Goal: Task Accomplishment & Management: Complete application form

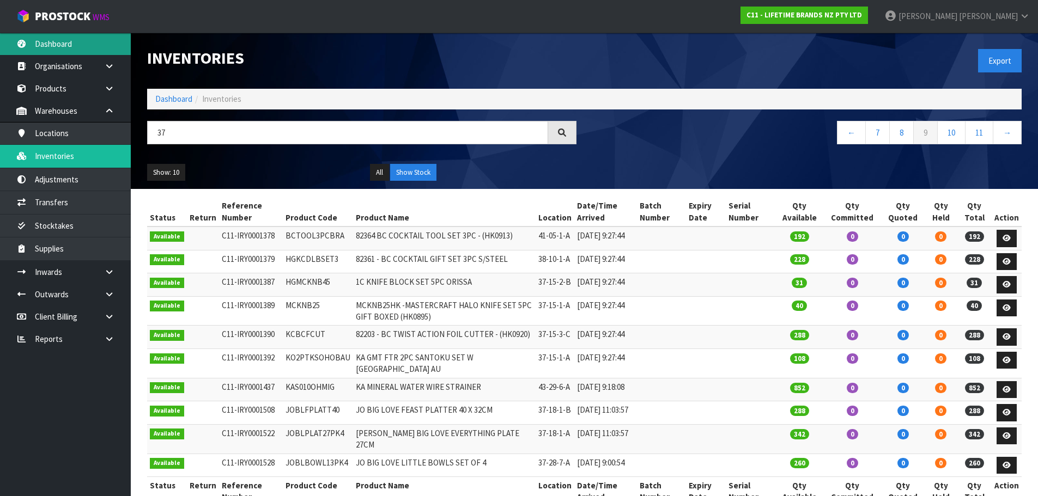
click at [59, 45] on link "Dashboard" at bounding box center [65, 44] width 131 height 22
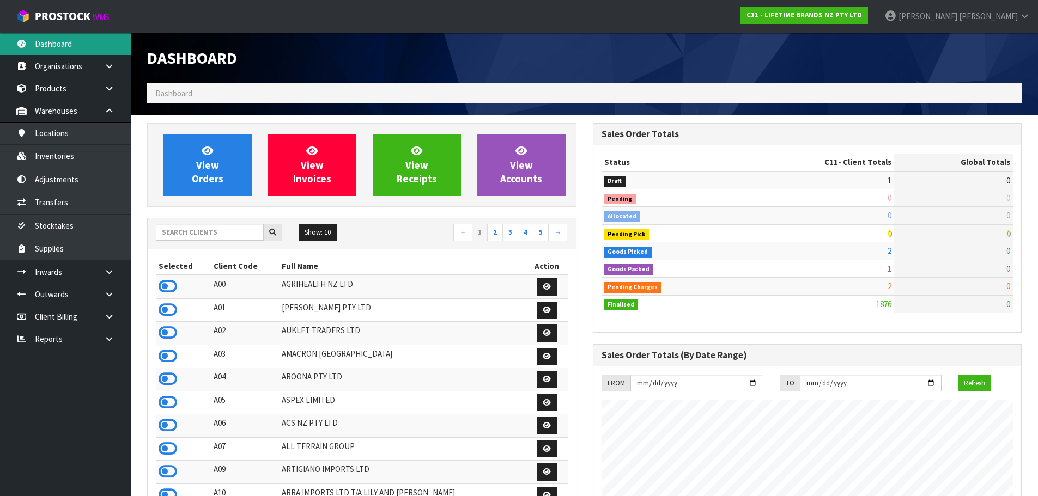
scroll to position [826, 445]
click at [220, 232] on input "text" at bounding box center [210, 232] width 108 height 17
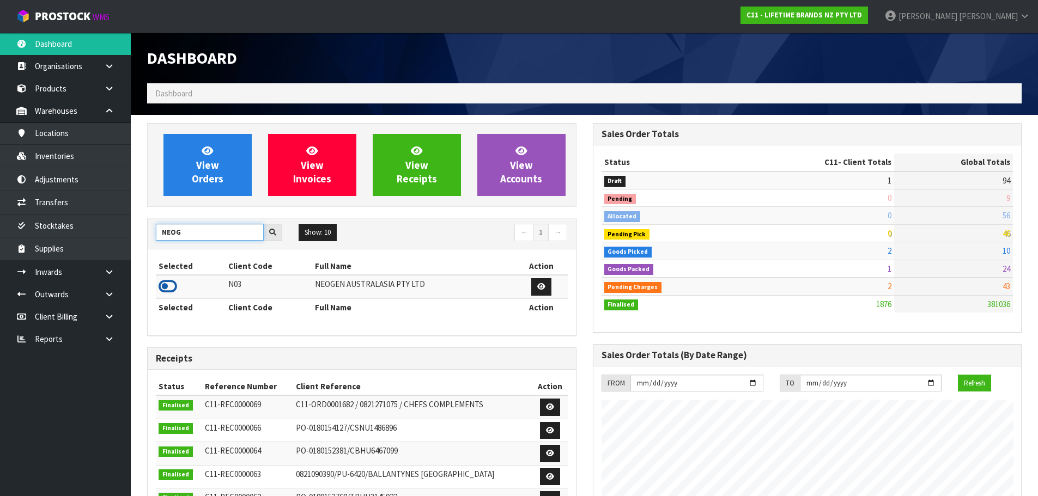
type input "NEOG"
click at [172, 287] on icon at bounding box center [168, 286] width 19 height 16
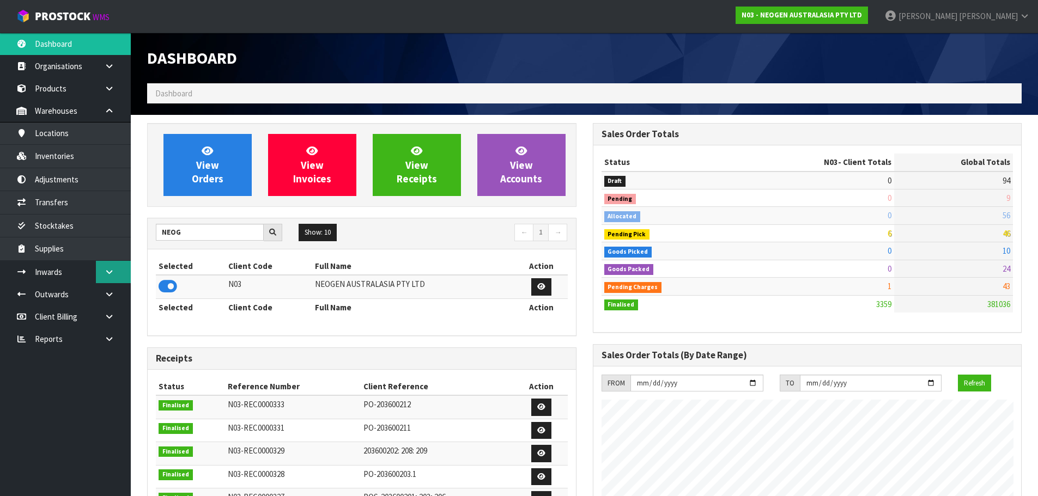
click at [108, 277] on link at bounding box center [113, 272] width 35 height 22
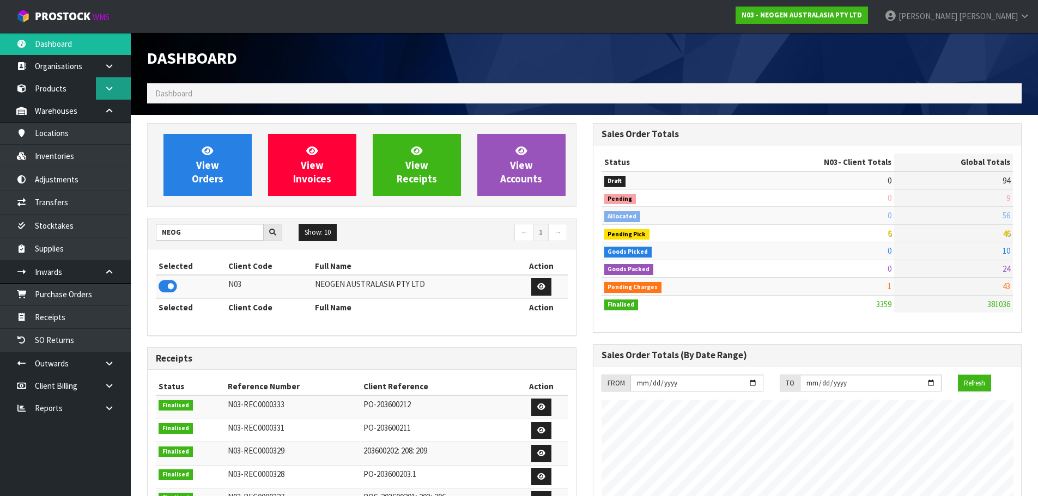
click at [107, 90] on icon at bounding box center [109, 88] width 10 height 8
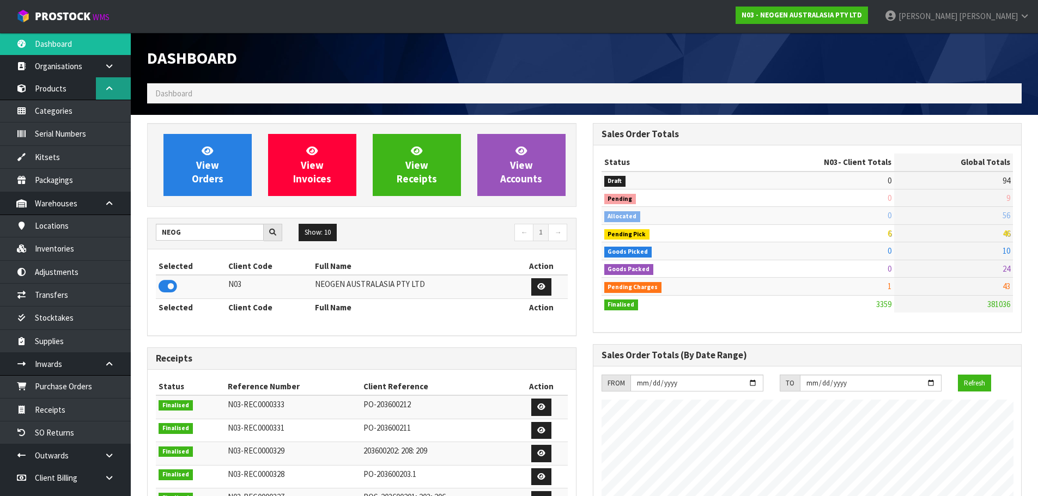
click at [107, 90] on icon at bounding box center [109, 88] width 10 height 8
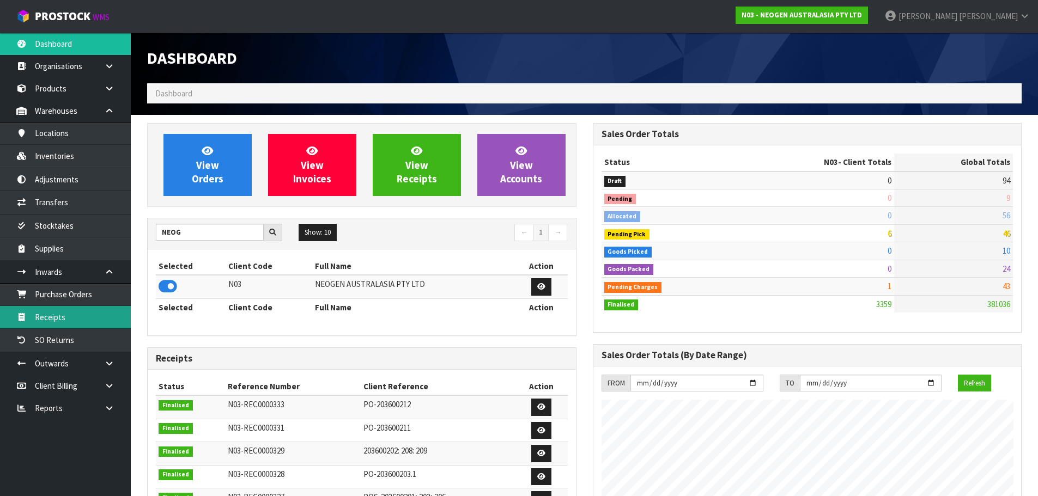
click at [110, 314] on link "Receipts" at bounding box center [65, 317] width 131 height 22
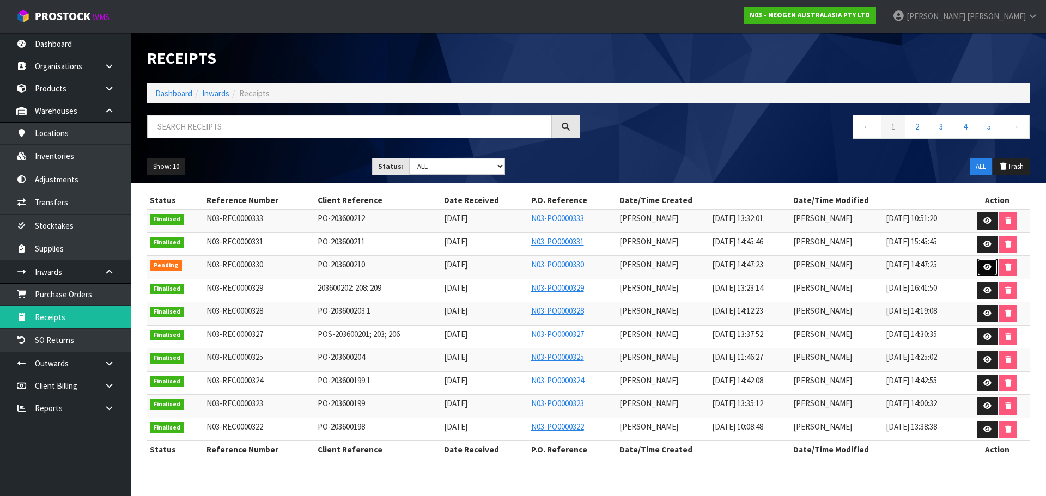
click at [988, 267] on icon at bounding box center [988, 267] width 8 height 7
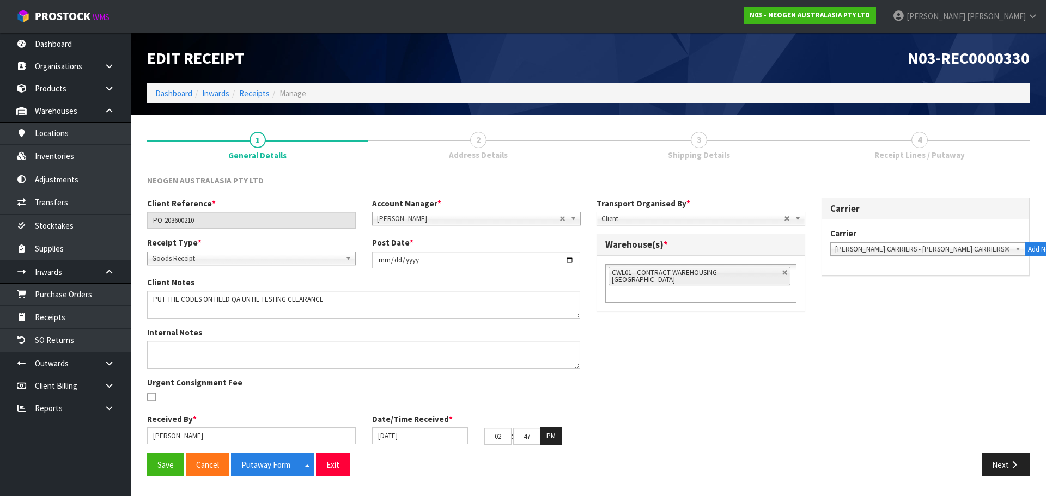
click at [695, 145] on span "3" at bounding box center [699, 140] width 16 height 16
click at [996, 466] on button "Next" at bounding box center [1006, 464] width 48 height 23
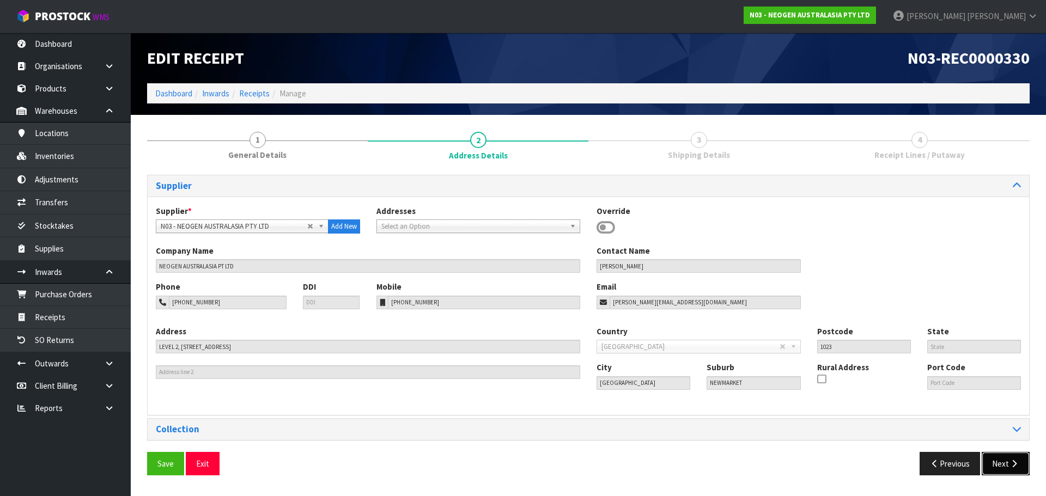
click at [999, 463] on button "Next" at bounding box center [1006, 463] width 48 height 23
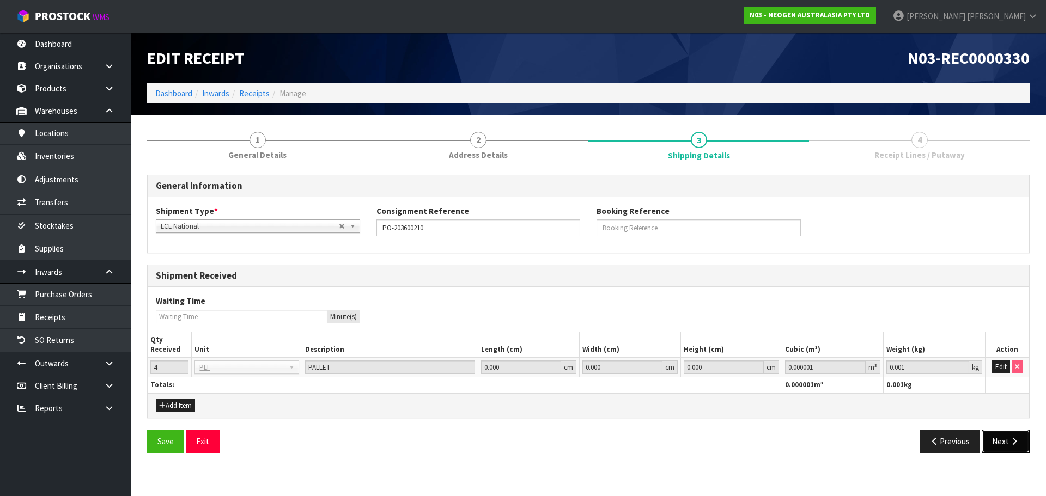
click at [1006, 445] on button "Next" at bounding box center [1006, 441] width 48 height 23
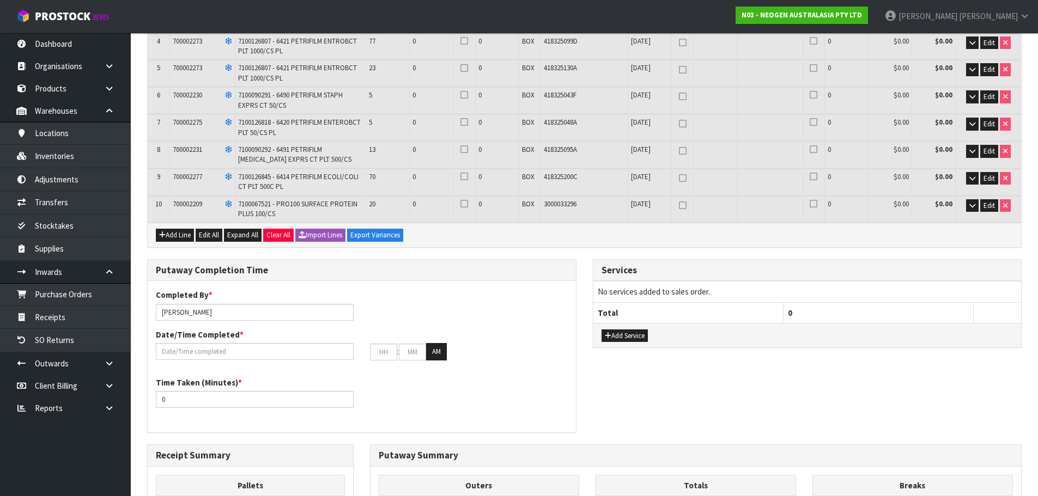
scroll to position [272, 0]
click at [242, 238] on span "Expand All" at bounding box center [242, 234] width 31 height 9
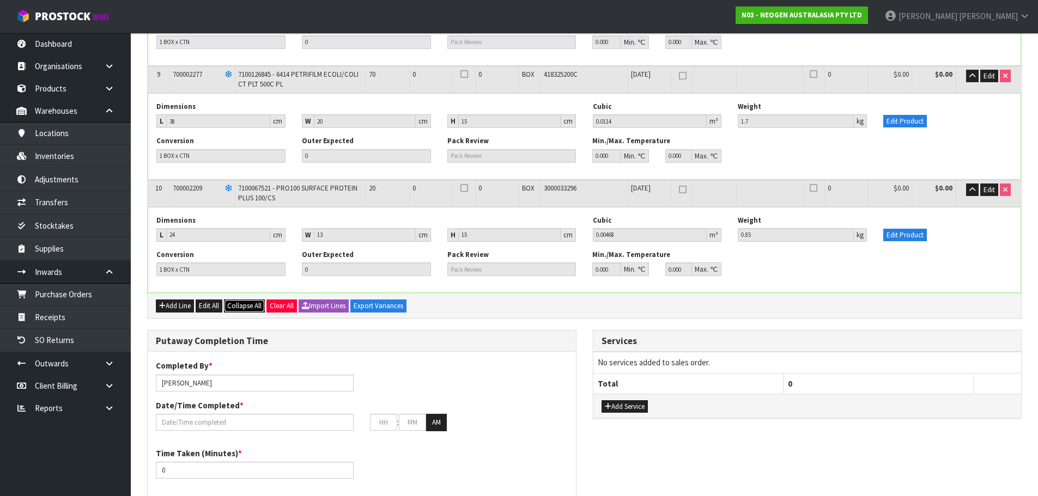
scroll to position [1067, 0]
click at [244, 310] on button "Collapse All" at bounding box center [244, 305] width 41 height 13
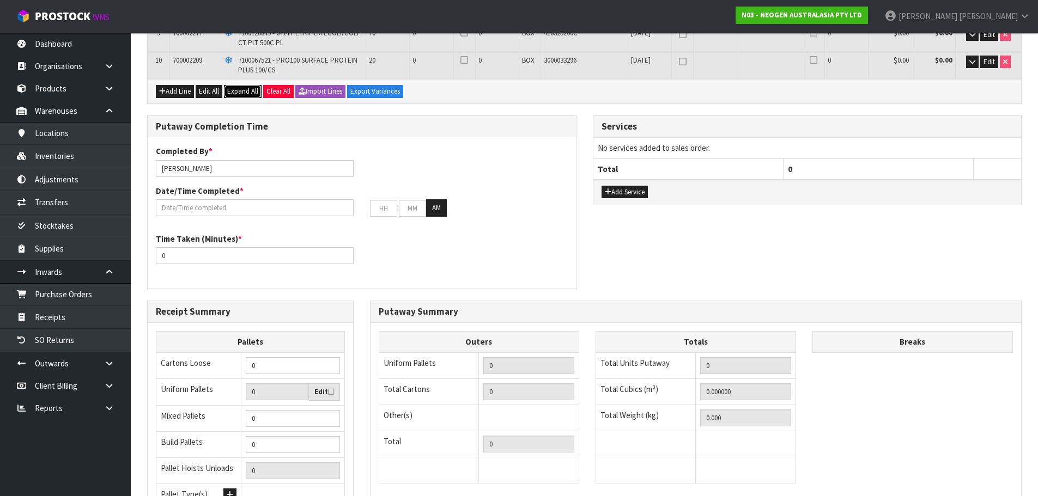
scroll to position [245, 0]
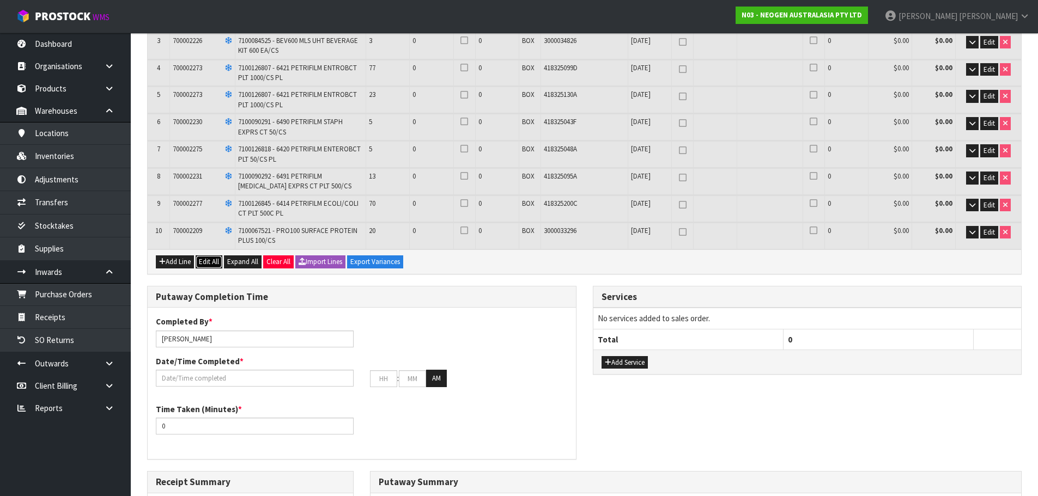
click at [216, 261] on button "Edit All" at bounding box center [209, 262] width 27 height 13
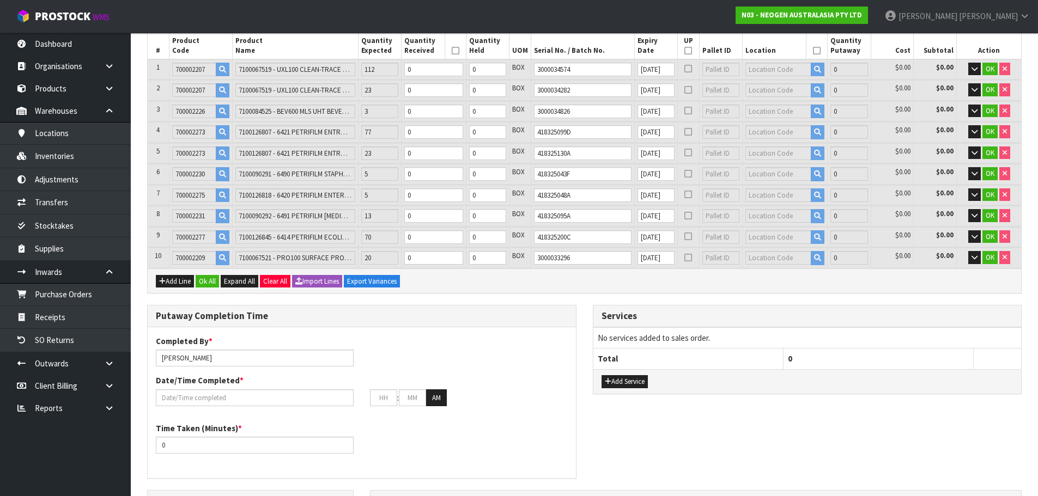
scroll to position [0, 0]
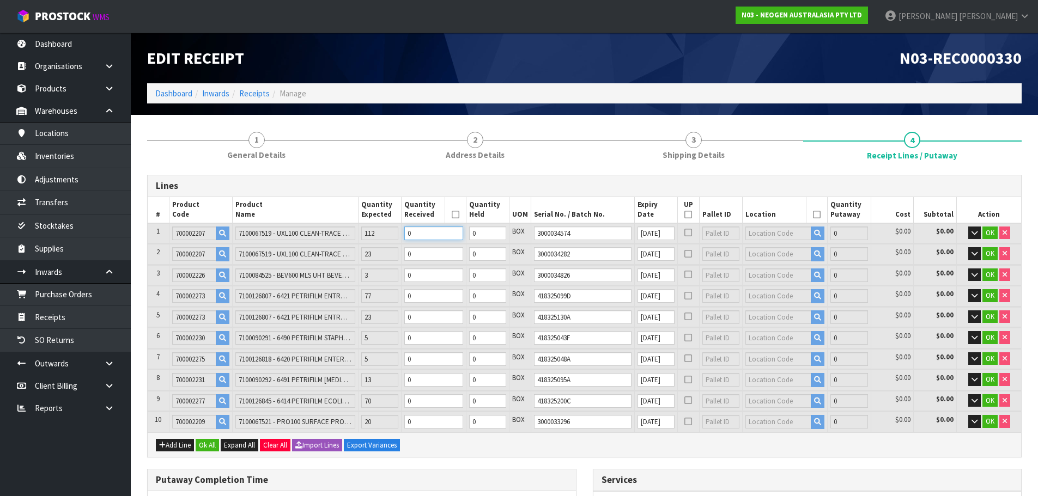
click at [419, 234] on input "0" at bounding box center [433, 234] width 59 height 14
type input "1"
type input "0.006496"
type input "0.96"
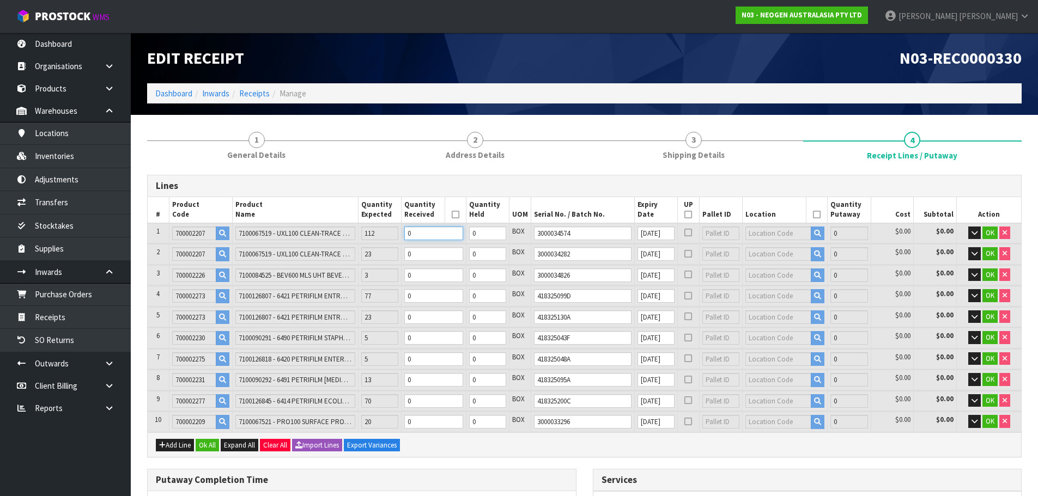
type input "1"
type input "11"
type input "0.071456"
type input "10.56"
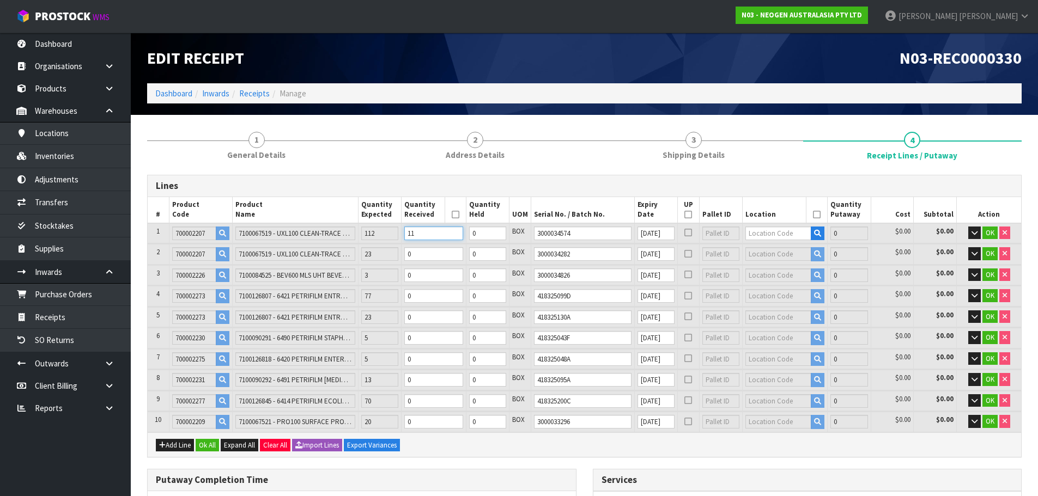
type input "112"
type input "0.727552"
type input "107.52"
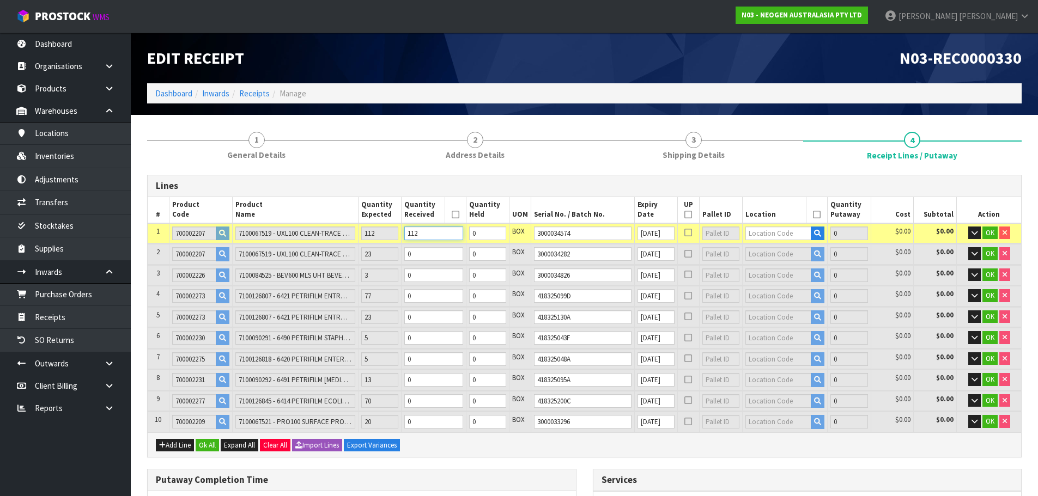
type input "112"
click at [773, 233] on input "text" at bounding box center [778, 234] width 66 height 14
type input "92-01-1-A"
type input "112"
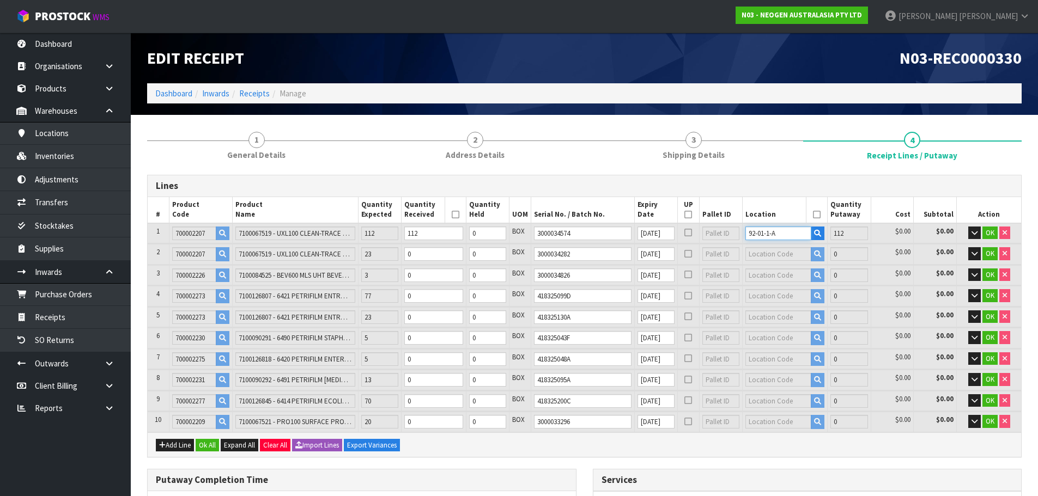
type input "92-01-1-A"
click at [424, 259] on input "0" at bounding box center [433, 254] width 59 height 14
click at [420, 253] on input "0" at bounding box center [433, 254] width 59 height 14
type input "0"
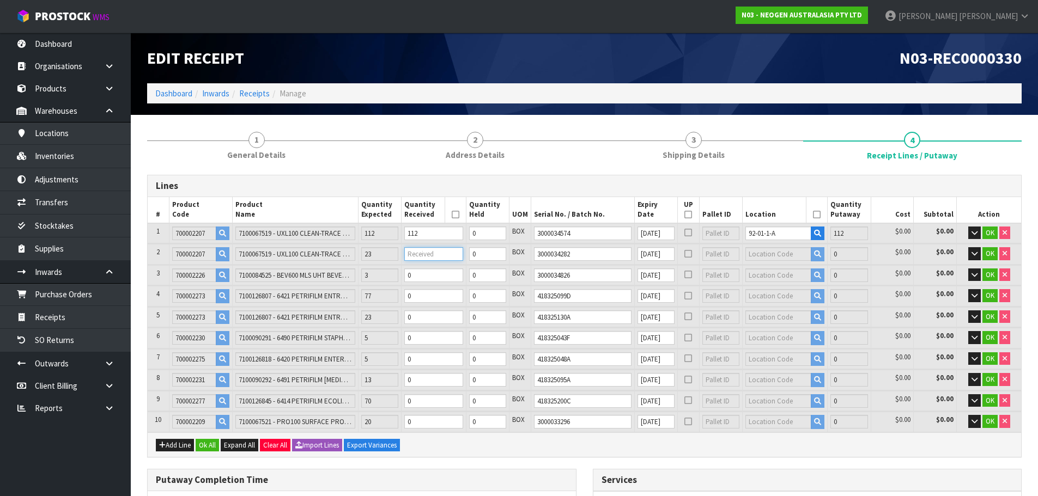
type input "112"
type input "0.727552"
type input "107.52"
type input "0"
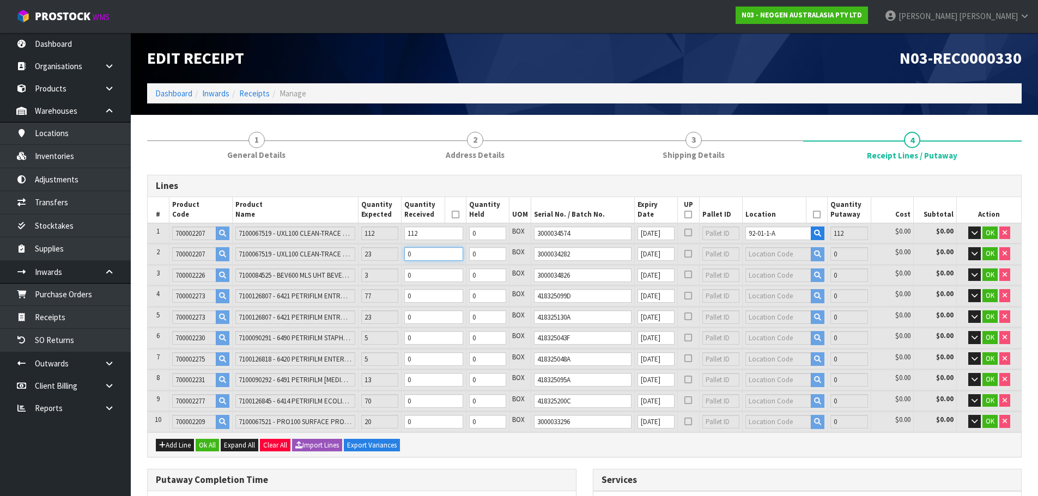
type input "114"
type input "0.740544"
type input "109.44"
type input "23"
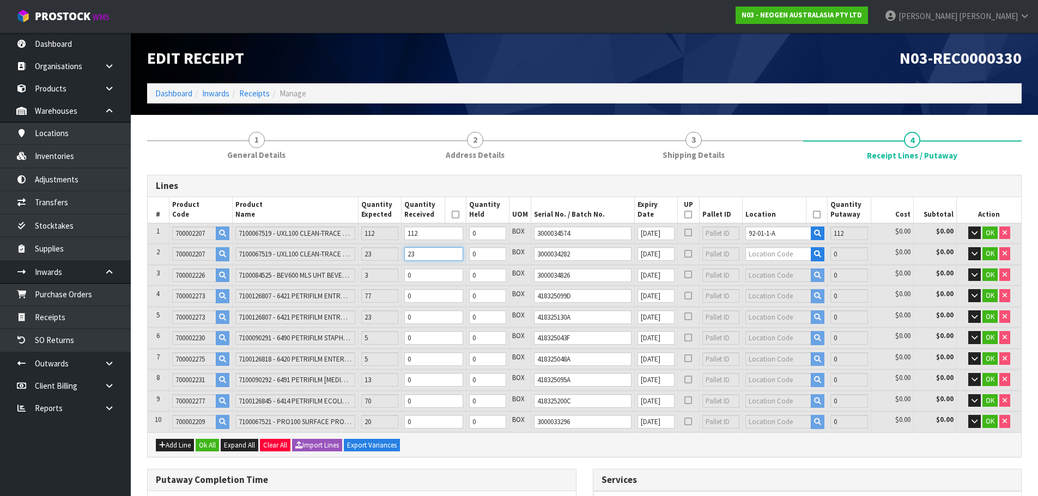
type input "135"
type input "0.87696"
type input "129.6"
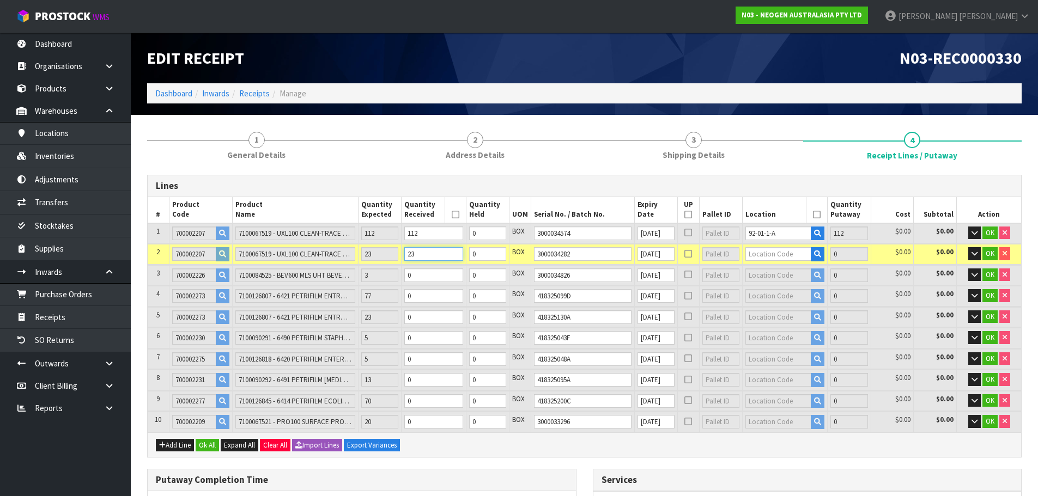
type input "23"
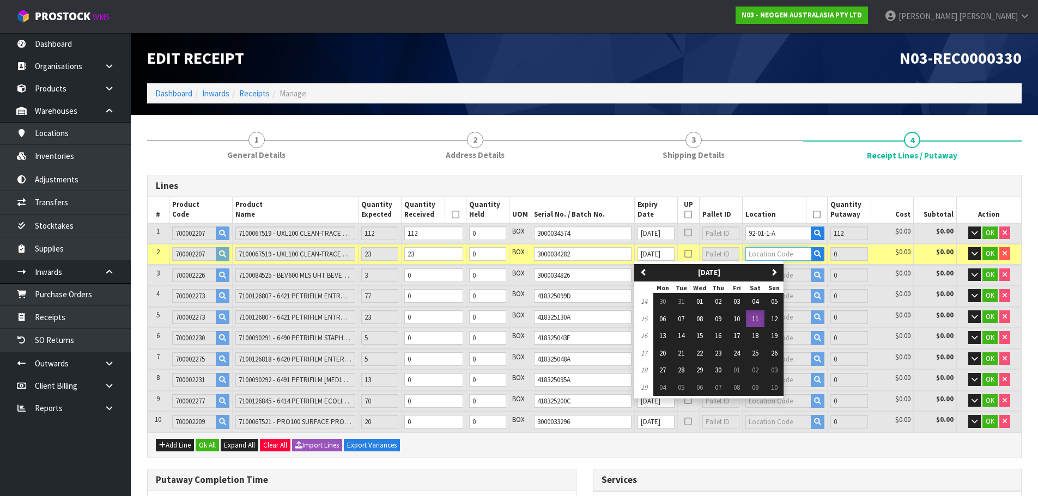
click at [788, 257] on input "text" at bounding box center [778, 254] width 66 height 14
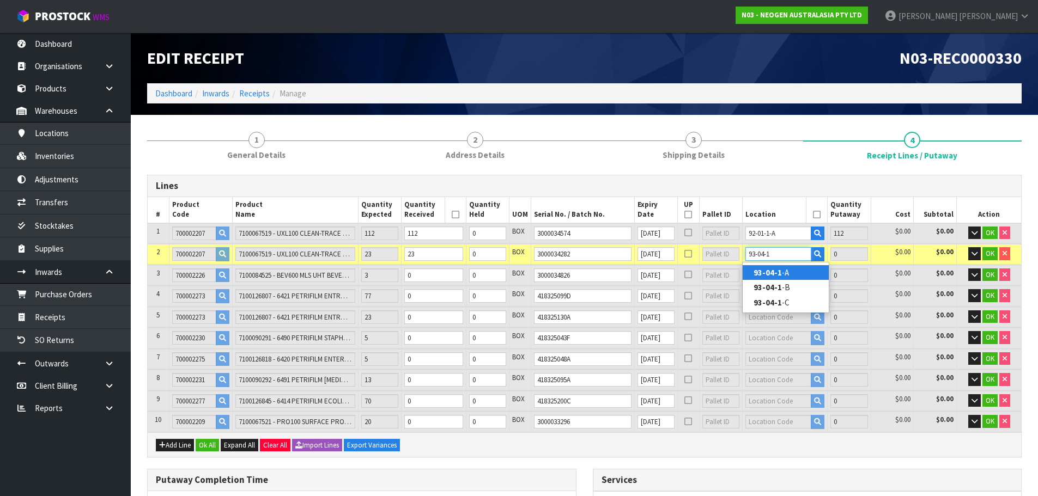
type input "93-04-1"
click at [780, 269] on strong "93-04-1" at bounding box center [768, 273] width 28 height 10
type input "135"
type input "93-04-1-A"
type input "23"
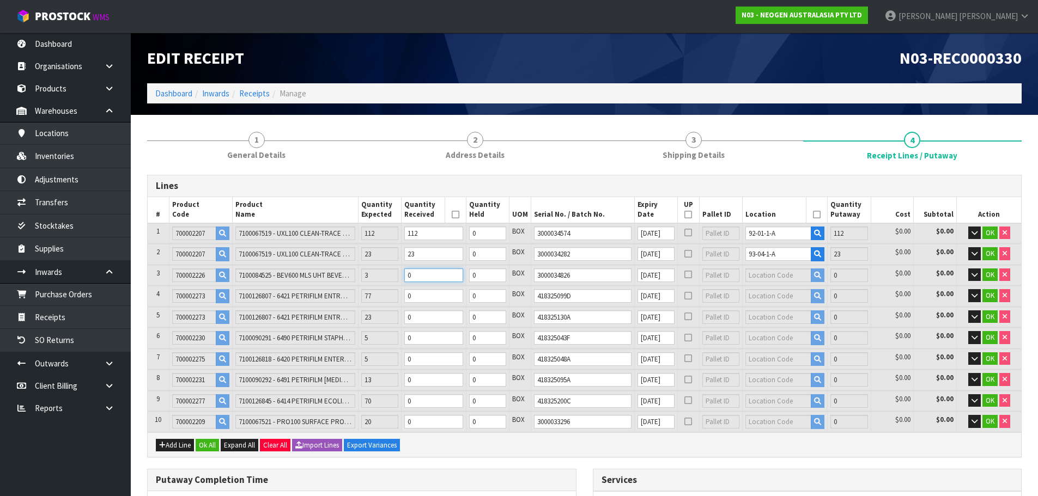
click at [430, 274] on input "0" at bounding box center [433, 276] width 59 height 14
type input "136"
type input "0.880479"
type input "130.25"
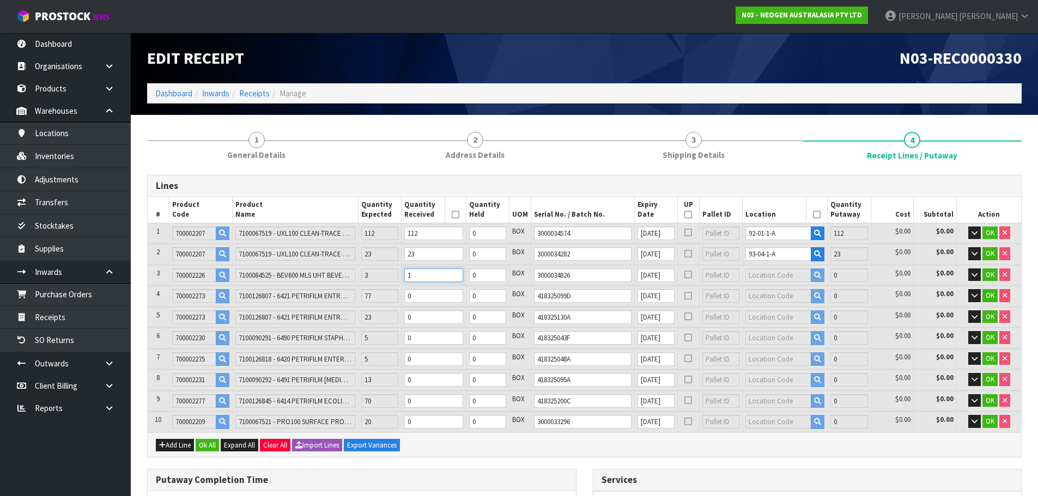
type input "1"
click at [459, 274] on input "1" at bounding box center [433, 276] width 59 height 14
type input "137"
type input "0.883998"
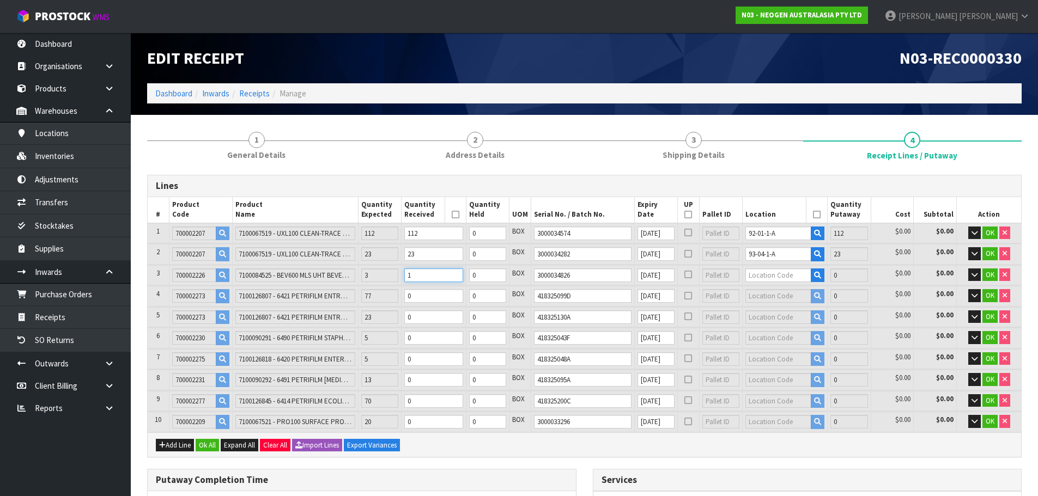
type input "130.9"
type input "2"
click at [459, 274] on input "2" at bounding box center [433, 276] width 59 height 14
type input "138"
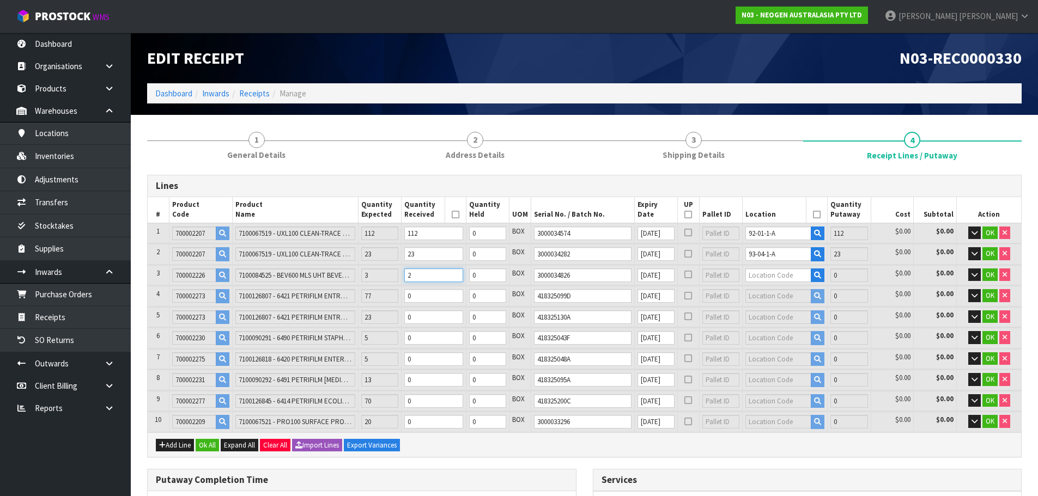
type input "0.887517"
type input "131.55"
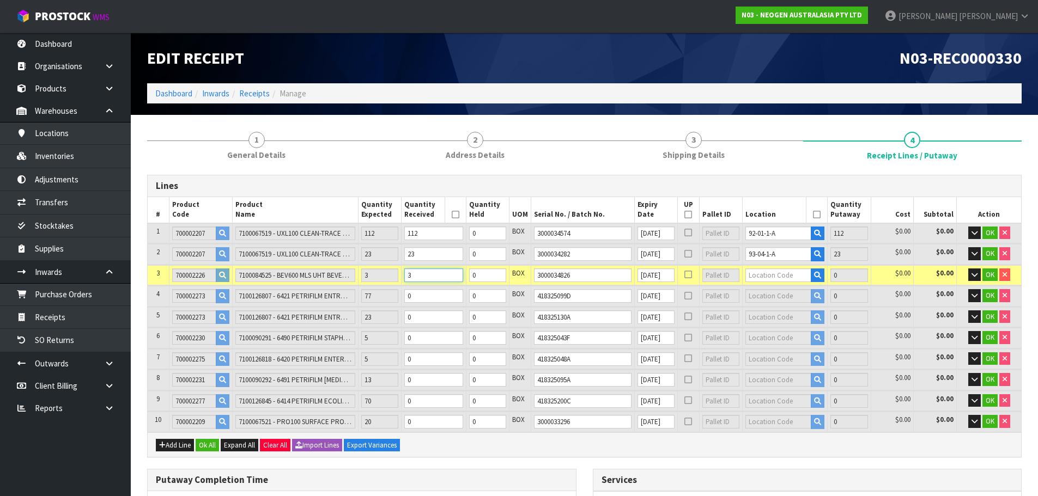
type input "3"
click at [462, 272] on input "3" at bounding box center [433, 276] width 59 height 14
click at [777, 278] on input "text" at bounding box center [778, 276] width 66 height 14
type input "93-05-4-"
click at [790, 306] on link "93-05-4- B" at bounding box center [786, 308] width 86 height 15
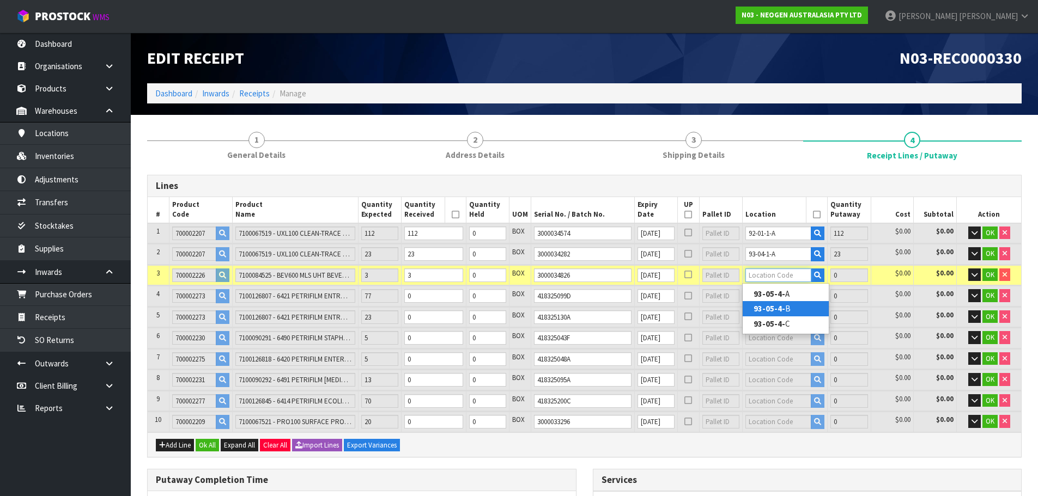
type input "138"
type input "93-05-4-B"
type input "3"
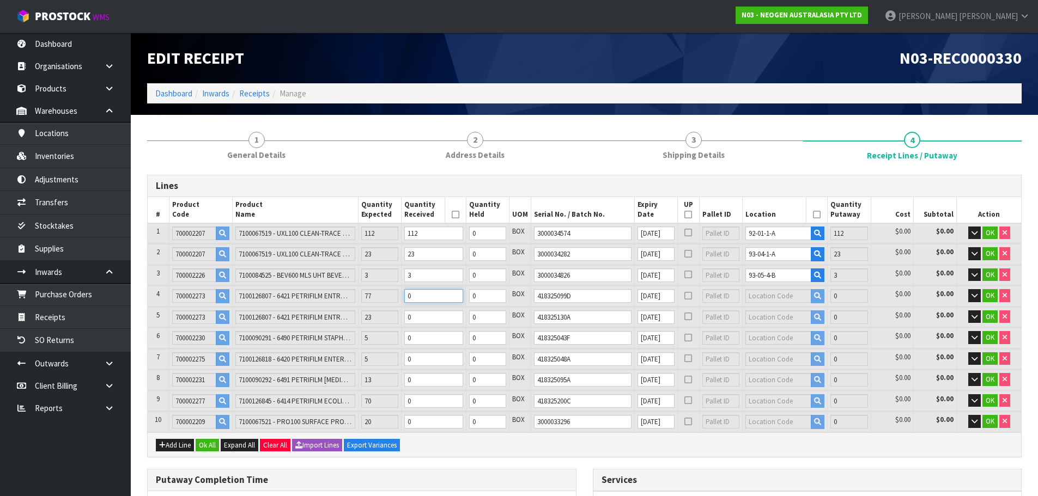
click at [423, 295] on input "0" at bounding box center [433, 296] width 59 height 14
type input "145"
type input "1.015281"
type input "154.65"
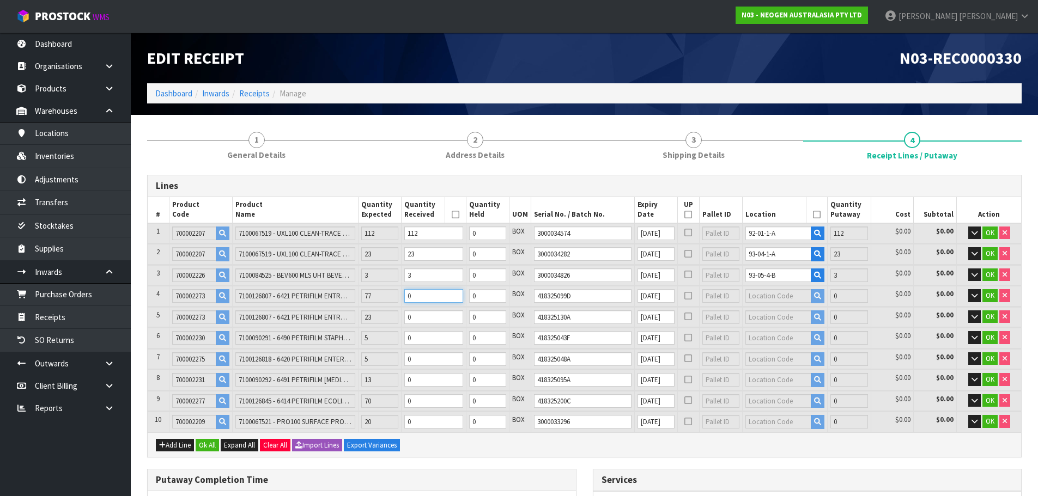
type input "7"
type input "215"
type input "2.292921"
type input "385.65"
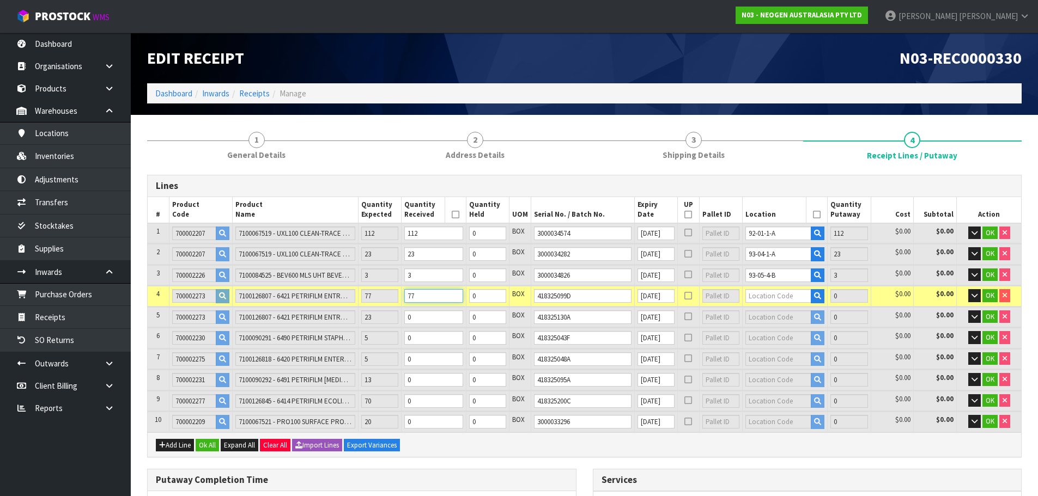
type input "77"
click at [767, 295] on input "text" at bounding box center [778, 296] width 66 height 14
type input "92-01-1"
click at [785, 331] on link "92-01-1 -B" at bounding box center [786, 329] width 86 height 15
type input "215"
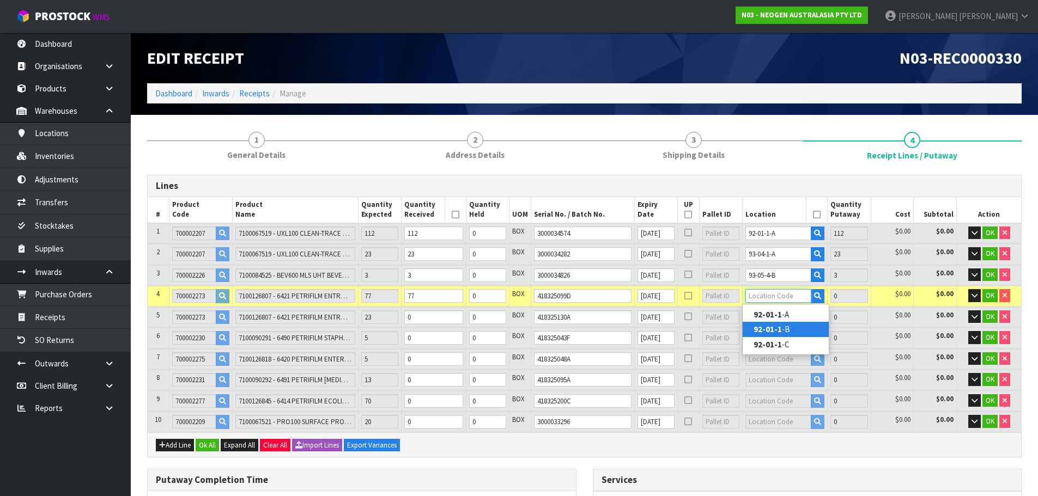
type input "92-01-1-B"
type input "77"
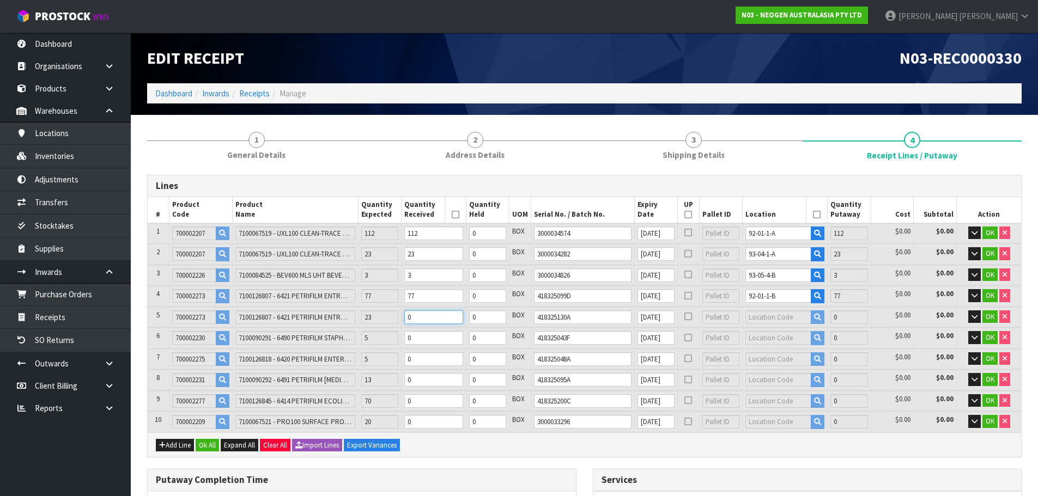
click at [422, 319] on input "0" at bounding box center [433, 318] width 59 height 14
click at [444, 318] on input "0" at bounding box center [433, 318] width 59 height 14
type input "217"
type input "2.329425"
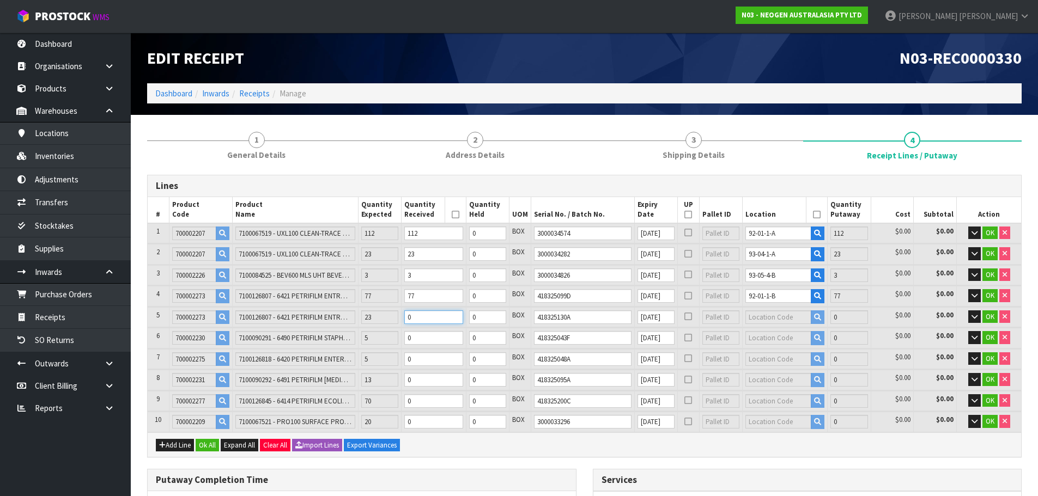
type input "392.25"
type input "2"
type input "238"
type input "2.712717"
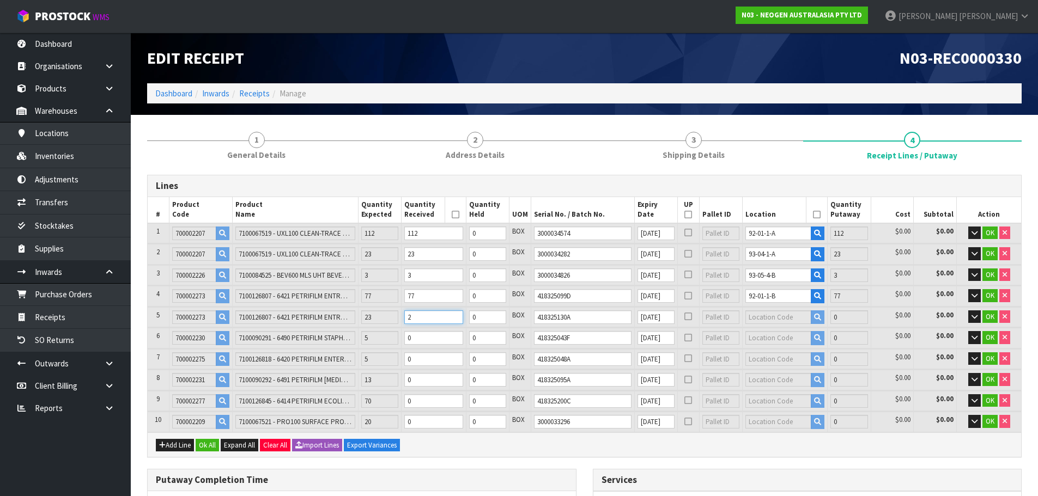
type input "461.55"
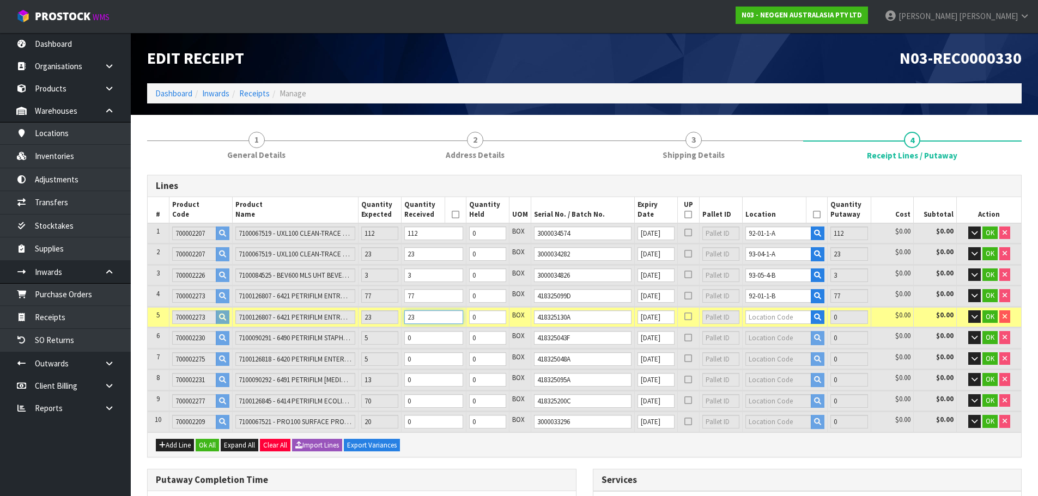
type input "23"
click at [785, 319] on input "text" at bounding box center [778, 318] width 66 height 14
type input "93-01-1"
click at [781, 349] on link "93-01-1 -B" at bounding box center [786, 350] width 86 height 15
type input "238"
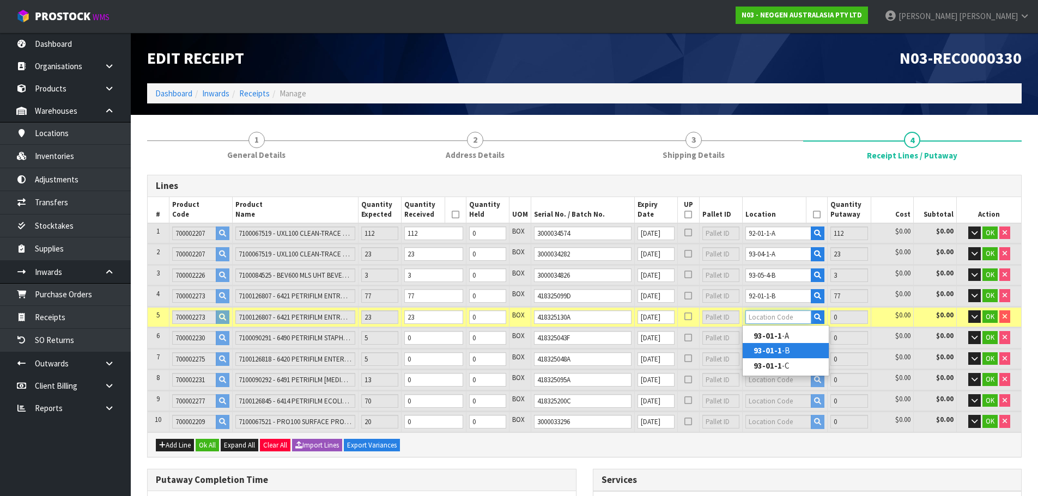
type input "93-01-1-B"
type input "23"
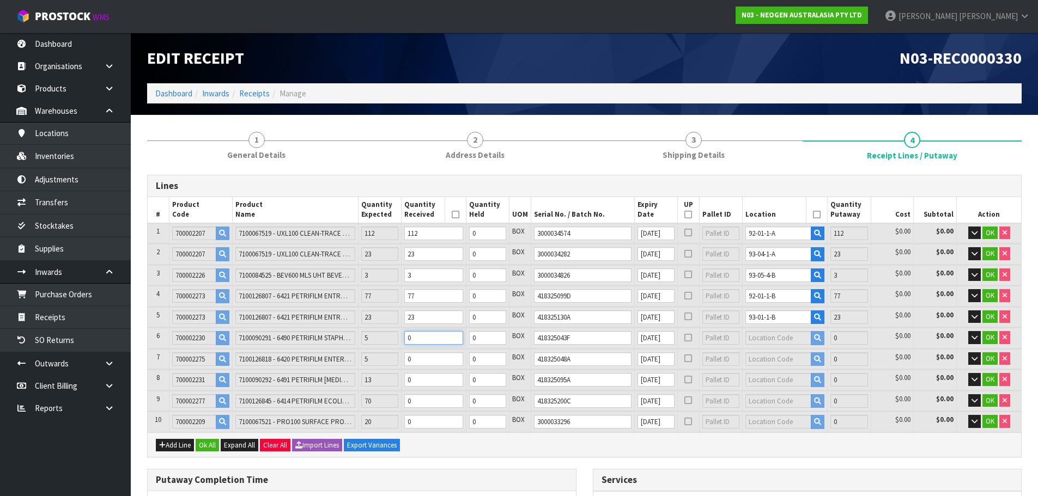
click at [430, 336] on input "0" at bounding box center [433, 338] width 59 height 14
type input "239"
type input "2.714077"
type input "461.75"
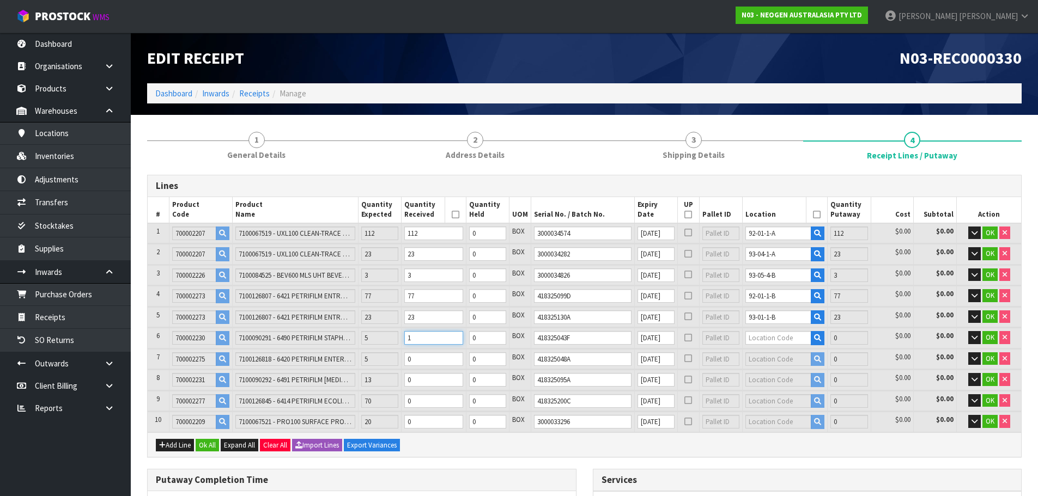
type input "1"
click at [463, 336] on input "1" at bounding box center [433, 338] width 59 height 14
type input "240"
type input "2.715437"
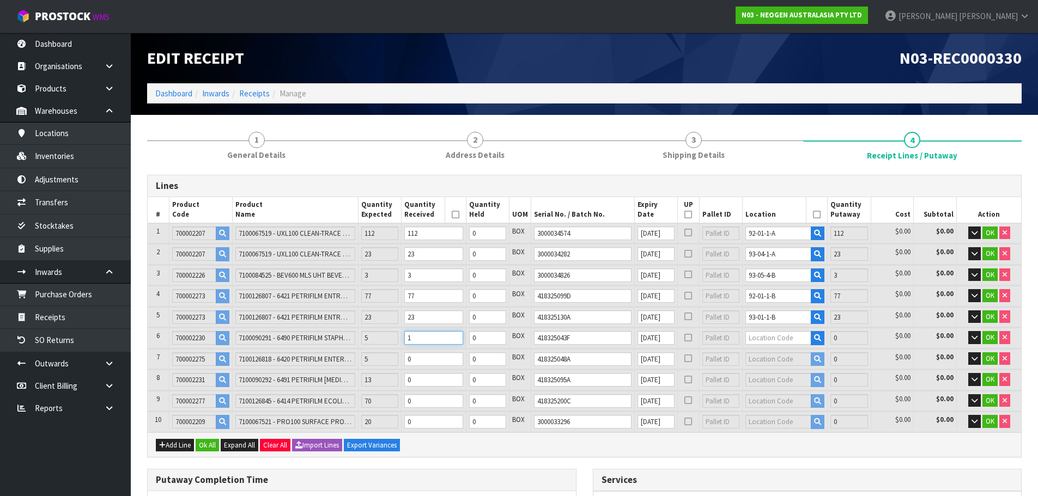
type input "461.95"
type input "2"
click at [463, 336] on input "2" at bounding box center [433, 338] width 59 height 14
type input "241"
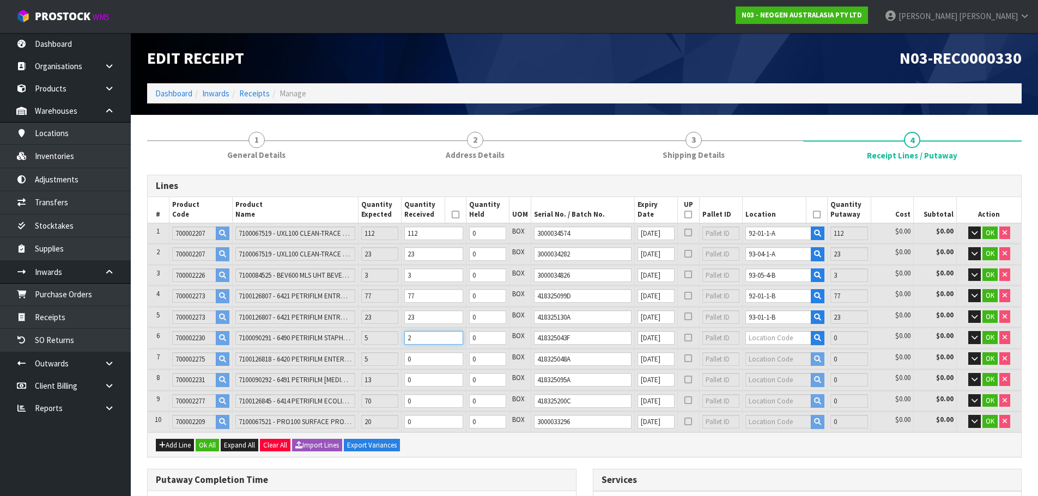
type input "2.716797"
type input "462.15"
type input "3"
click at [463, 336] on input "3" at bounding box center [433, 338] width 59 height 14
type input "242"
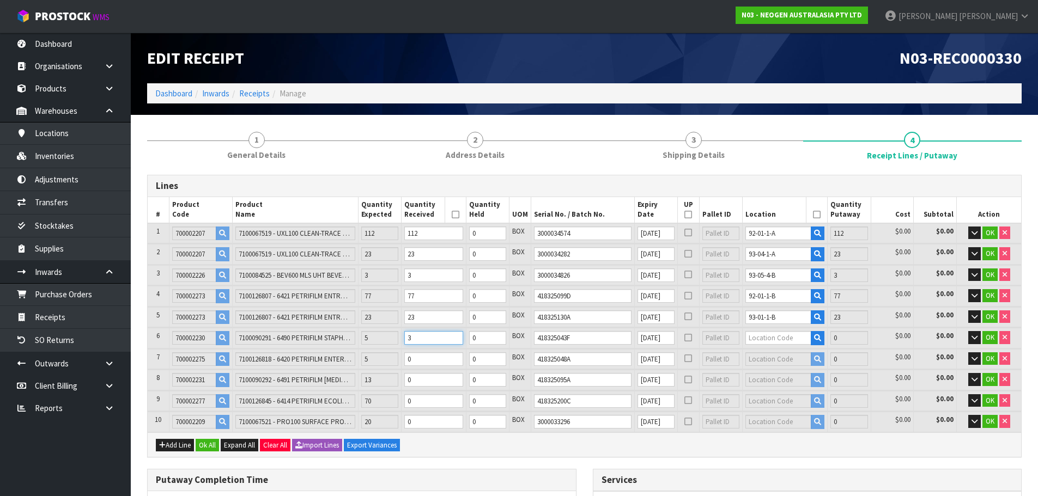
type input "242"
type input "2.718157"
type input "462.35"
type input "4"
click at [463, 336] on input "4" at bounding box center [433, 338] width 59 height 14
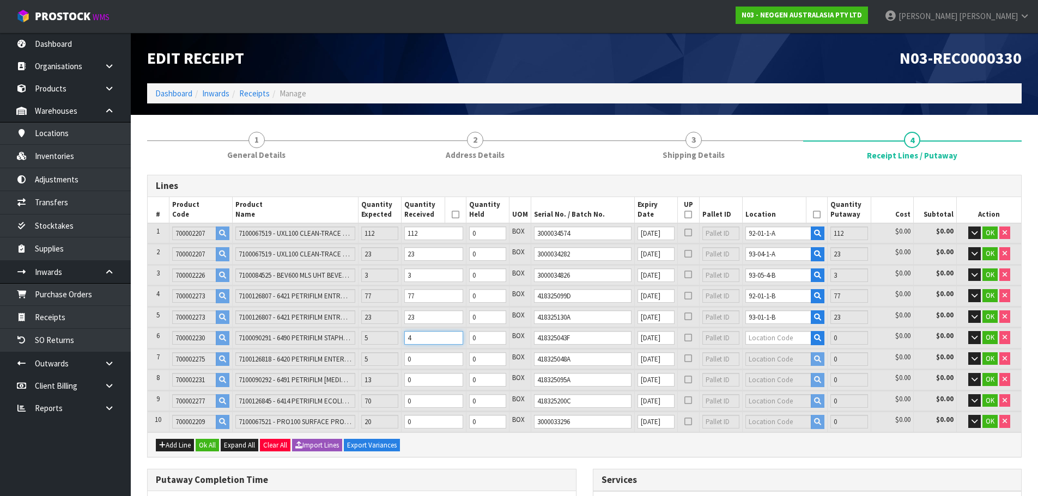
type input "243"
type input "2.719517"
type input "462.55"
type input "5"
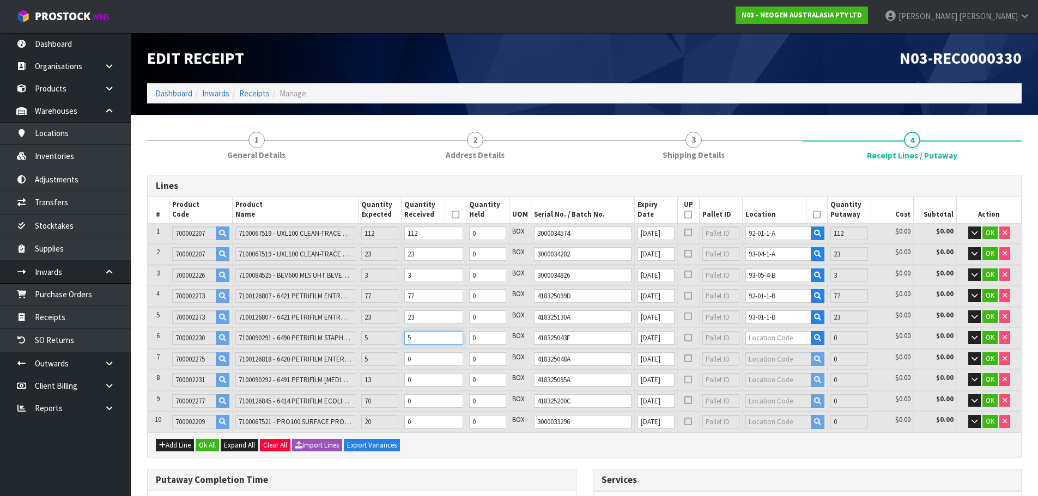
click at [463, 336] on input "5" at bounding box center [433, 338] width 59 height 14
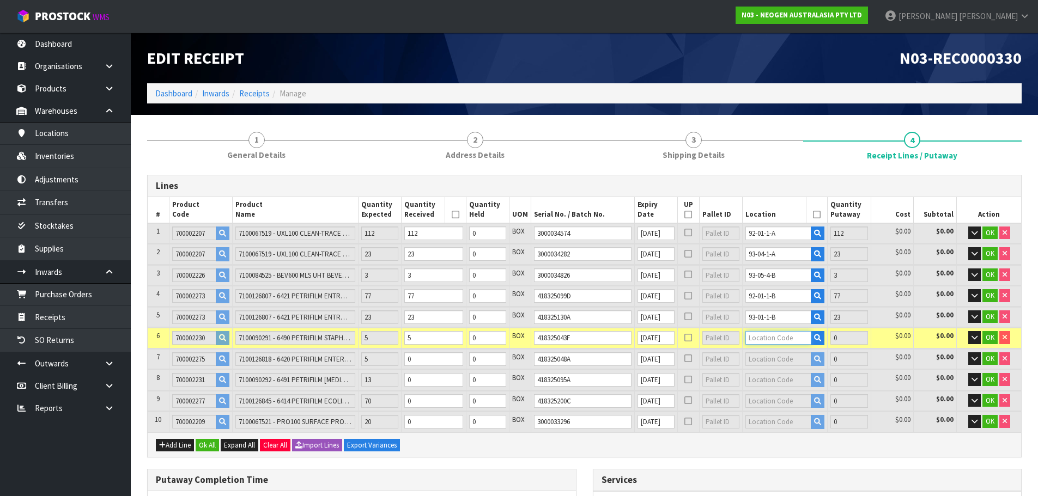
click at [774, 338] on input "text" at bounding box center [778, 338] width 66 height 14
type input "93-06-2"
click at [779, 357] on strong "93-06-2" at bounding box center [768, 356] width 28 height 10
type input "243"
type input "93-06-2-A"
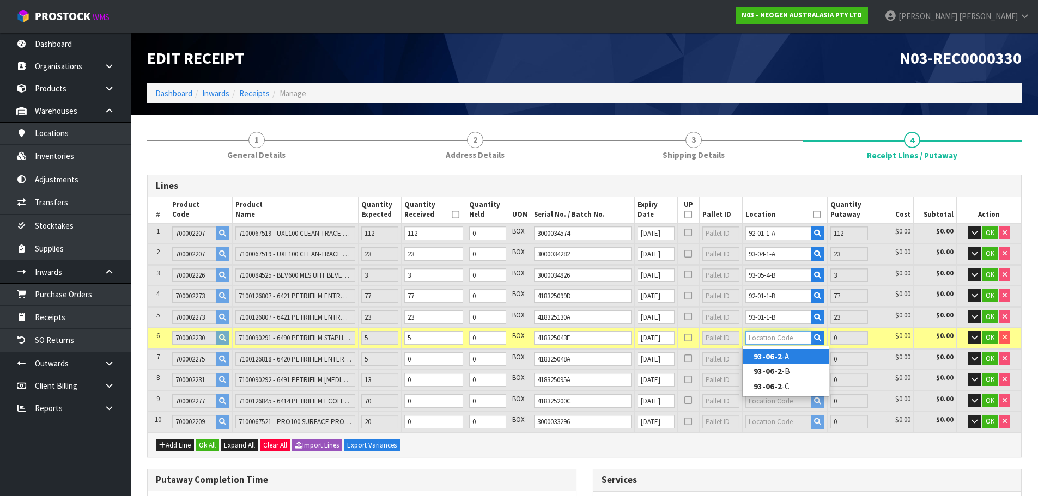
type input "5"
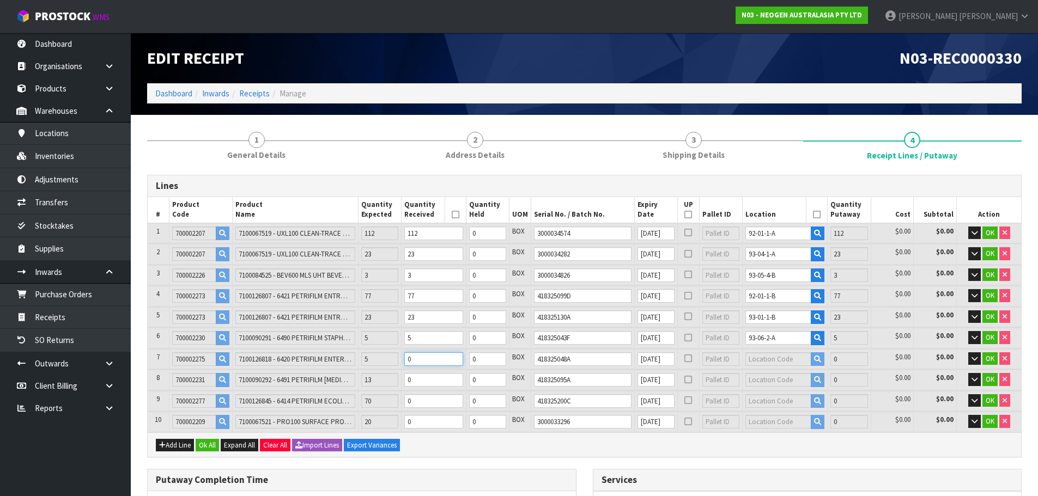
click at [432, 356] on input "0" at bounding box center [433, 360] width 59 height 14
type input "244"
type input "2.721302"
type input "462.75"
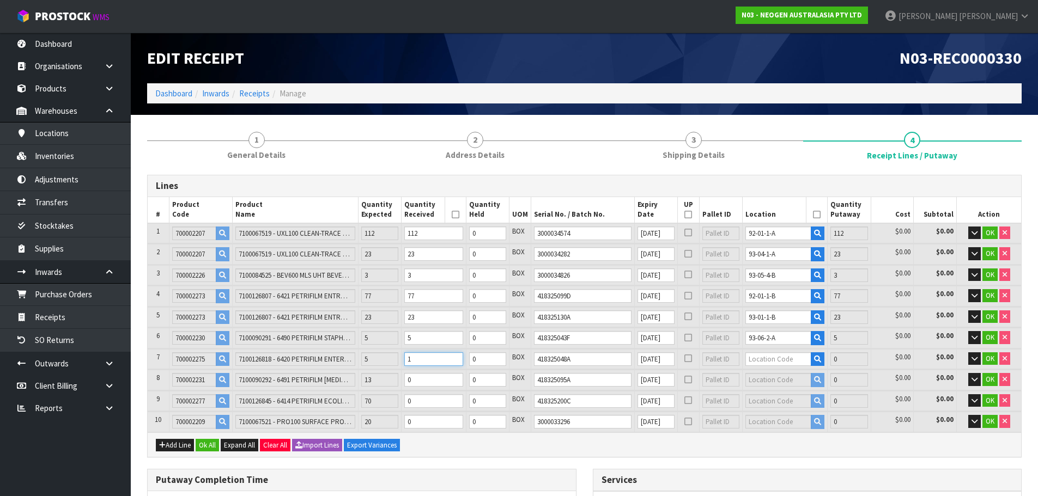
type input "1"
click at [463, 355] on input "1" at bounding box center [433, 360] width 59 height 14
type input "245"
type input "2.723087"
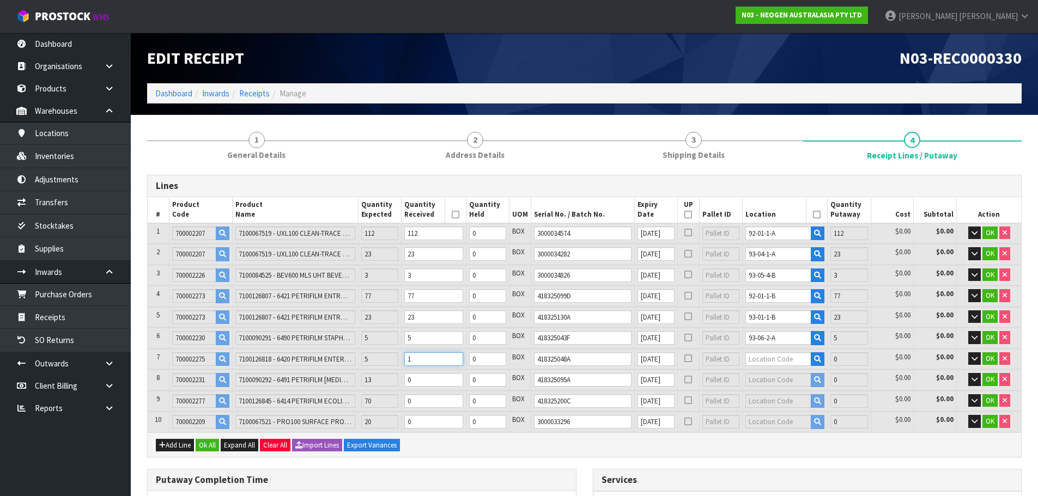
type input "462.95"
type input "2"
click at [463, 355] on input "2" at bounding box center [433, 360] width 59 height 14
type input "246"
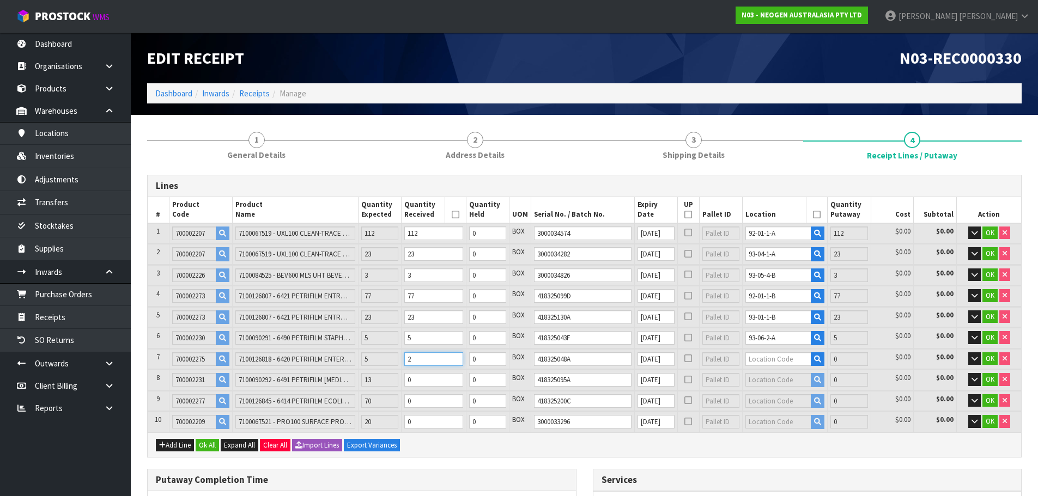
type input "2.724872"
type input "463.15"
type input "3"
click at [463, 355] on input "3" at bounding box center [433, 360] width 59 height 14
type input "247"
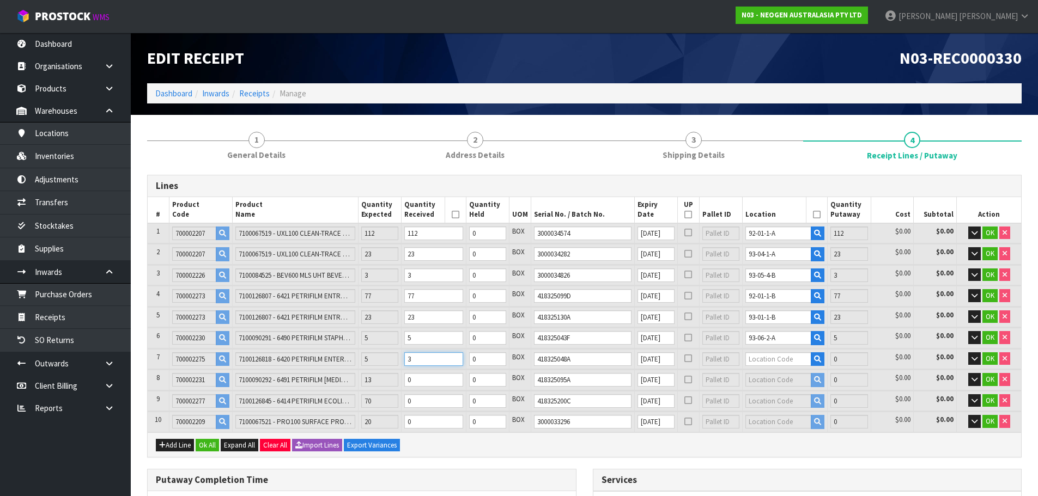
type input "247"
type input "2.726657"
type input "463.35"
type input "4"
click at [463, 355] on input "4" at bounding box center [433, 360] width 59 height 14
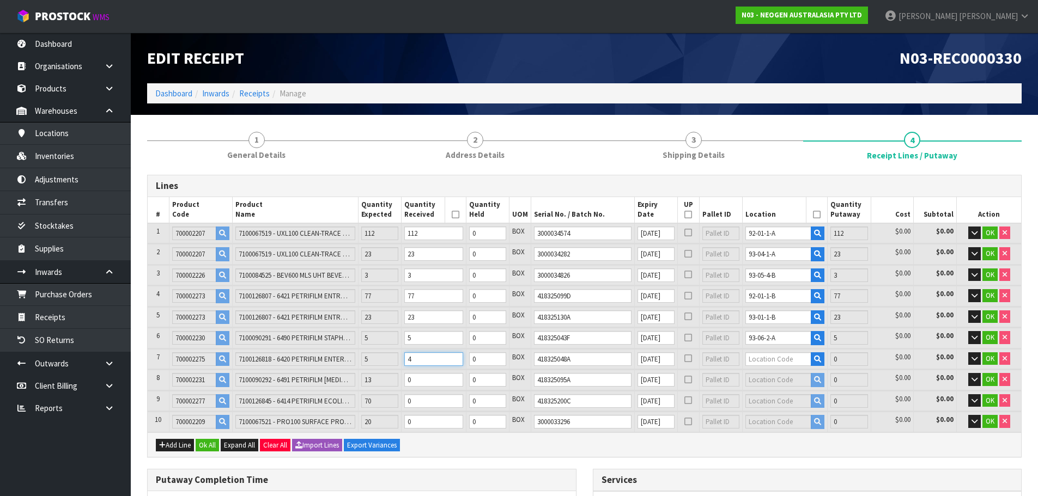
type input "248"
type input "2.728442"
type input "463.55"
type input "5"
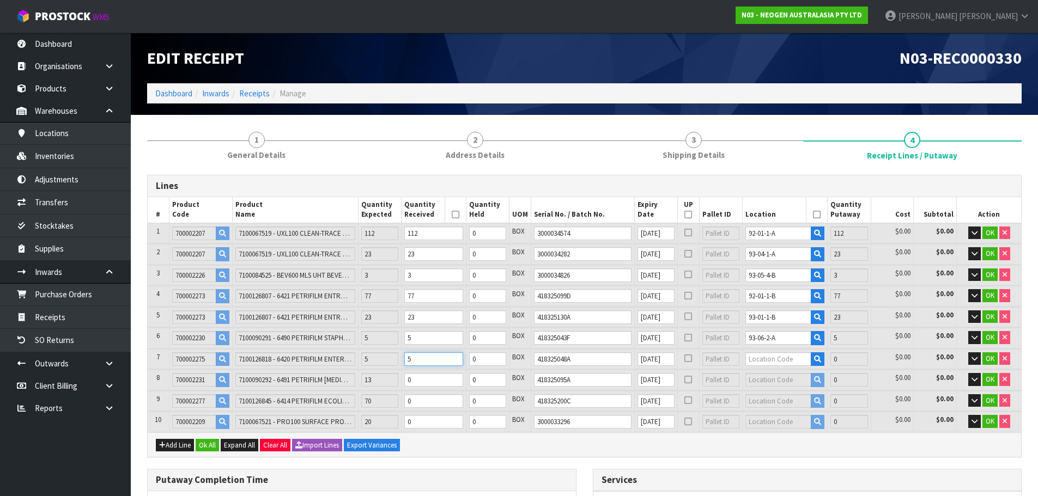
click at [463, 355] on input "5" at bounding box center [433, 360] width 59 height 14
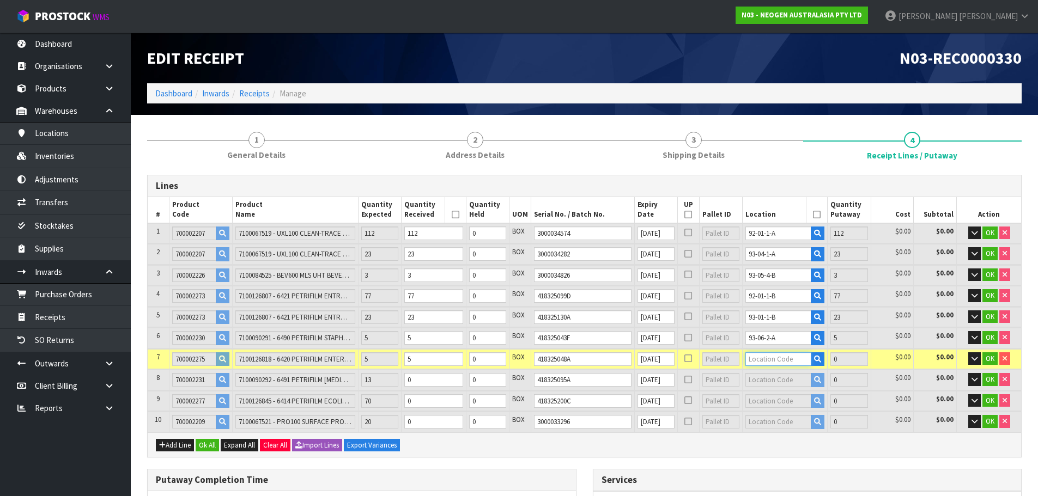
click at [768, 357] on input "text" at bounding box center [778, 360] width 66 height 14
type input "93-04-2"
click at [783, 407] on link "93-04-2 -C" at bounding box center [786, 408] width 86 height 15
type input "248"
type input "93-04-2-C"
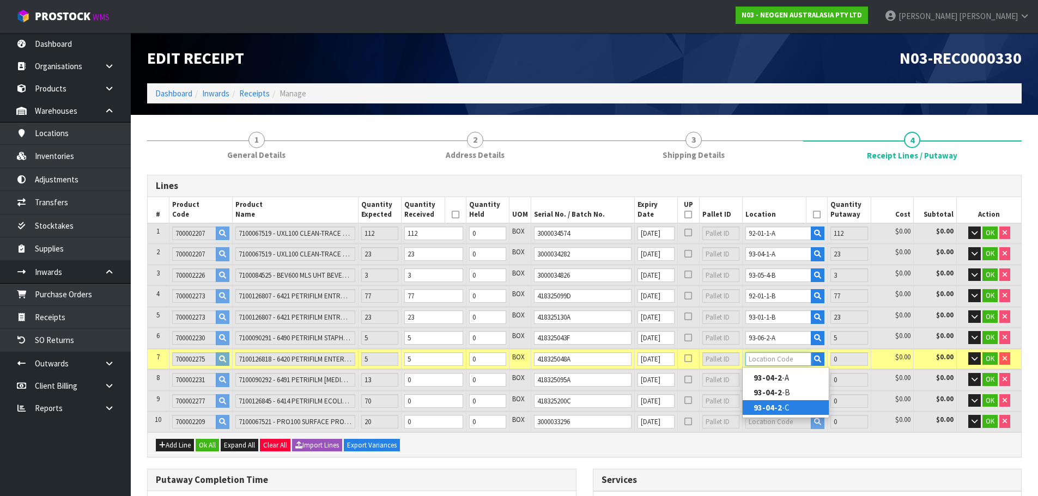
type input "5"
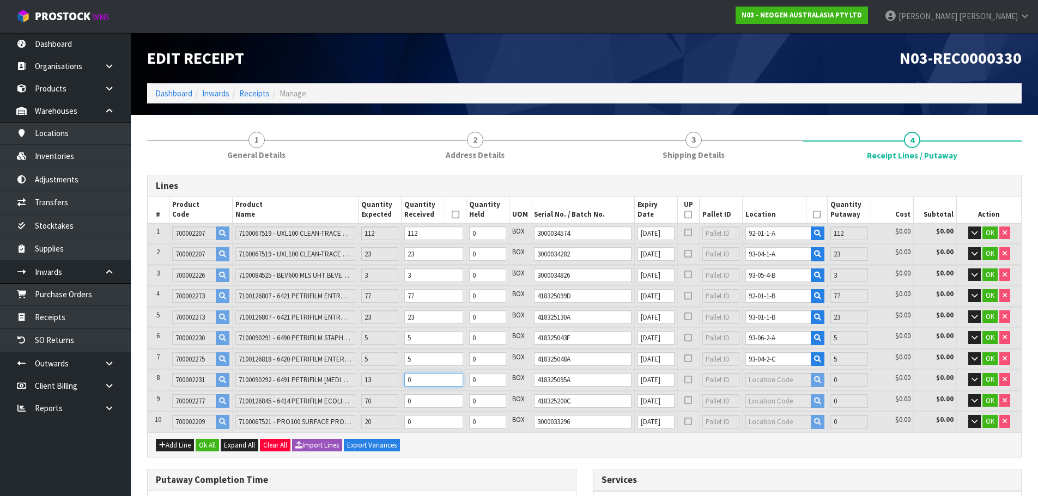
click at [444, 379] on input "0" at bounding box center [433, 380] width 59 height 14
type input "249"
type input "2.737334"
type input "465.05"
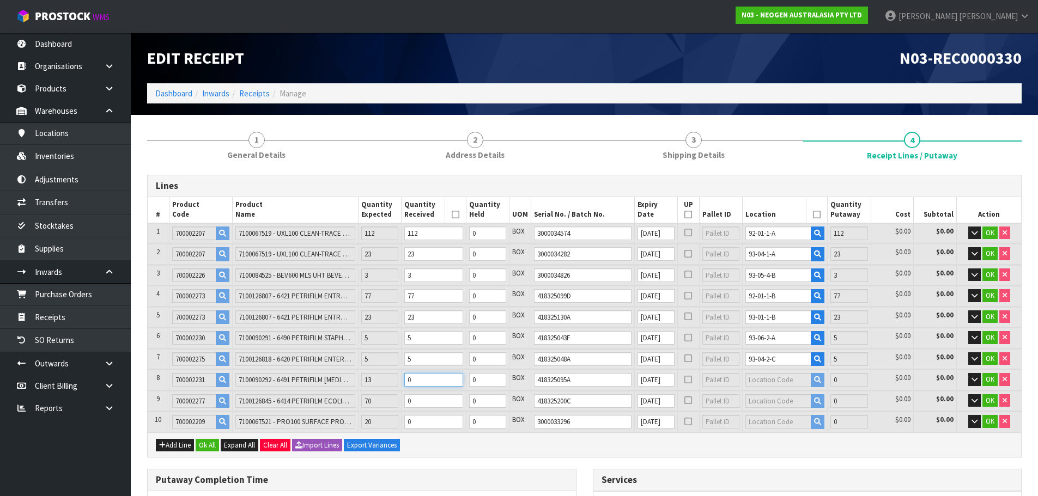
type input "1"
type input "261"
type input "2.844038"
type input "483.05"
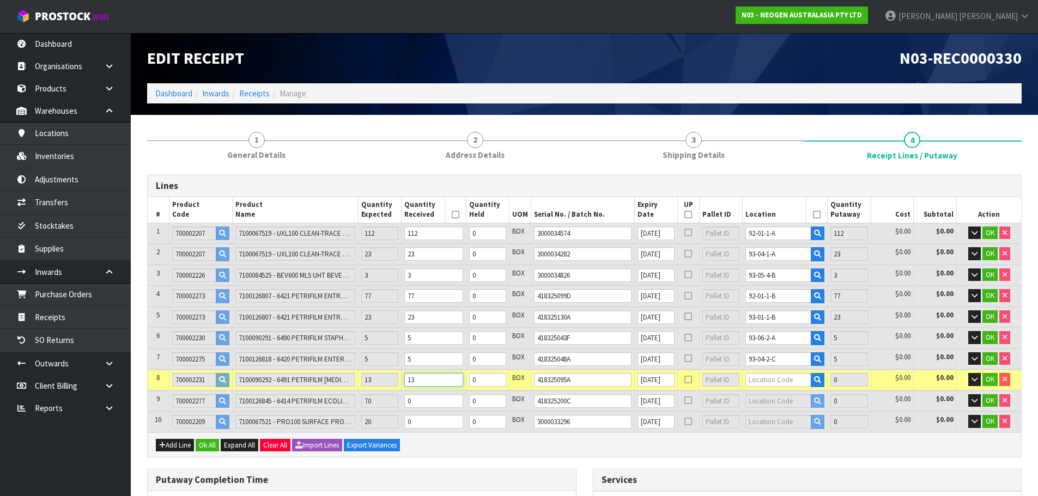
type input "13"
click at [599, 379] on input "418325095A" at bounding box center [583, 380] width 98 height 14
click at [783, 380] on input "text" at bounding box center [778, 380] width 66 height 14
type input "93-08-1"
click at [769, 409] on strong "93-08-1" at bounding box center [768, 413] width 28 height 10
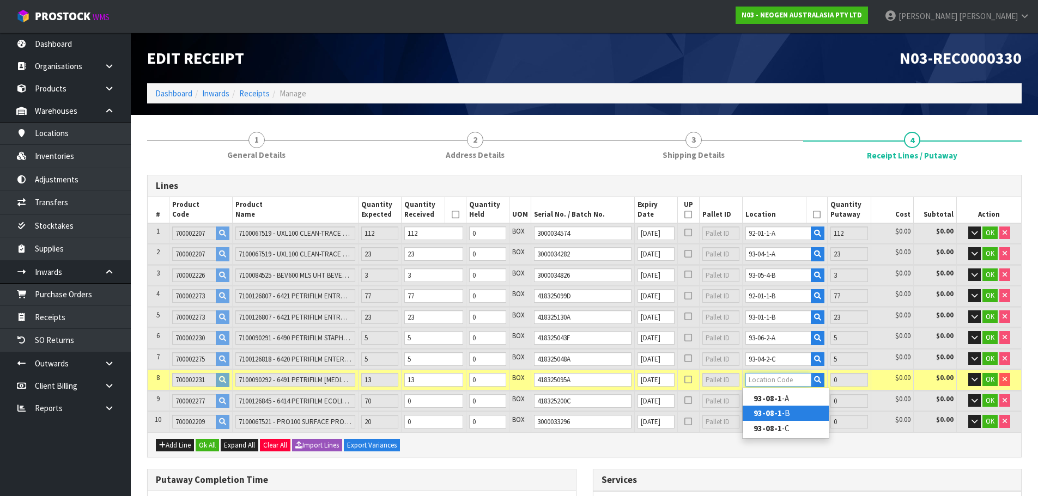
type input "261"
type input "93-08-1-B"
type input "13"
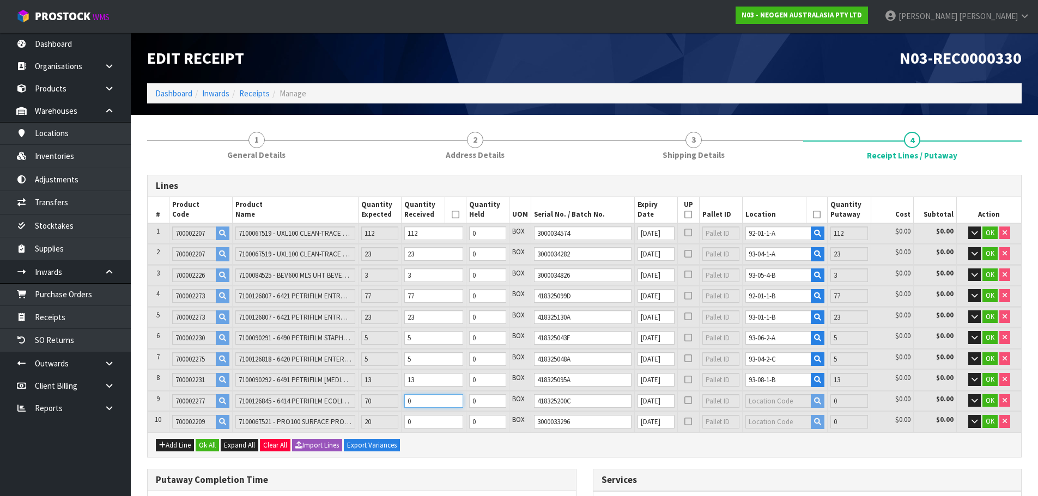
click at [421, 402] on input "0" at bounding box center [433, 402] width 59 height 14
type input "268"
type input "2.923838"
type input "494.95"
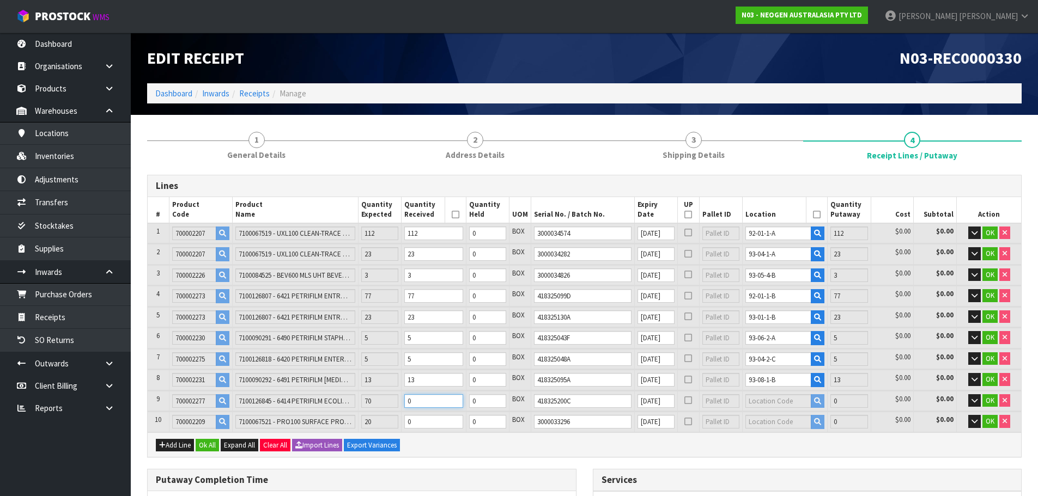
type input "7"
type input "331"
type input "3.642038"
type input "602.05"
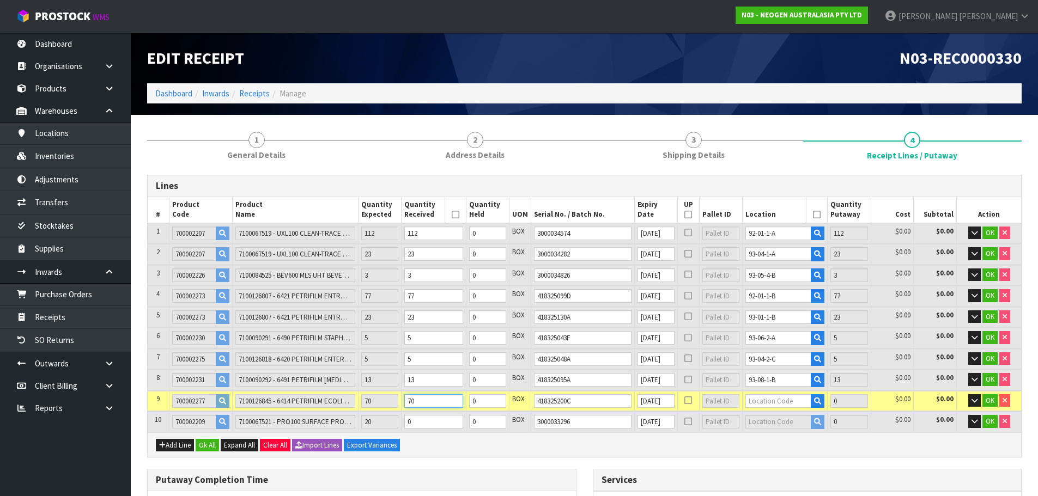
type input "70"
click at [767, 400] on input "text" at bounding box center [778, 402] width 66 height 14
type input "92-02-1"
click at [784, 421] on link "92-02-1 -A" at bounding box center [786, 419] width 86 height 15
type input "331"
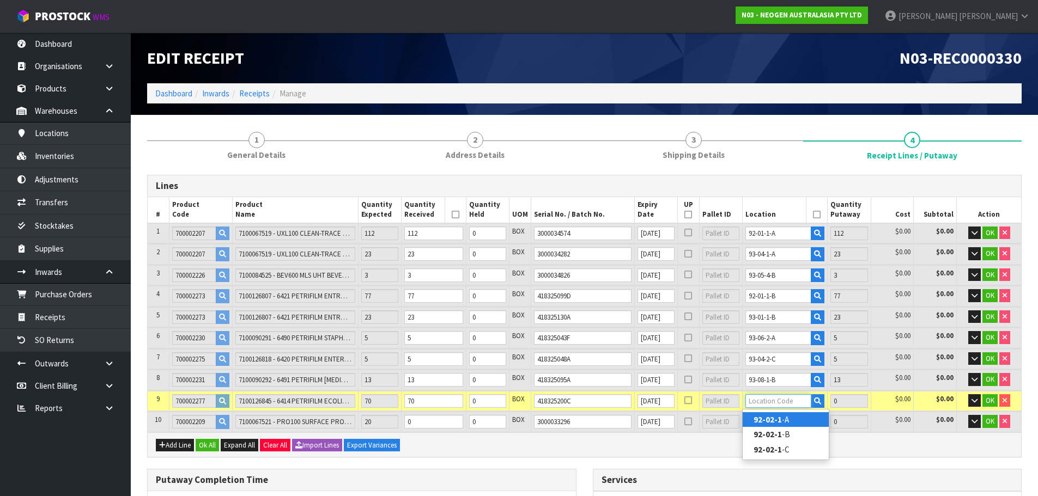
type input "92-02-1-A"
type input "70"
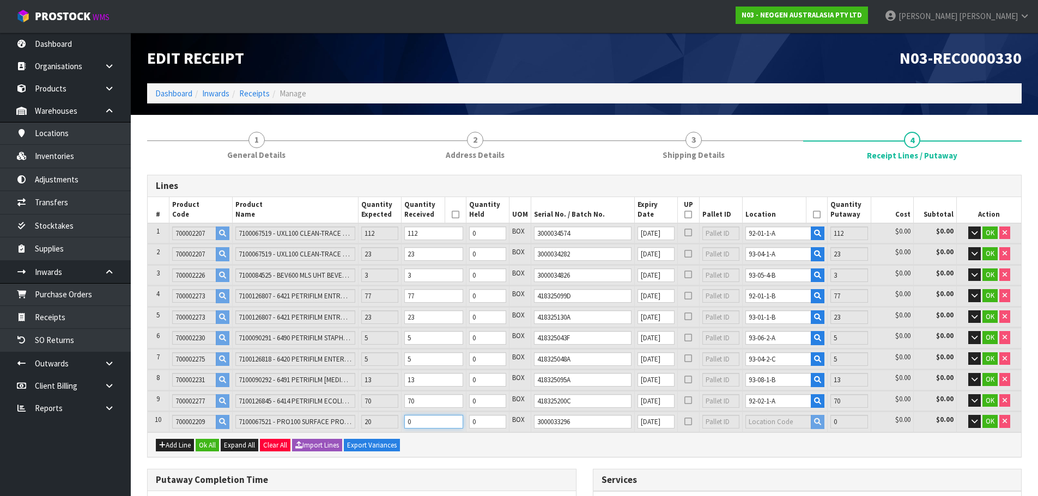
click at [423, 421] on input "0" at bounding box center [433, 422] width 59 height 14
type input "333"
type input "3.651398"
type input "603.75"
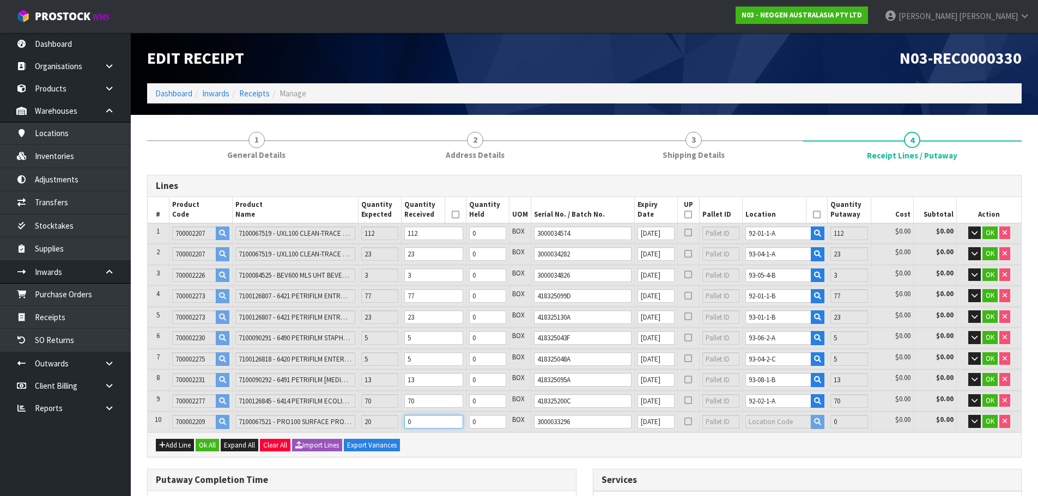
type input "2"
type input "351"
type input "3.735638"
type input "619.05"
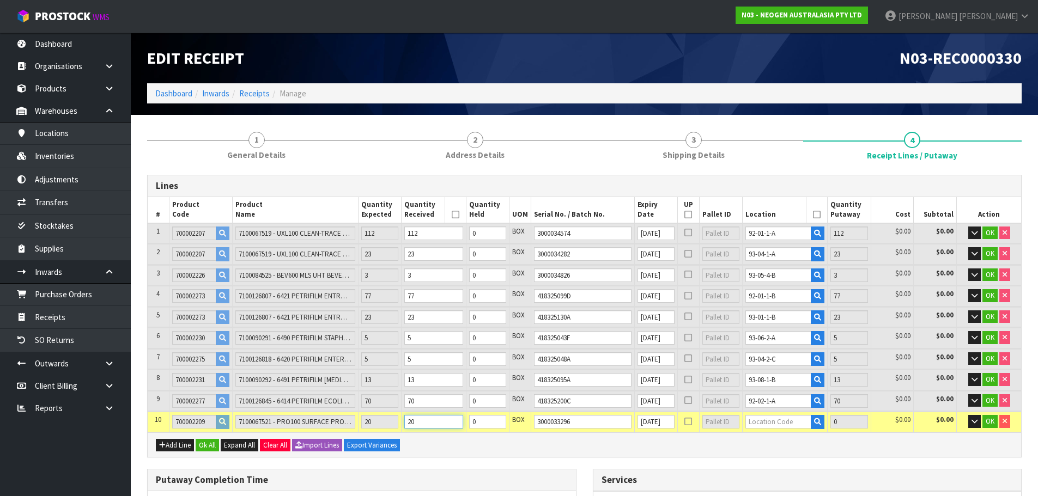
type input "20"
click at [766, 425] on input "text" at bounding box center [778, 422] width 66 height 14
type input "93-06-1"
click at [757, 441] on strong "93-06-1" at bounding box center [768, 440] width 28 height 10
type input "351"
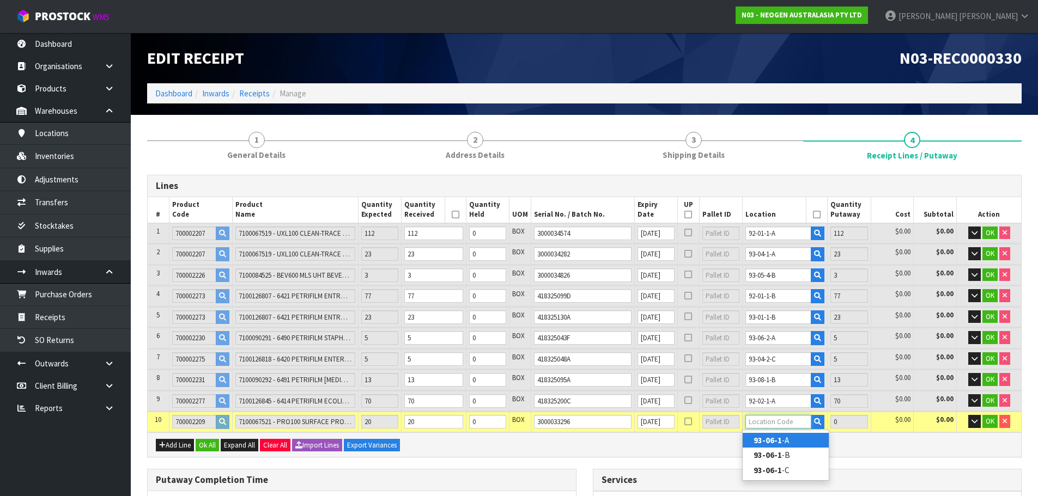
type input "93-06-1-A"
type input "20"
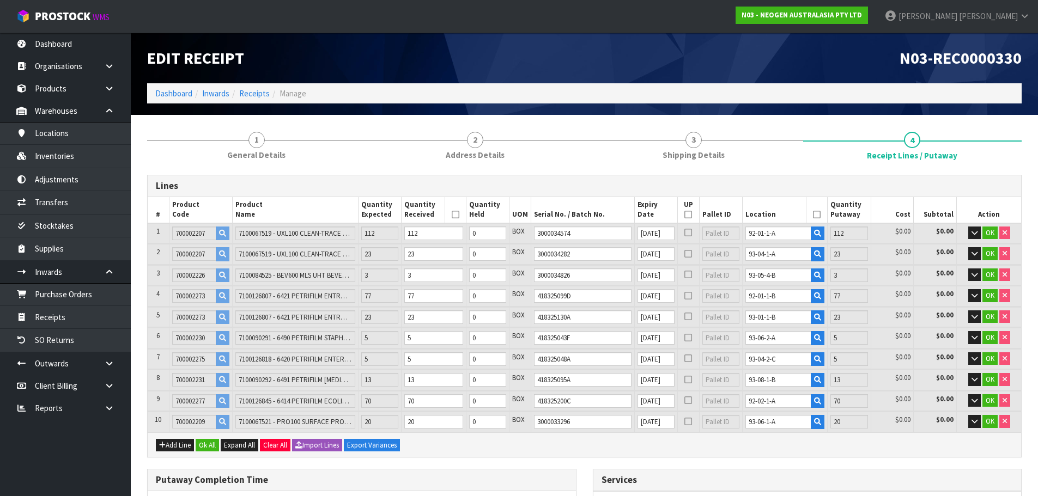
click at [459, 215] on icon at bounding box center [456, 215] width 8 height 1
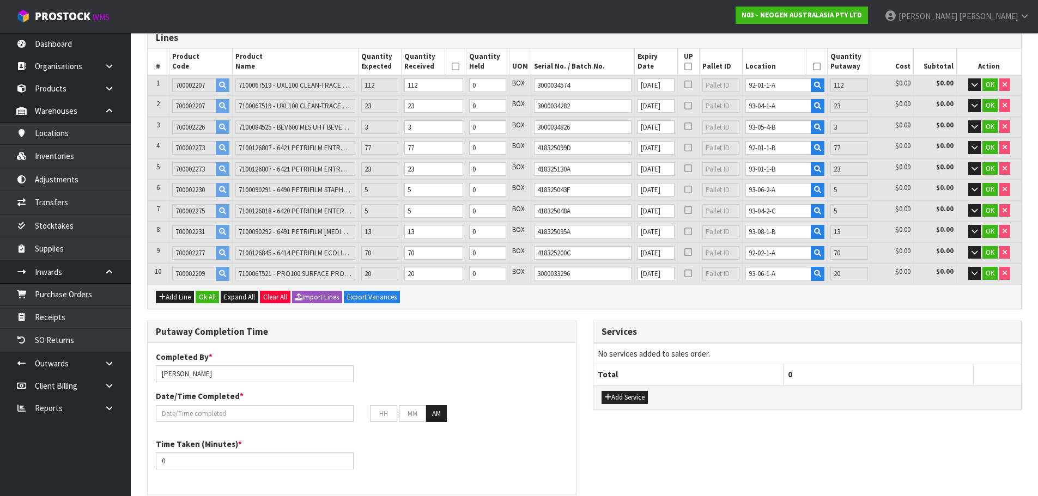
scroll to position [218, 0]
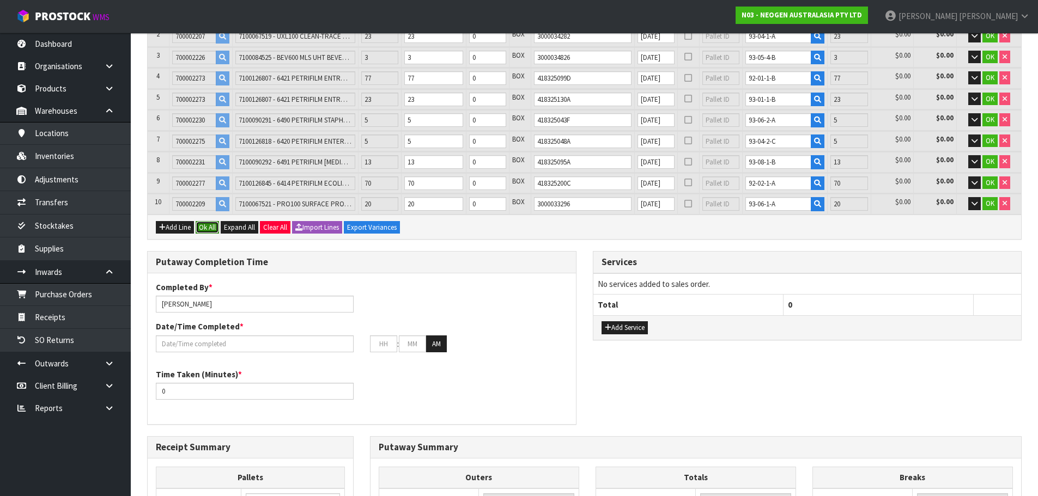
click at [215, 229] on button "Ok All" at bounding box center [207, 227] width 23 height 13
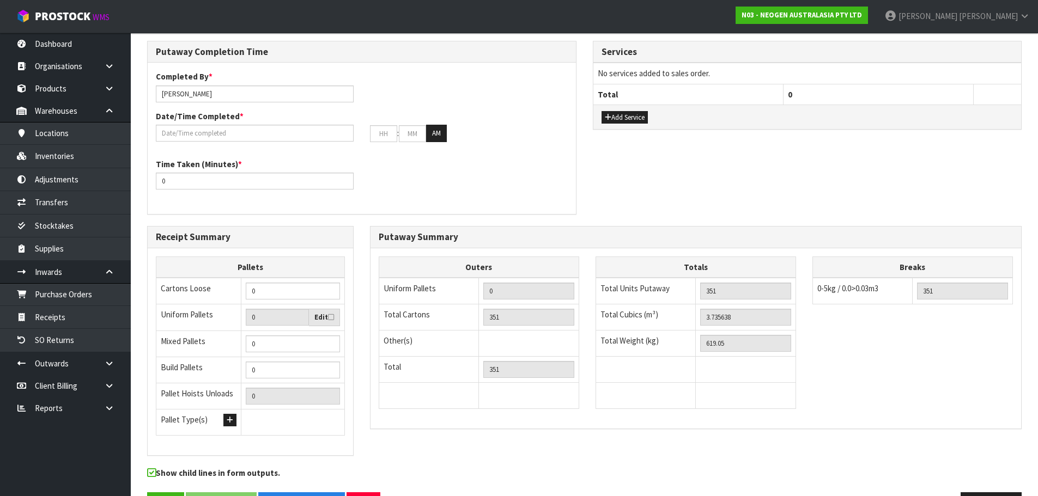
scroll to position [527, 0]
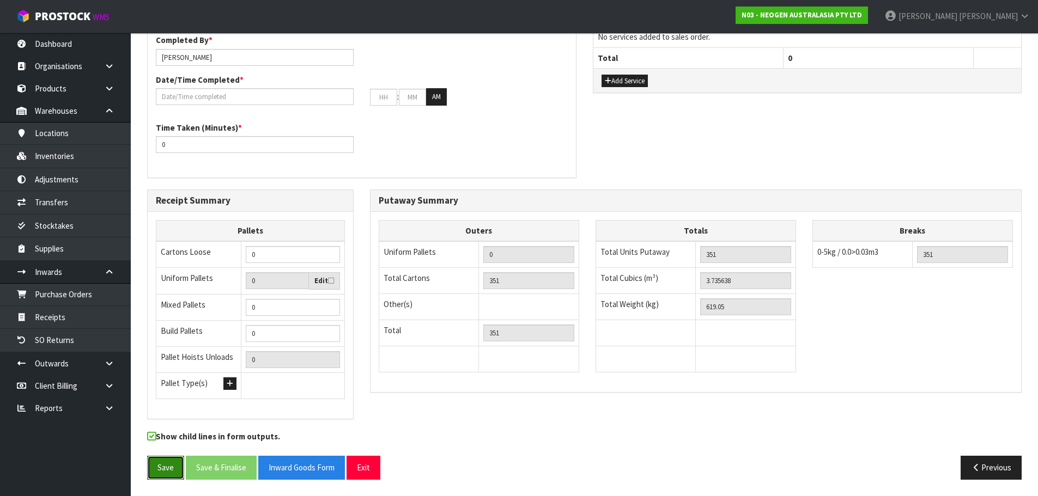
click at [166, 471] on button "Save" at bounding box center [165, 467] width 37 height 23
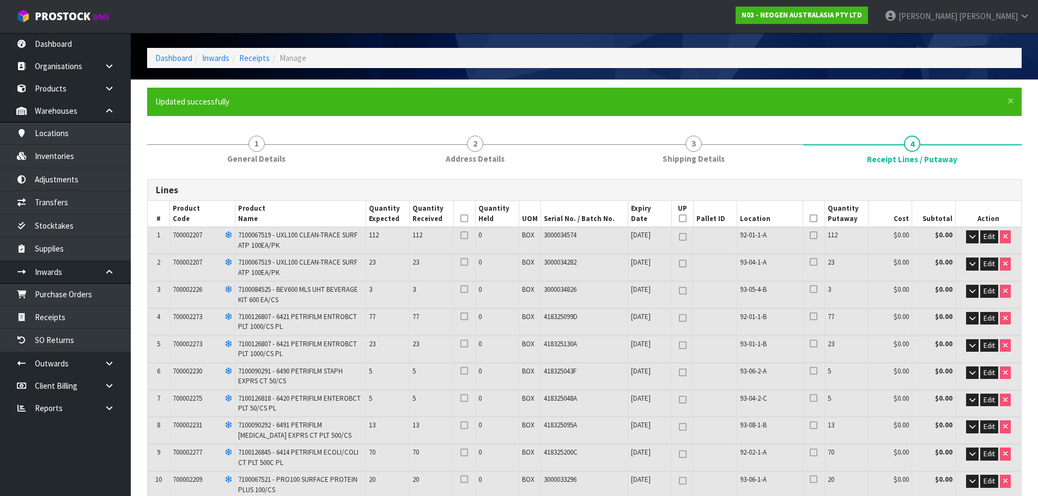
scroll to position [54, 0]
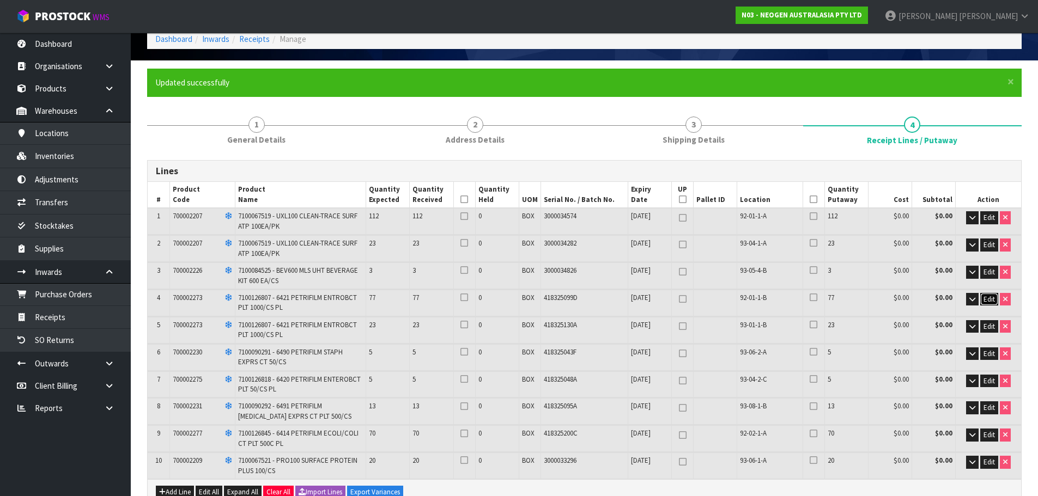
click at [991, 298] on span "Edit" at bounding box center [989, 299] width 11 height 9
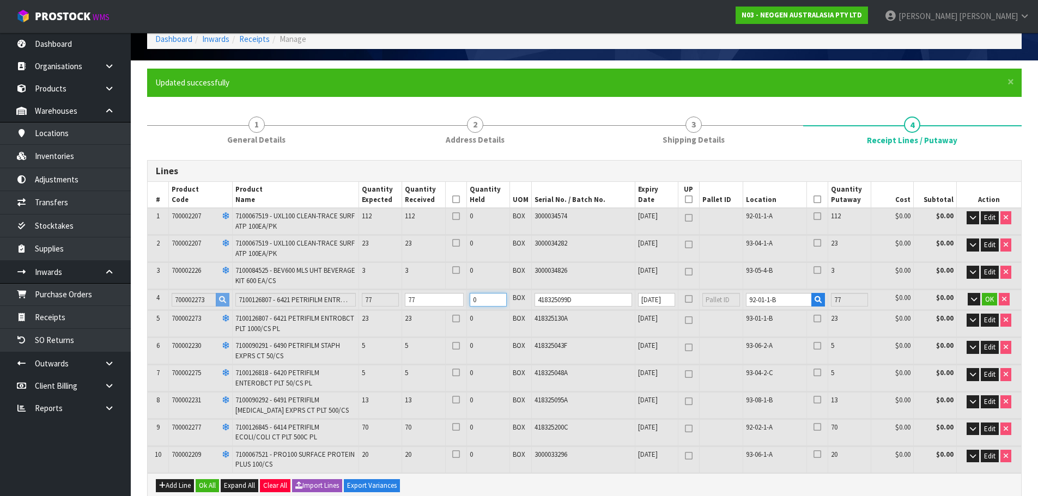
click at [482, 299] on input "0" at bounding box center [488, 300] width 37 height 14
click at [975, 298] on icon "button" at bounding box center [974, 299] width 6 height 7
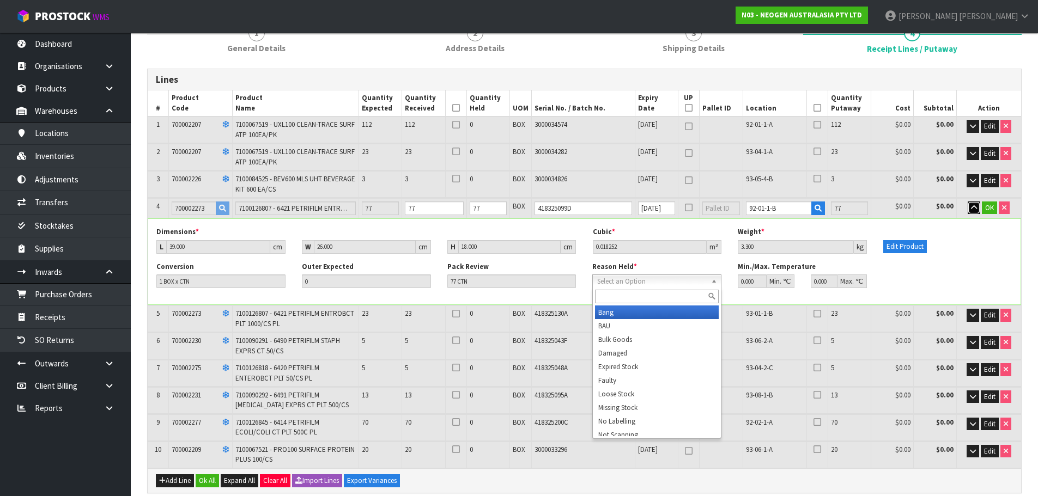
scroll to position [163, 0]
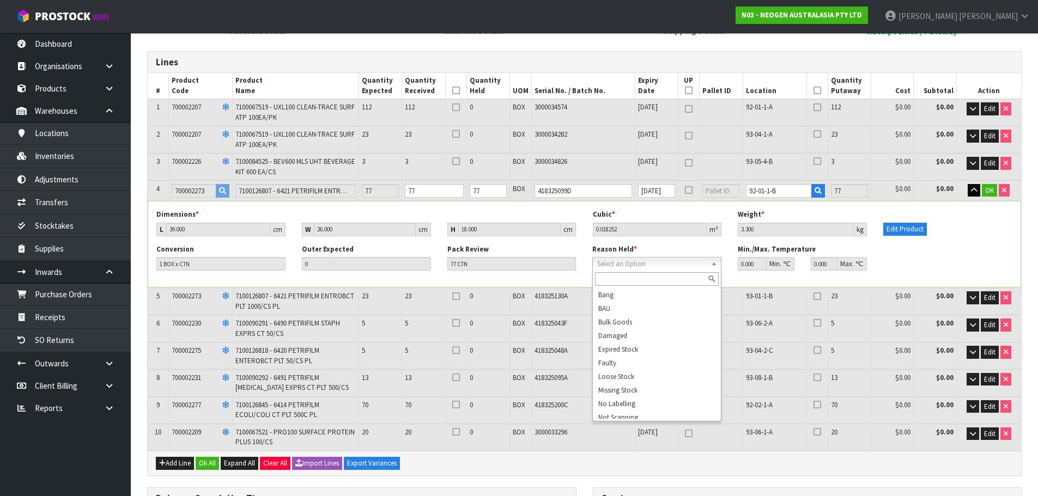
click at [654, 276] on input "text" at bounding box center [657, 279] width 124 height 14
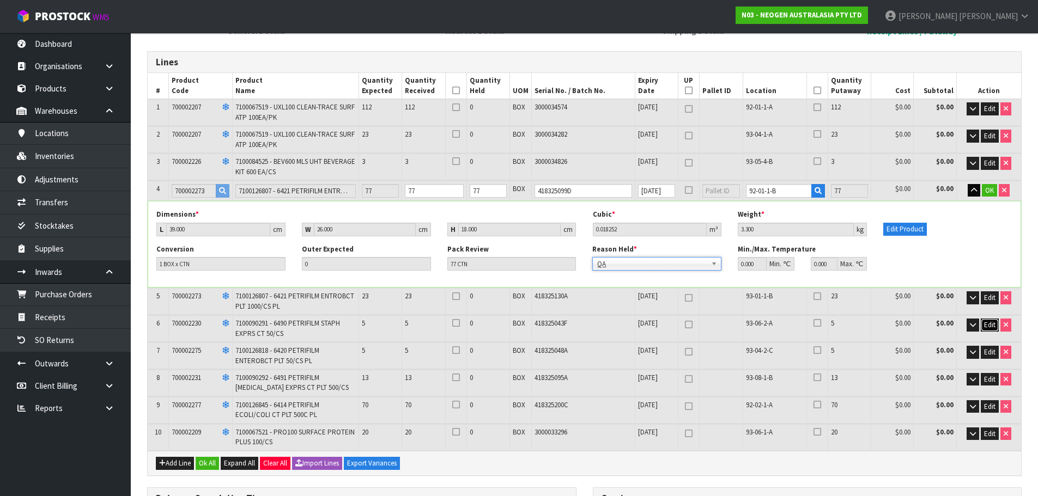
click at [991, 325] on span "Edit" at bounding box center [989, 324] width 11 height 9
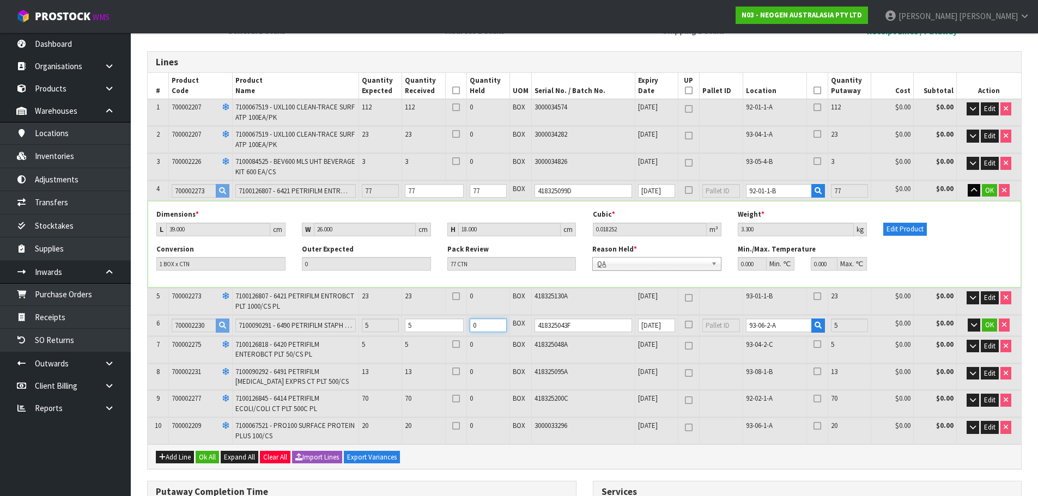
click at [486, 326] on input "0" at bounding box center [488, 326] width 37 height 14
click at [974, 327] on icon "button" at bounding box center [974, 324] width 6 height 7
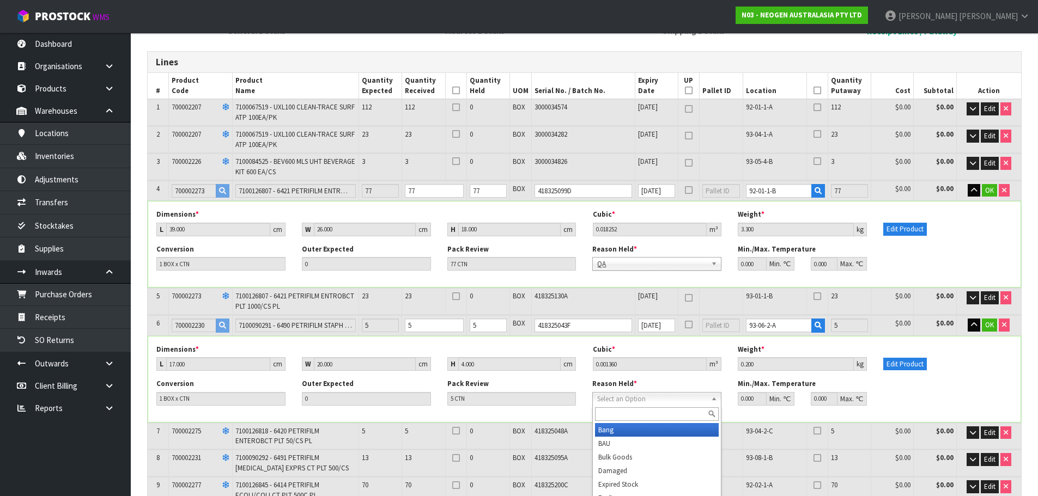
click at [622, 417] on input "text" at bounding box center [657, 415] width 124 height 14
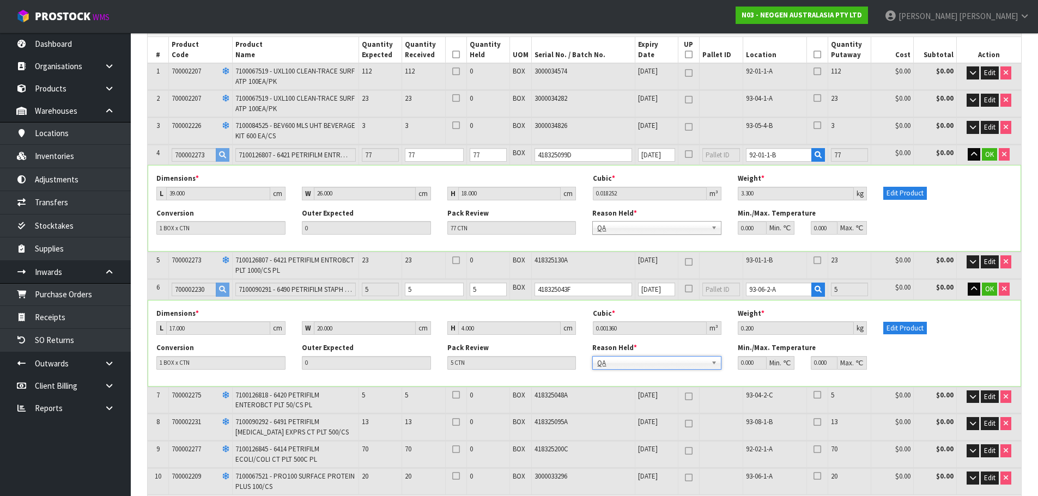
scroll to position [272, 0]
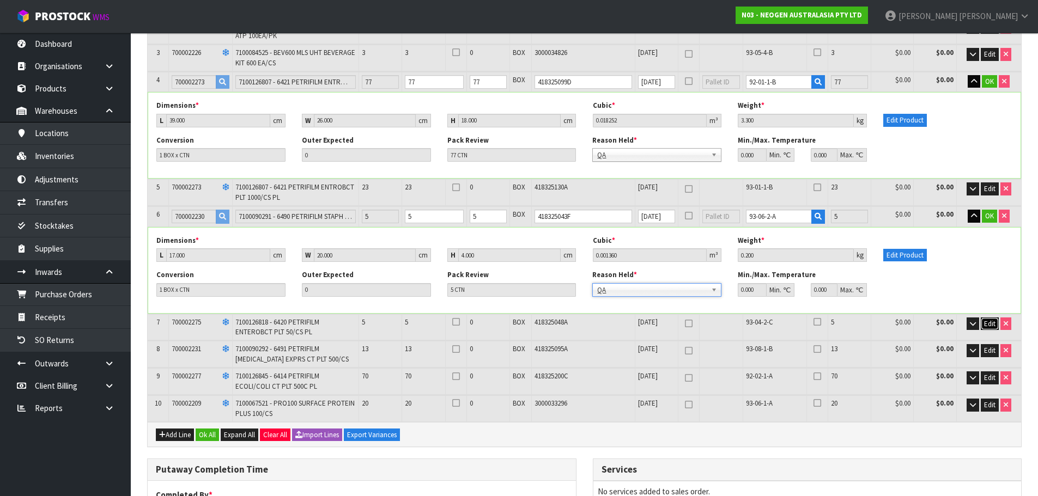
click at [992, 326] on span "Edit" at bounding box center [989, 323] width 11 height 9
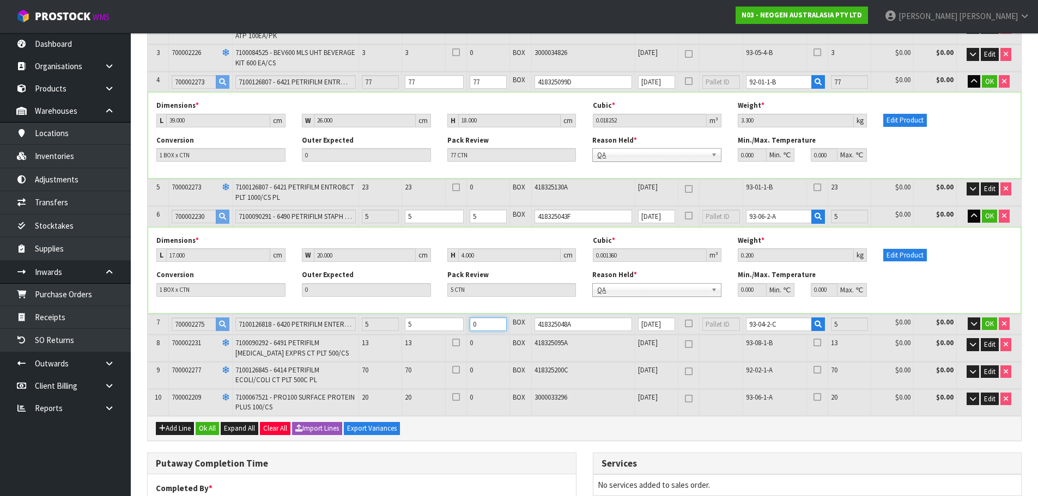
click at [486, 324] on input "0" at bounding box center [488, 325] width 37 height 14
click at [973, 324] on icon "button" at bounding box center [974, 323] width 6 height 7
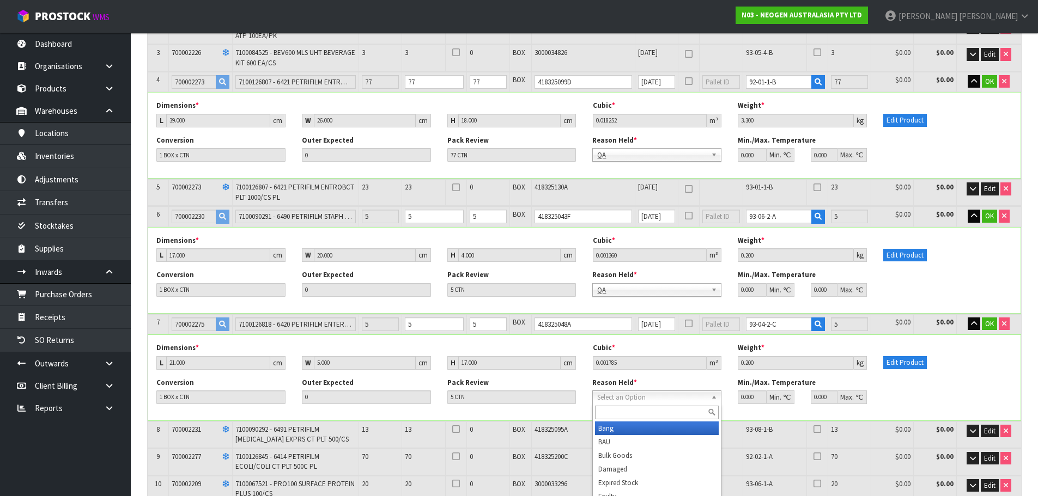
click at [647, 417] on input "text" at bounding box center [657, 413] width 124 height 14
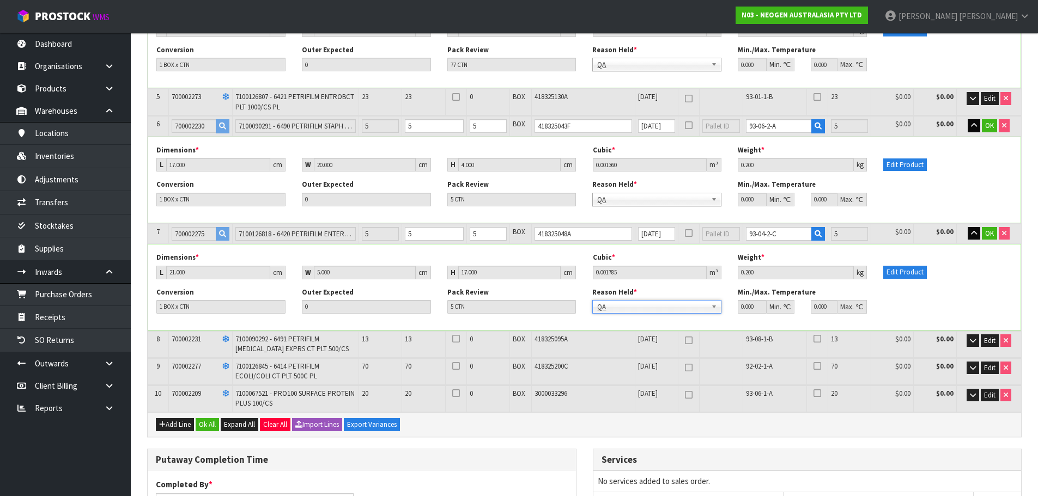
scroll to position [381, 0]
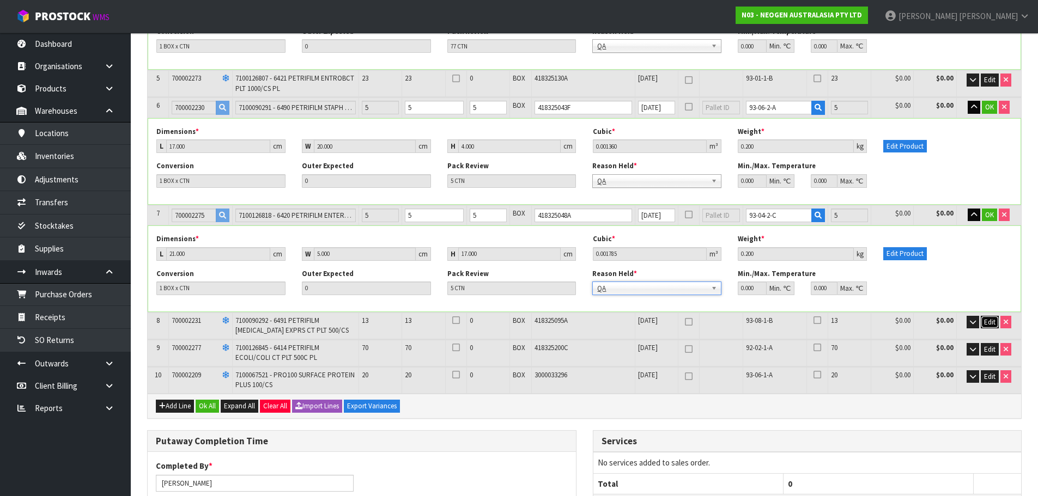
click at [987, 324] on span "Edit" at bounding box center [989, 322] width 11 height 9
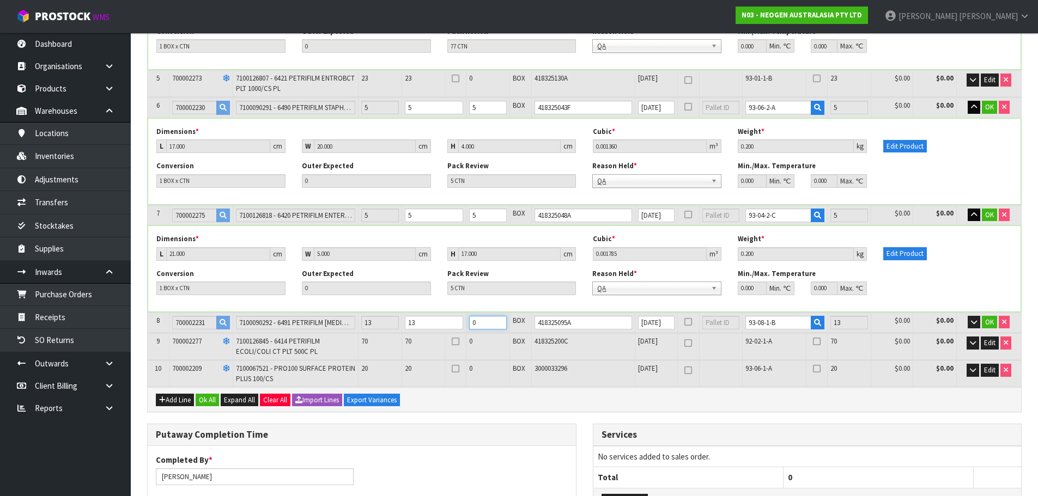
click at [485, 325] on input "0" at bounding box center [487, 323] width 37 height 14
click at [974, 321] on icon "button" at bounding box center [974, 322] width 6 height 7
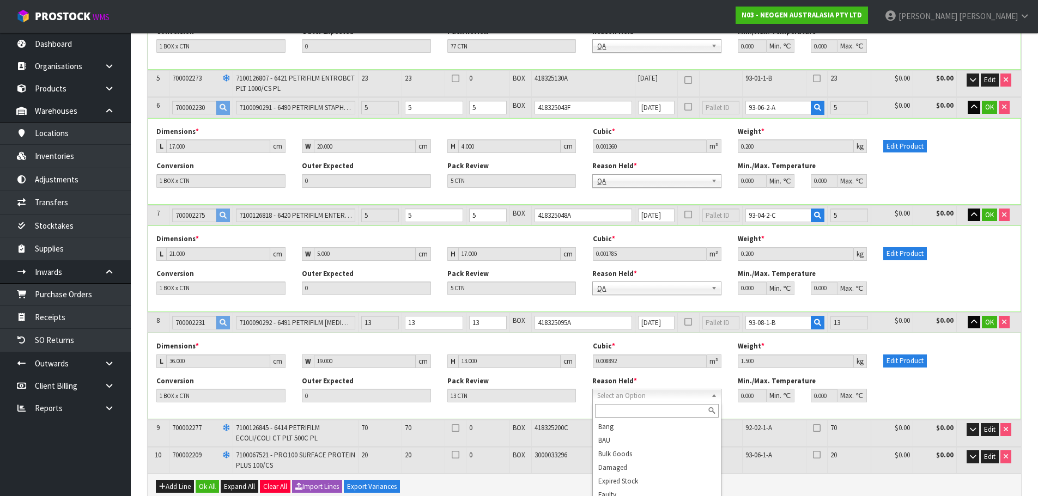
click at [663, 413] on input "text" at bounding box center [657, 411] width 124 height 14
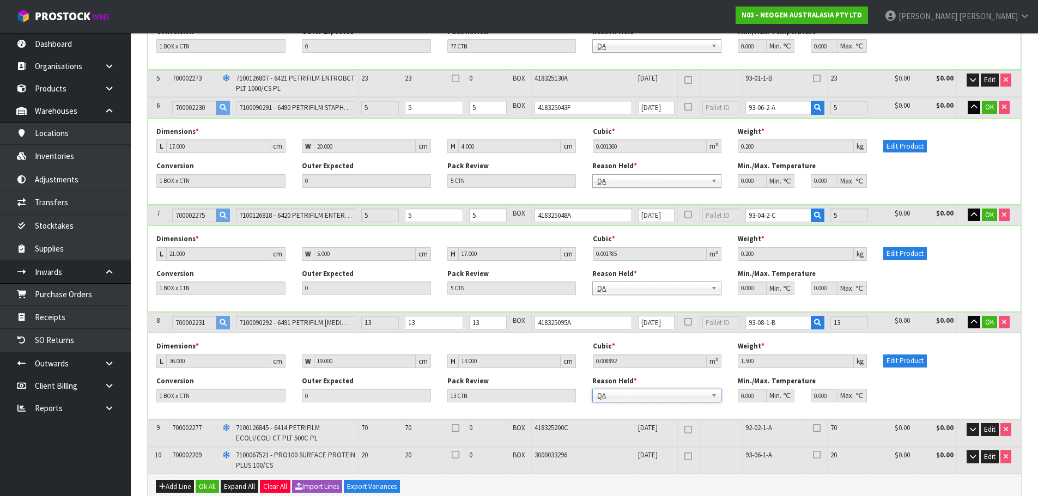
scroll to position [436, 0]
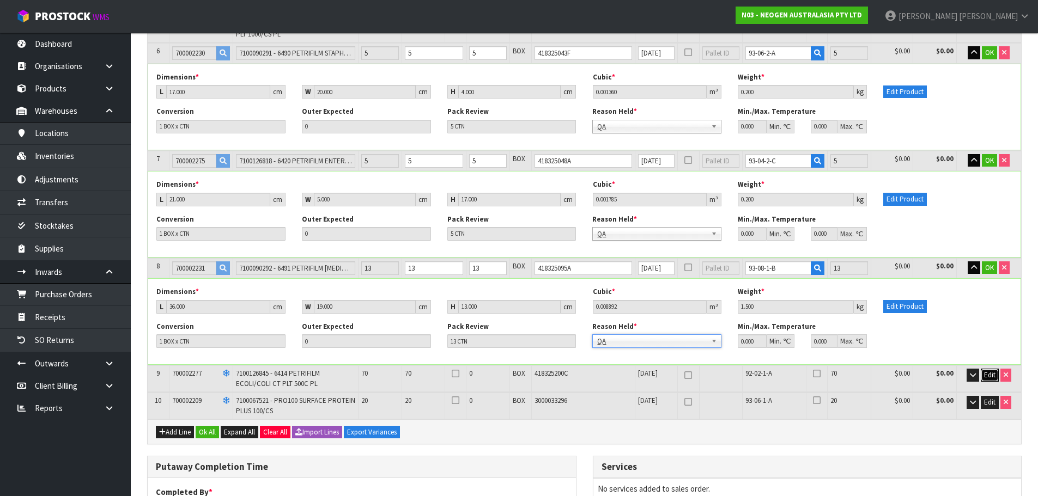
click at [986, 377] on span "Edit" at bounding box center [989, 375] width 11 height 9
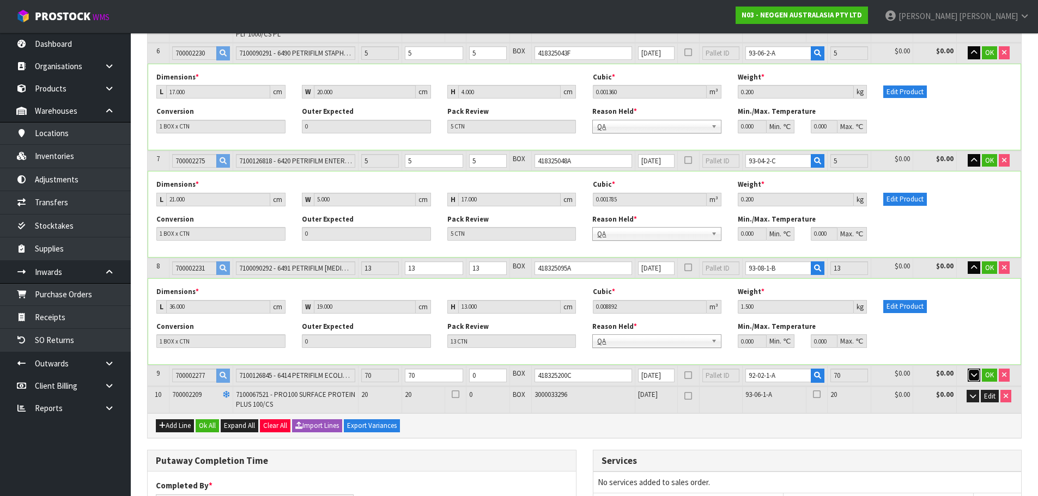
click at [970, 373] on button "button" at bounding box center [974, 375] width 13 height 13
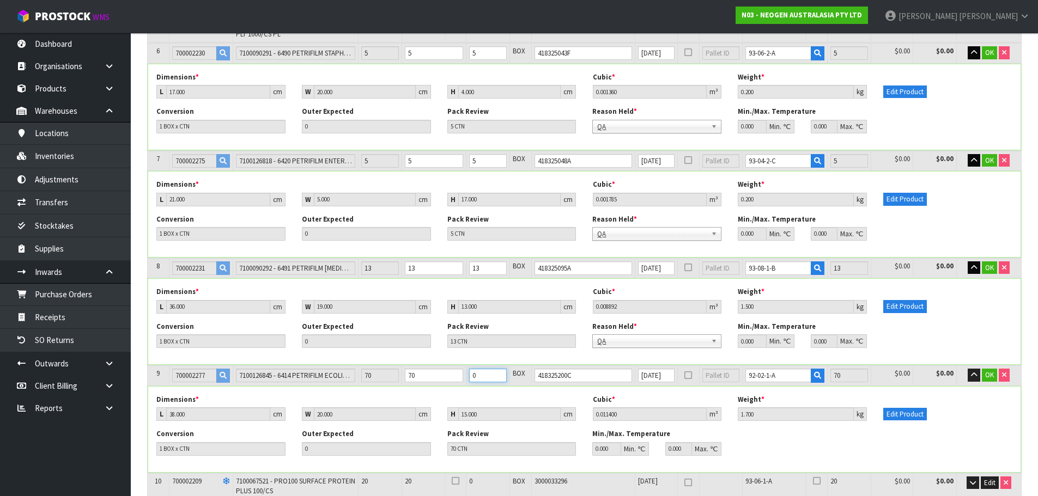
click at [486, 374] on input "0" at bounding box center [487, 376] width 37 height 14
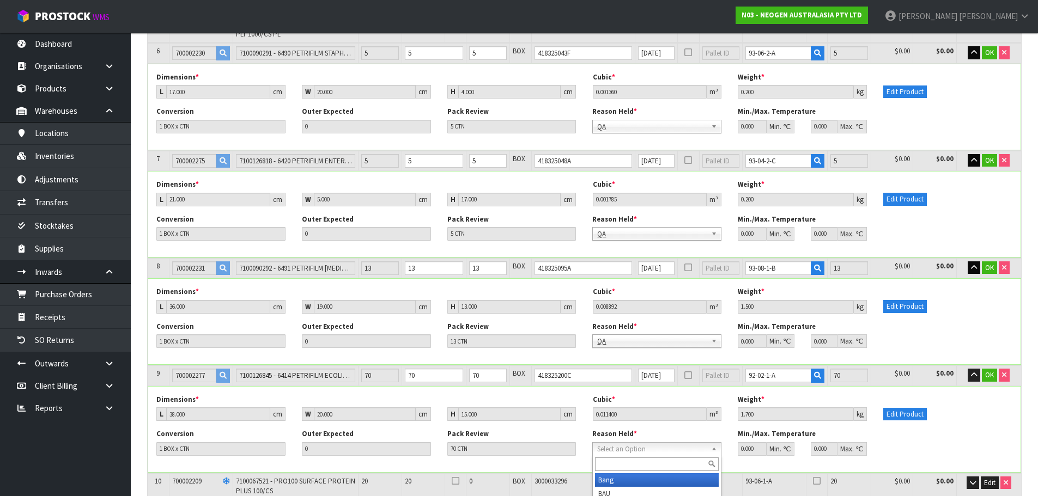
click at [639, 470] on input "text" at bounding box center [657, 465] width 124 height 14
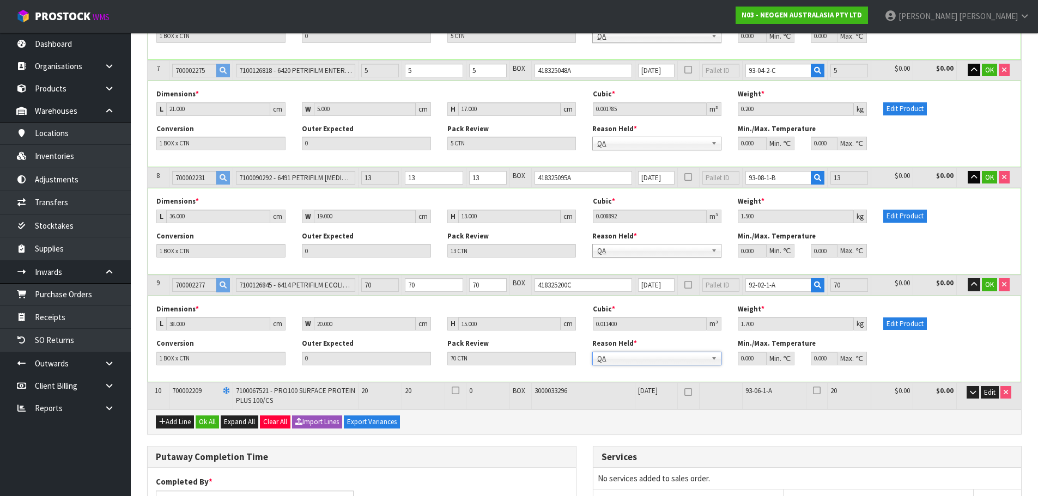
scroll to position [545, 0]
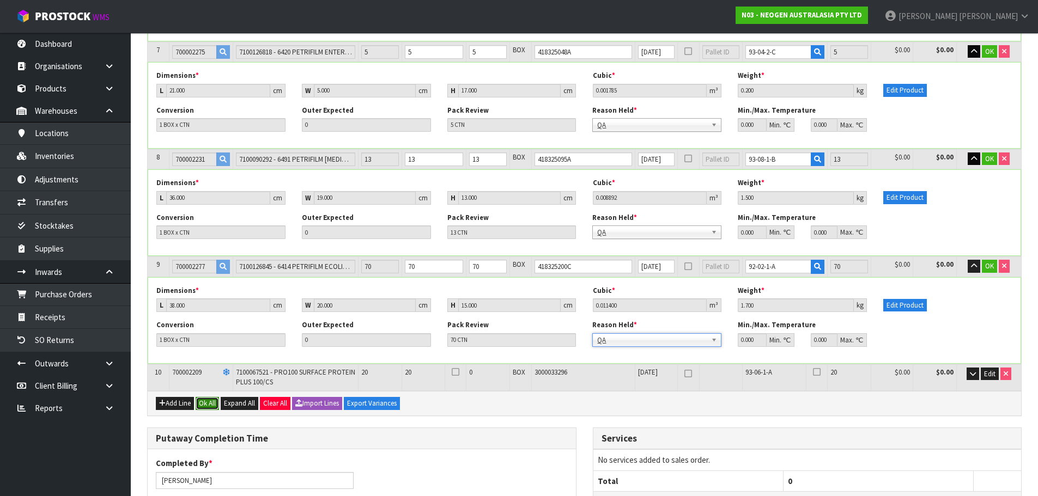
click at [204, 405] on button "Ok All" at bounding box center [207, 403] width 23 height 13
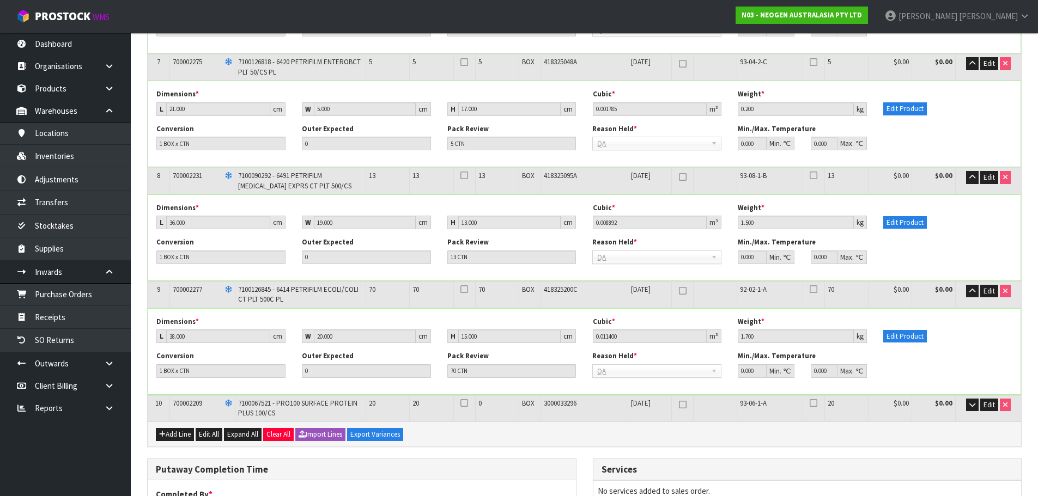
scroll to position [551, 0]
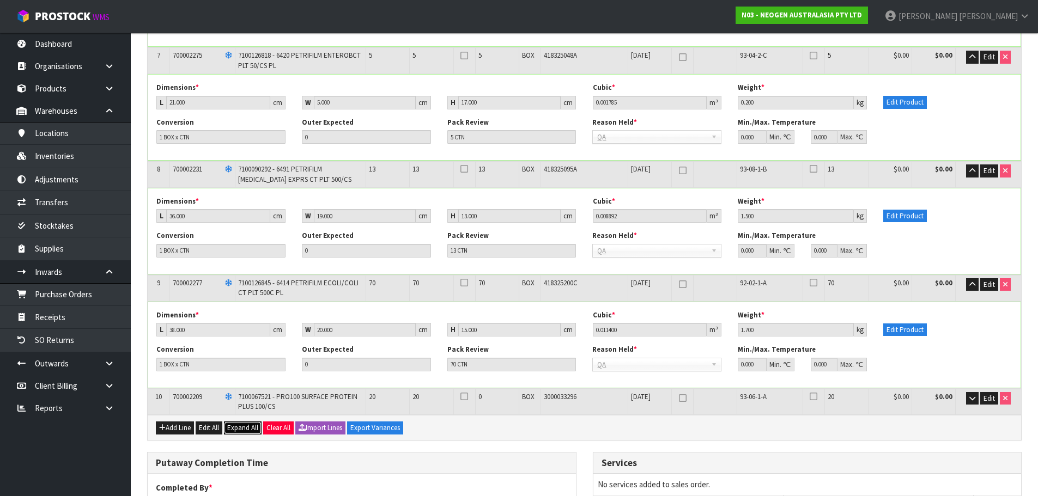
click at [251, 427] on span "Expand All" at bounding box center [242, 427] width 31 height 9
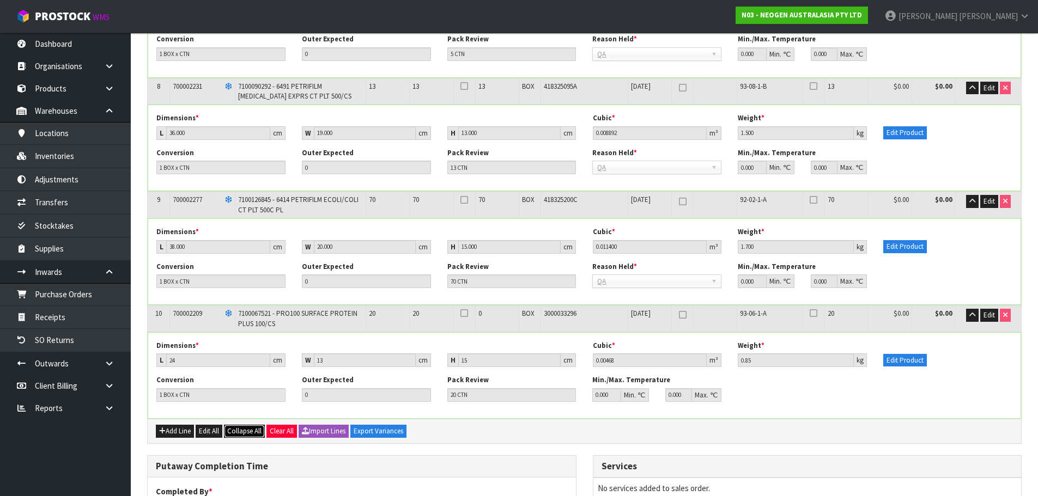
scroll to position [1061, 0]
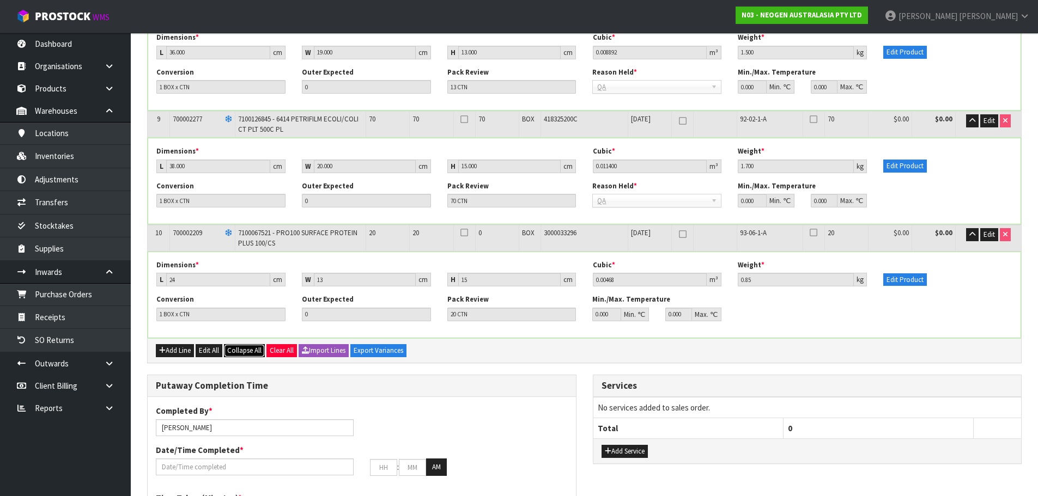
click at [251, 353] on span "Collapse All" at bounding box center [244, 350] width 34 height 9
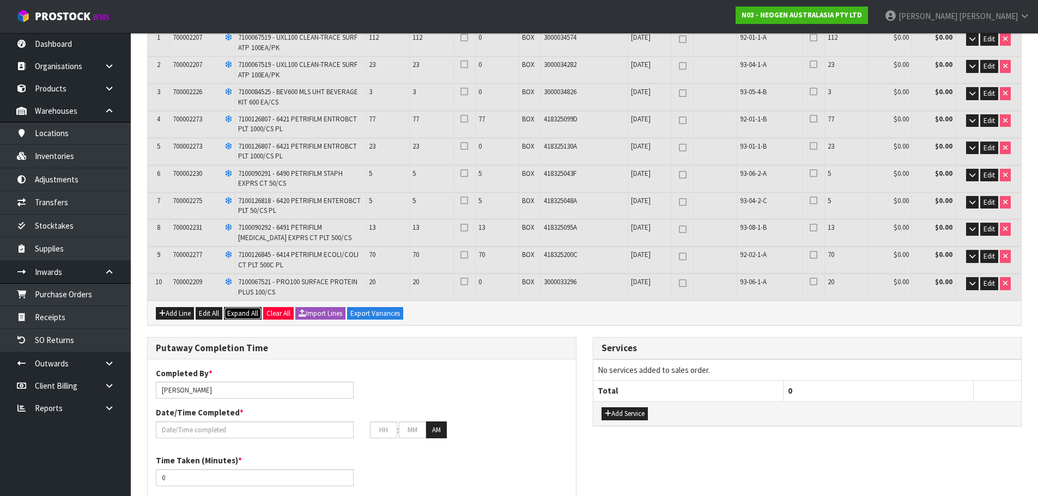
scroll to position [183, 0]
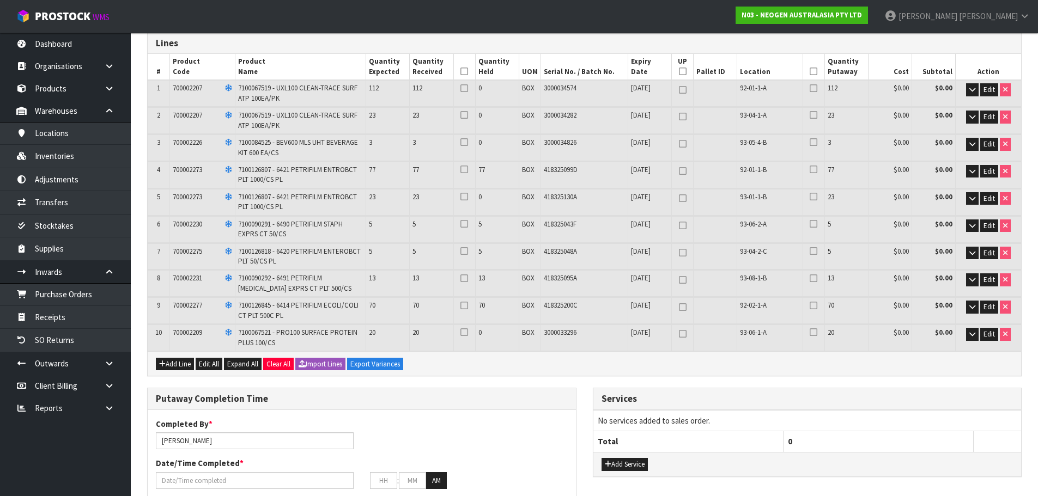
click at [463, 72] on icon at bounding box center [464, 71] width 8 height 1
click at [812, 71] on icon at bounding box center [814, 71] width 8 height 1
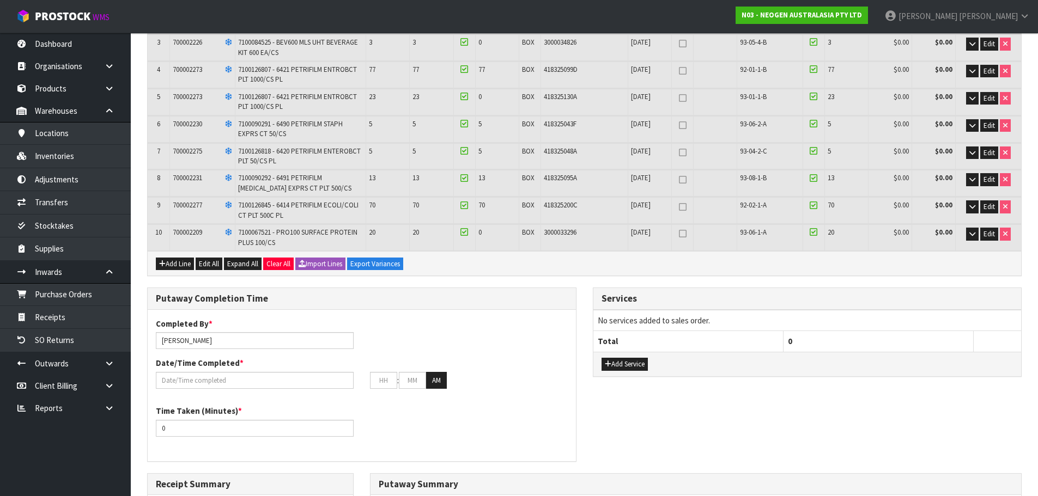
scroll to position [292, 0]
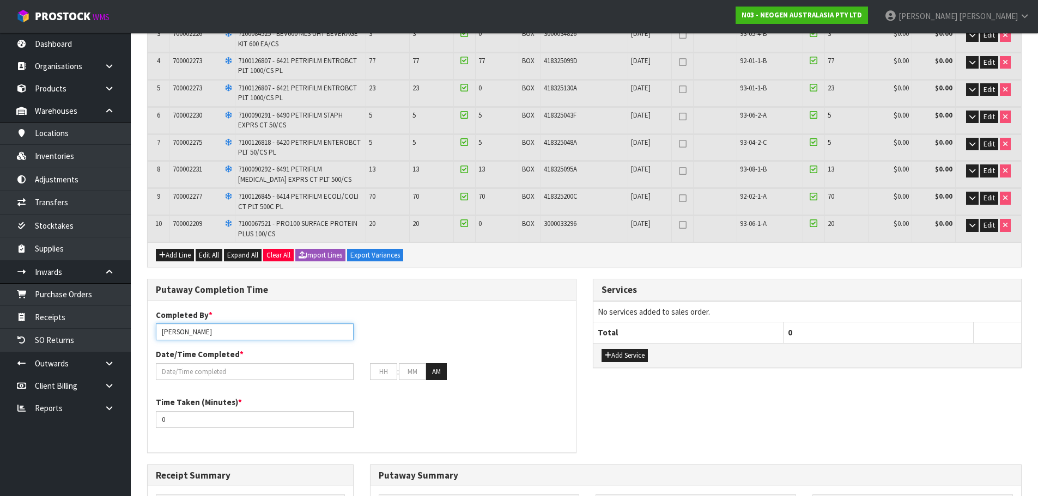
click at [231, 333] on input "[PERSON_NAME]" at bounding box center [255, 332] width 198 height 17
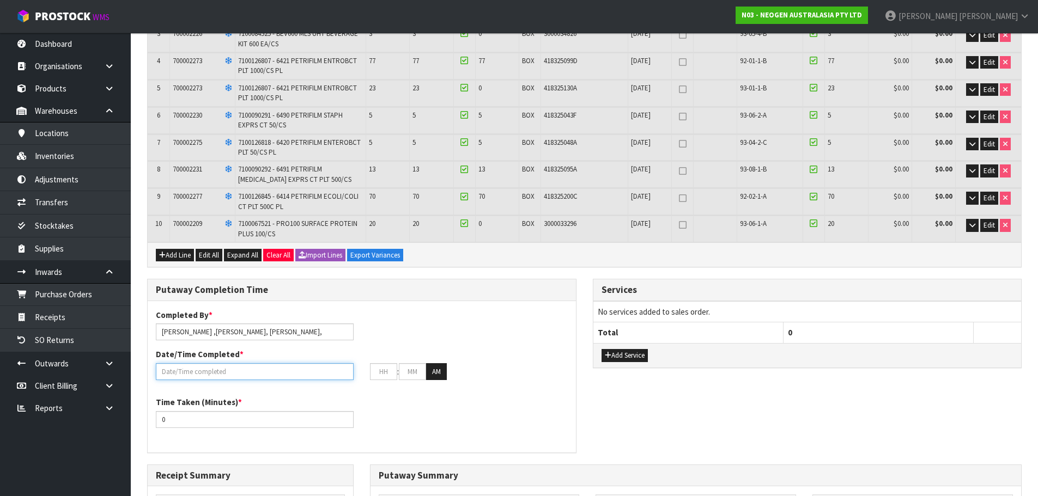
click at [187, 372] on input "text" at bounding box center [255, 371] width 198 height 17
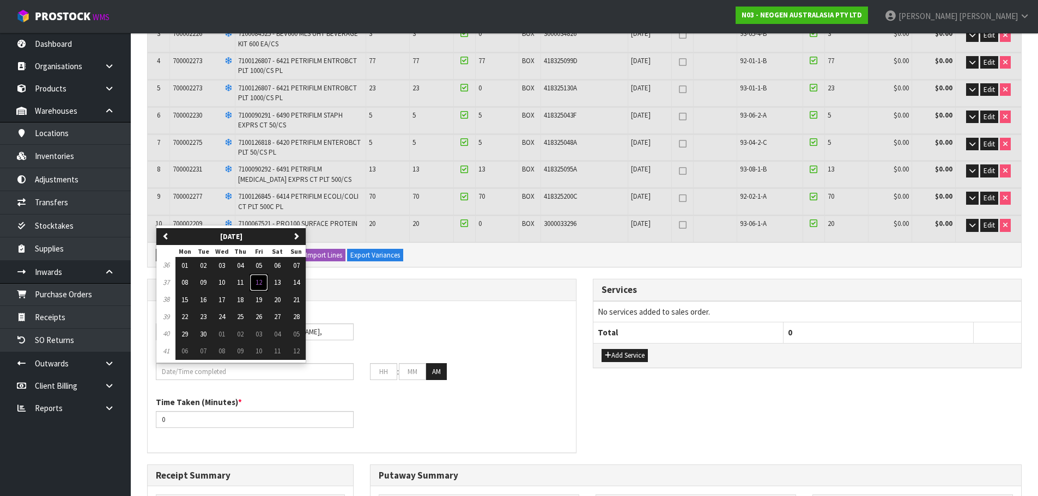
click at [259, 283] on span "12" at bounding box center [259, 282] width 7 height 9
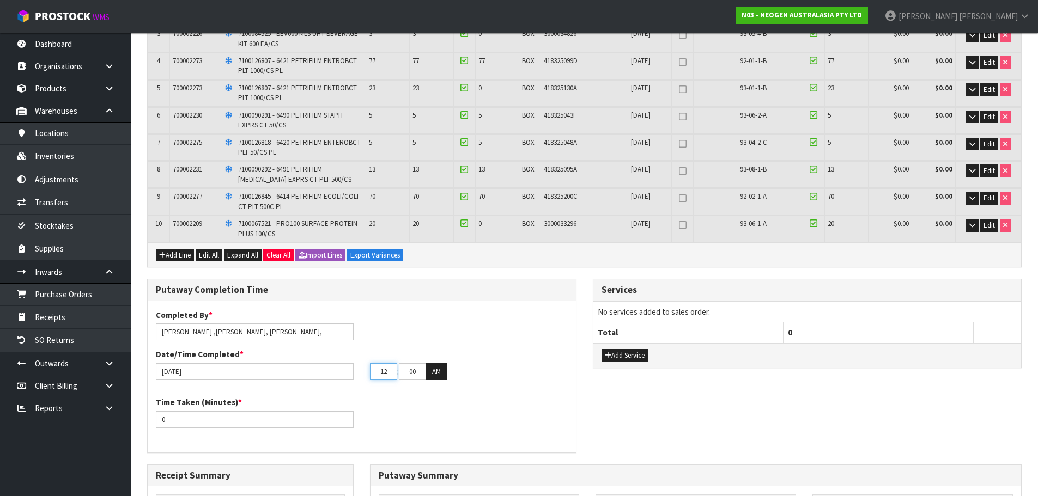
click at [390, 371] on input "12" at bounding box center [383, 371] width 27 height 17
click at [444, 375] on button "AM" at bounding box center [436, 371] width 21 height 17
click at [171, 420] on input "0" at bounding box center [255, 419] width 198 height 17
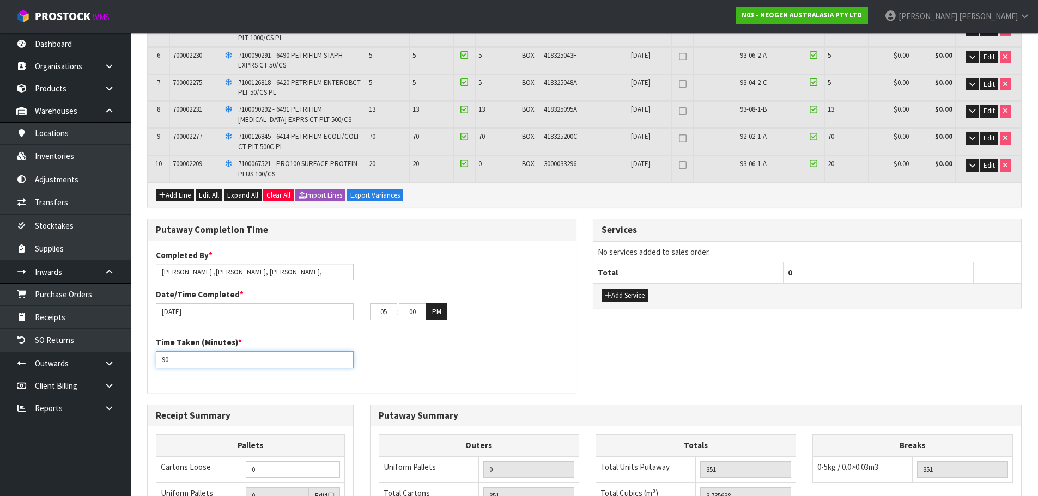
scroll to position [401, 0]
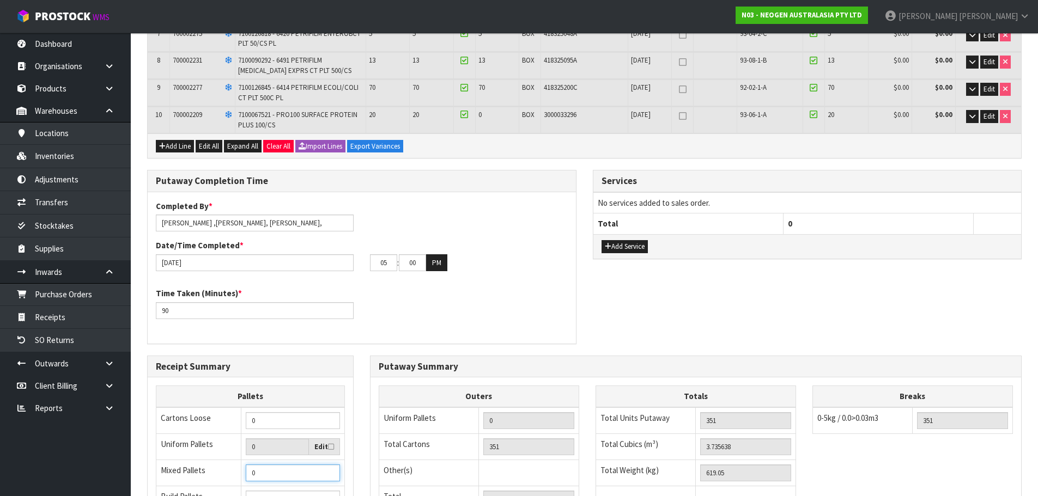
click at [269, 474] on input "0" at bounding box center [293, 473] width 94 height 17
click at [330, 472] on input "1" at bounding box center [293, 473] width 94 height 17
click at [330, 472] on input "2" at bounding box center [293, 473] width 94 height 17
click at [330, 472] on input "3" at bounding box center [293, 473] width 94 height 17
click at [329, 472] on input "4" at bounding box center [293, 473] width 94 height 17
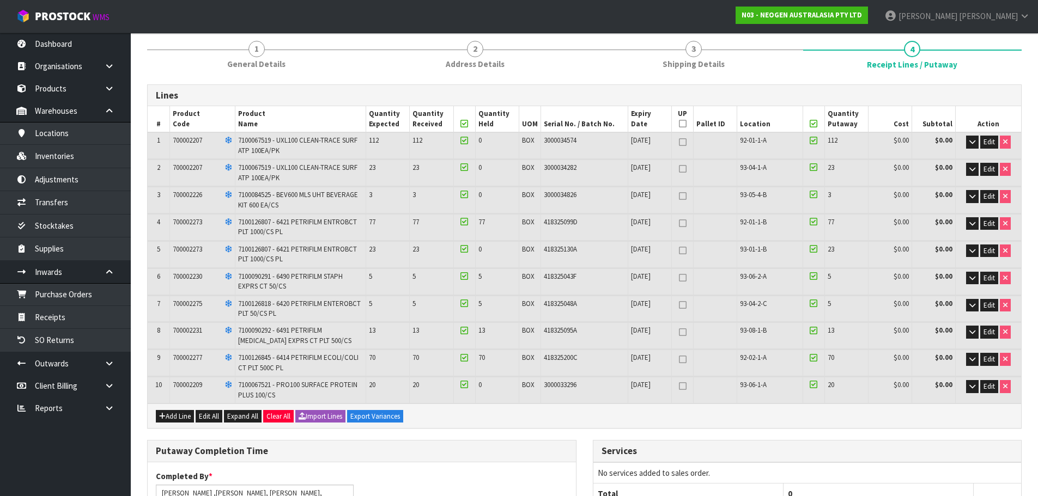
scroll to position [76, 0]
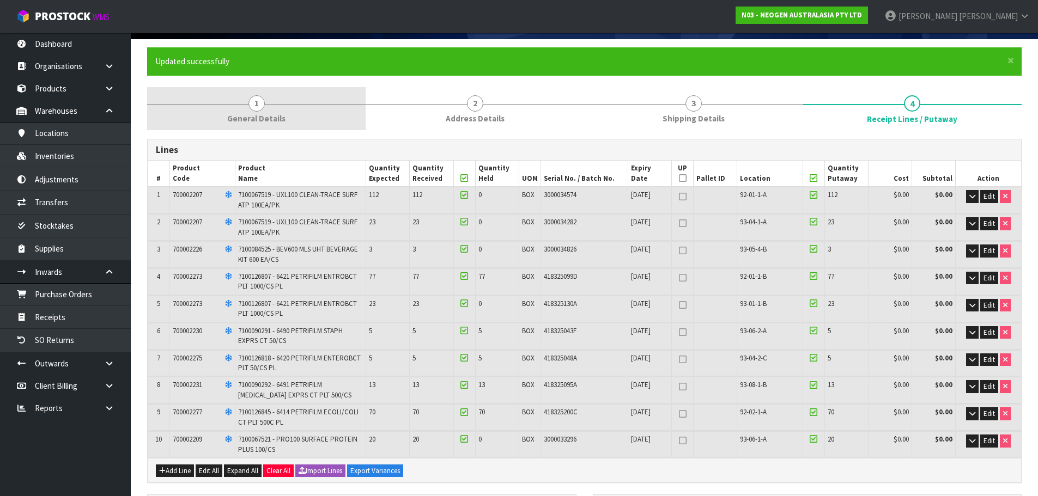
click at [299, 108] on link "1 General Details" at bounding box center [256, 108] width 219 height 43
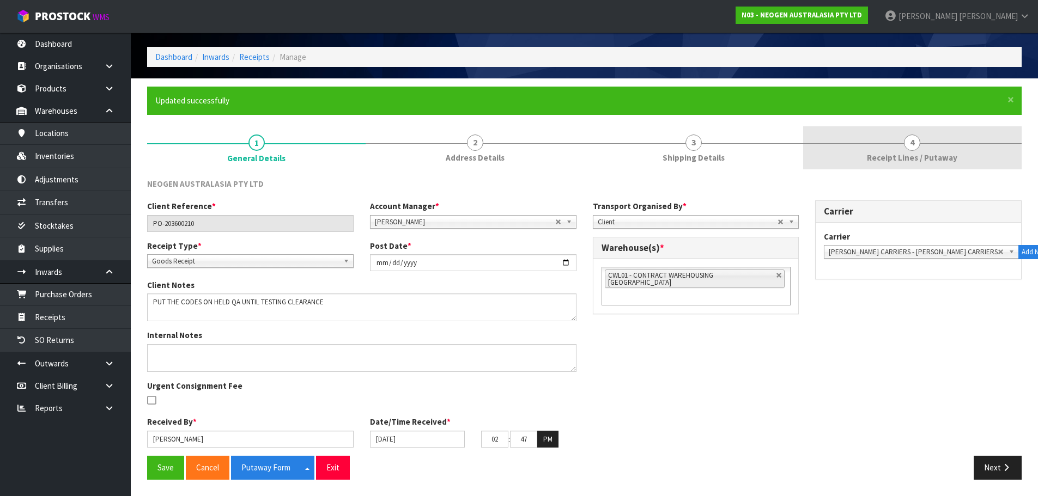
click at [907, 145] on span "4" at bounding box center [912, 143] width 16 height 16
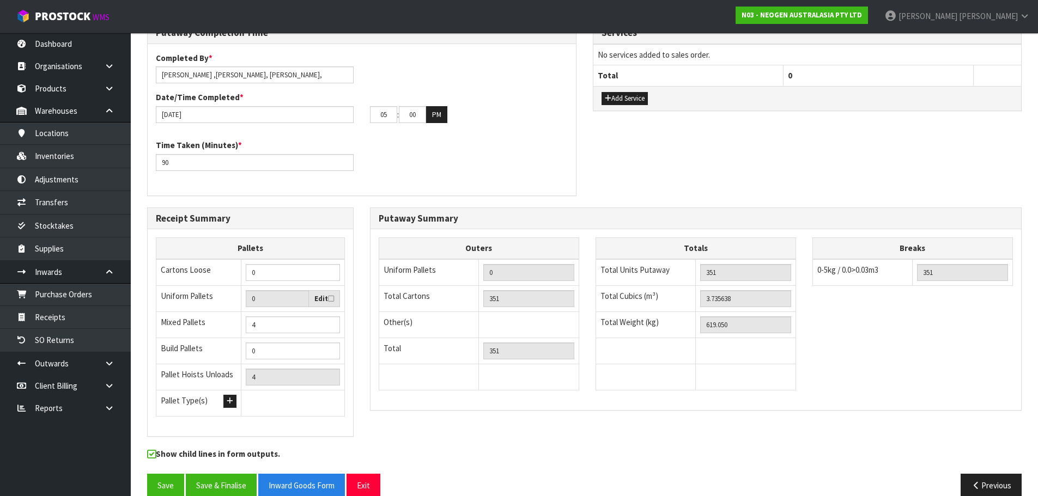
scroll to position [566, 0]
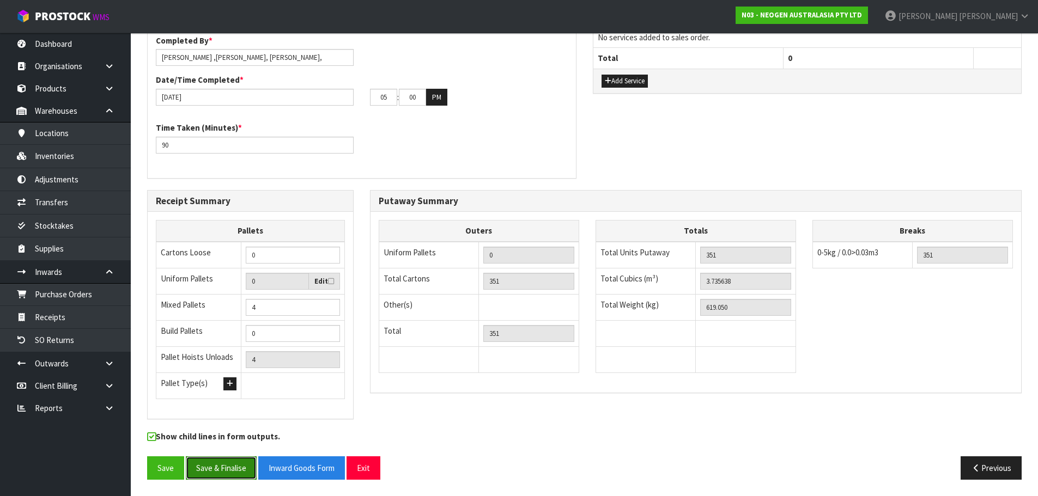
click at [218, 472] on button "Save & Finalise" at bounding box center [221, 468] width 71 height 23
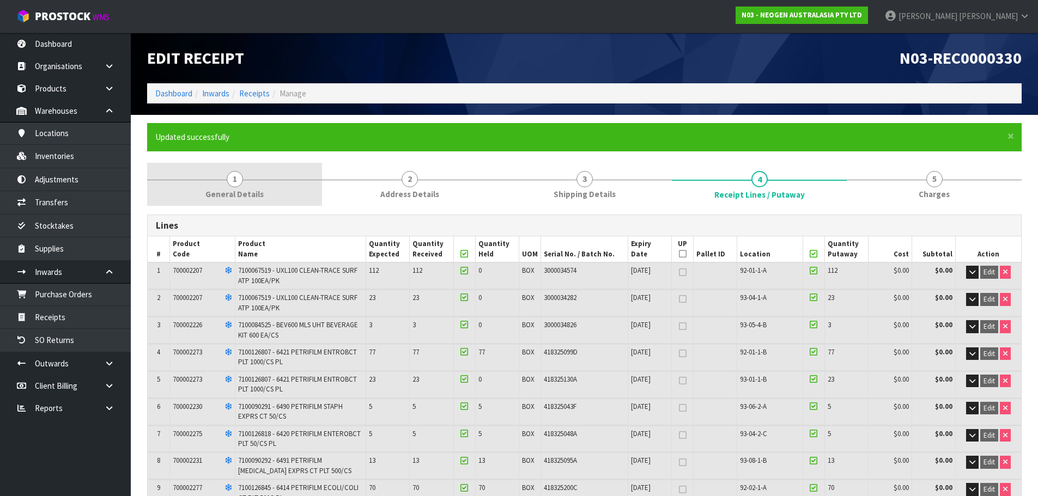
click at [252, 176] on link "1 General Details" at bounding box center [234, 184] width 175 height 43
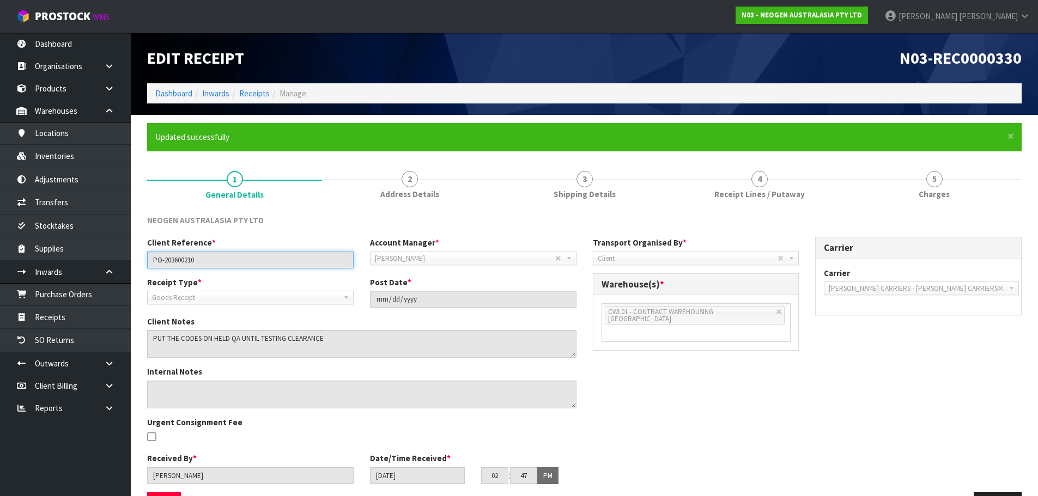
drag, startPoint x: 217, startPoint y: 262, endPoint x: 144, endPoint y: 269, distance: 73.4
click at [144, 269] on div "Client Reference * PO-203600210 Account Manager * [PERSON_NAME] [PERSON_NAME] […" at bounding box center [362, 256] width 446 height 39
click at [192, 260] on input "PO-203600210" at bounding box center [250, 260] width 207 height 17
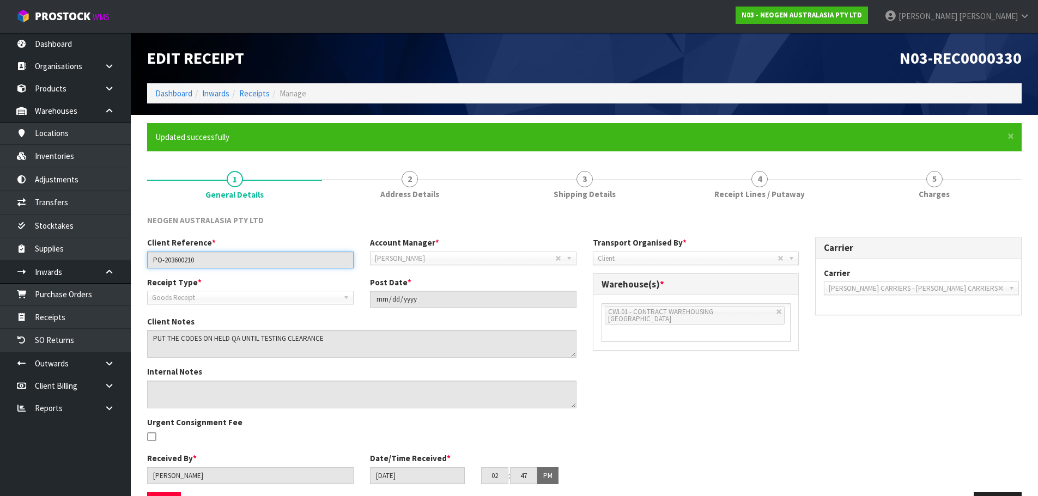
click at [192, 260] on input "PO-203600210" at bounding box center [250, 260] width 207 height 17
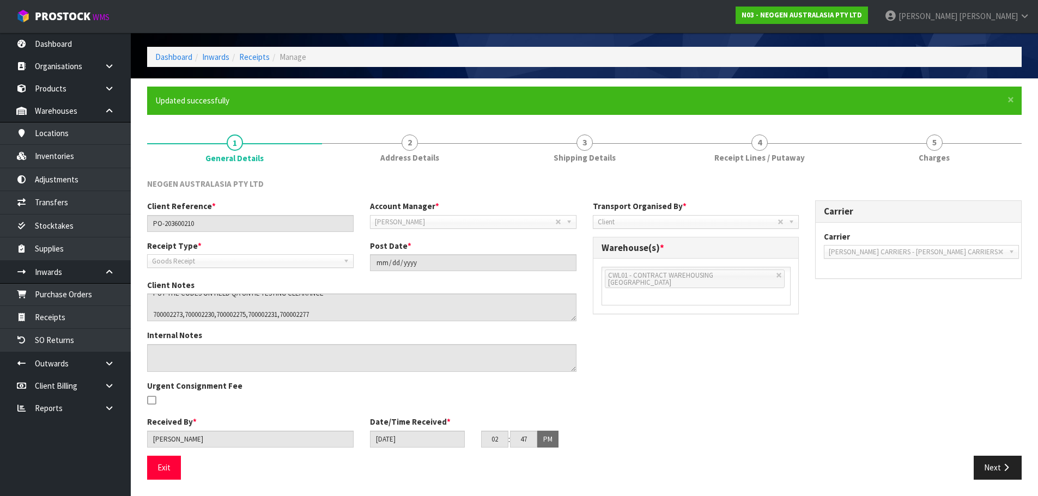
scroll to position [11, 0]
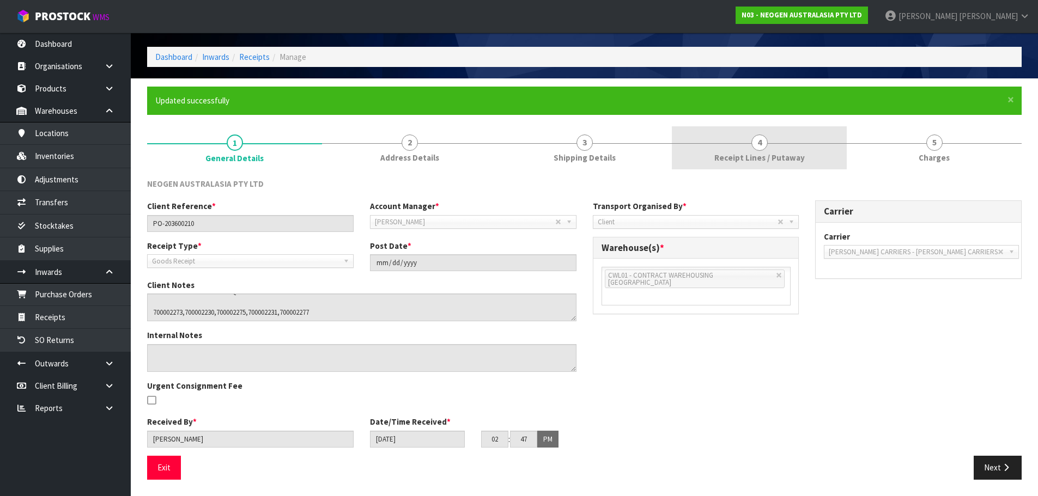
click at [765, 145] on span "4" at bounding box center [759, 143] width 16 height 16
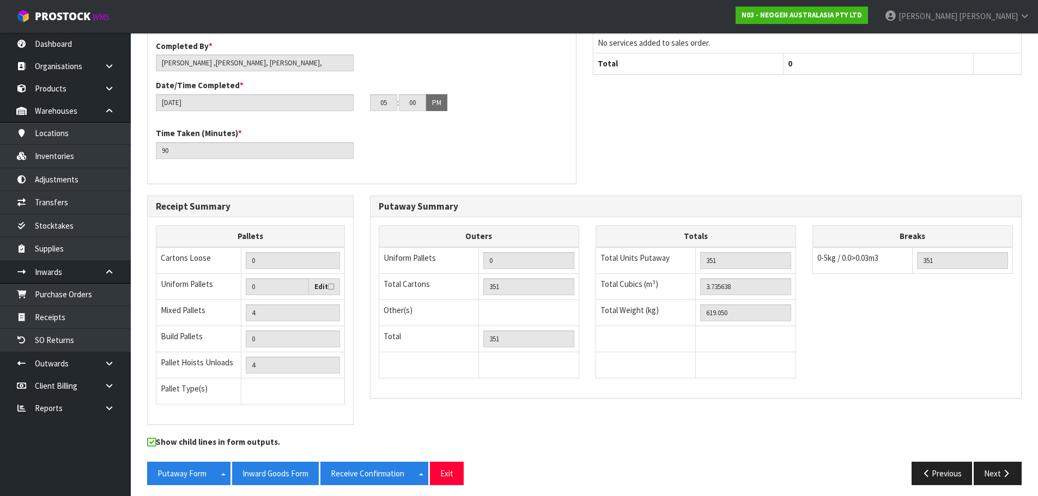
scroll to position [566, 0]
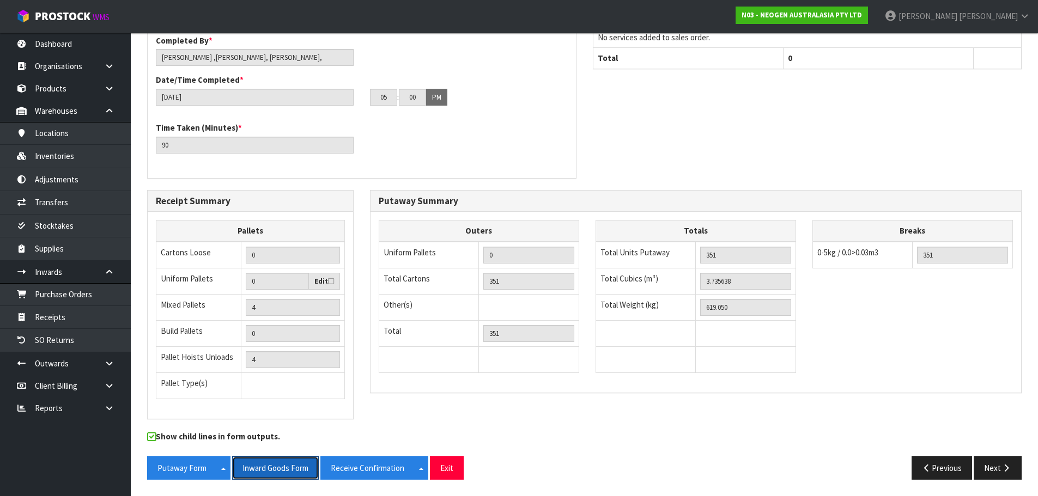
drag, startPoint x: 281, startPoint y: 465, endPoint x: 1018, endPoint y: 120, distance: 813.2
click at [286, 462] on button "Inward Goods Form" at bounding box center [275, 468] width 87 height 23
click at [71, 323] on link "Receipts" at bounding box center [65, 317] width 131 height 22
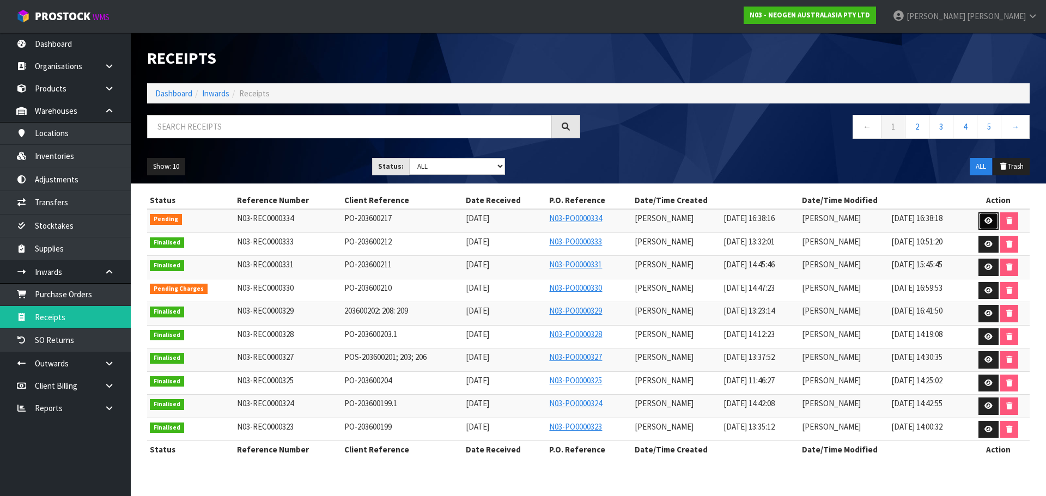
click at [987, 225] on link at bounding box center [989, 221] width 20 height 17
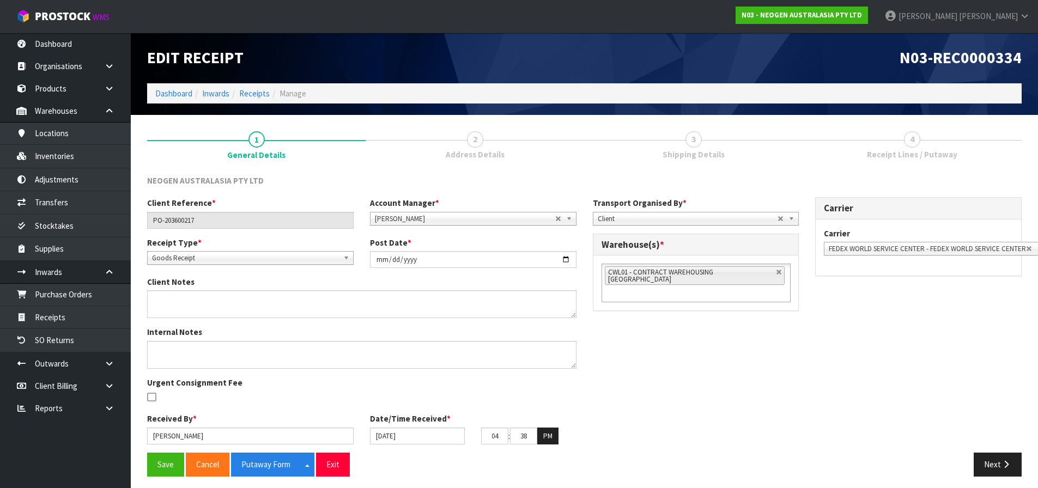
click at [703, 147] on link "3 Shipping Details" at bounding box center [694, 144] width 219 height 43
click at [691, 148] on link "3 Shipping Details" at bounding box center [694, 144] width 219 height 43
click at [990, 466] on button "Next" at bounding box center [998, 464] width 48 height 23
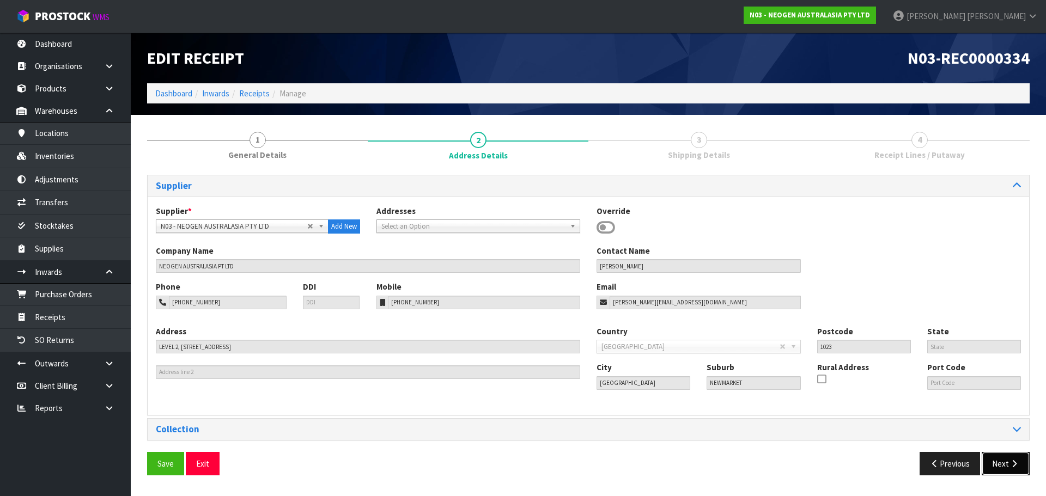
click at [990, 466] on button "Next" at bounding box center [1006, 463] width 48 height 23
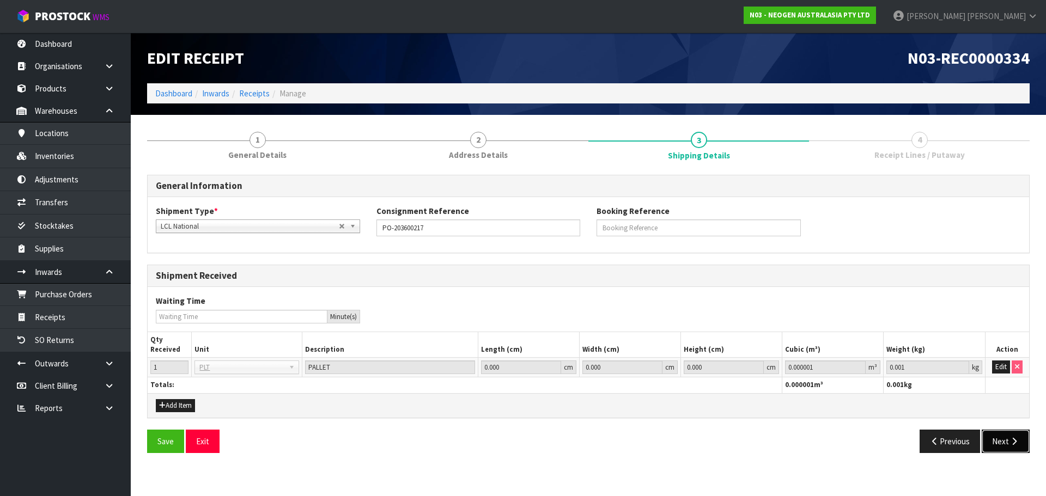
click at [1007, 445] on button "Next" at bounding box center [1006, 441] width 48 height 23
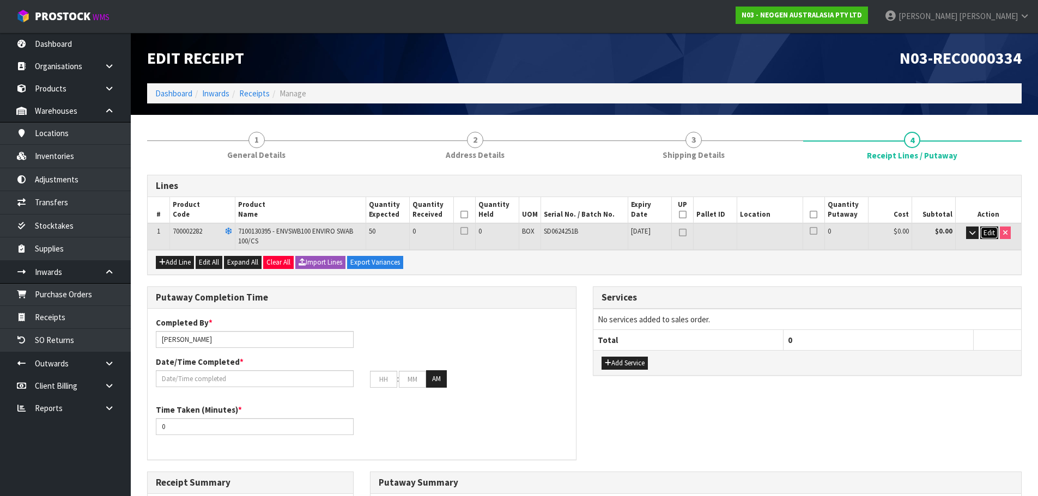
click at [993, 236] on span "Edit" at bounding box center [989, 232] width 11 height 9
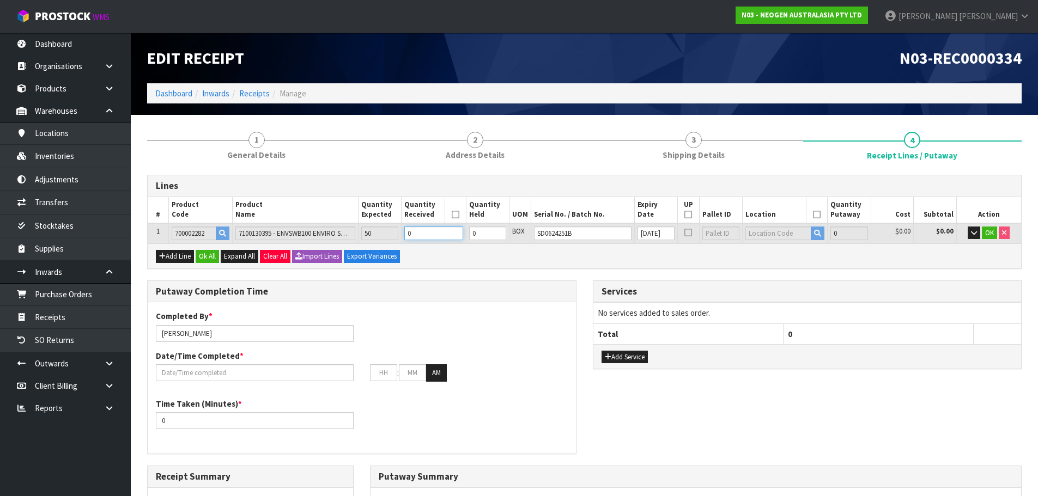
click at [424, 235] on input "0" at bounding box center [433, 234] width 59 height 14
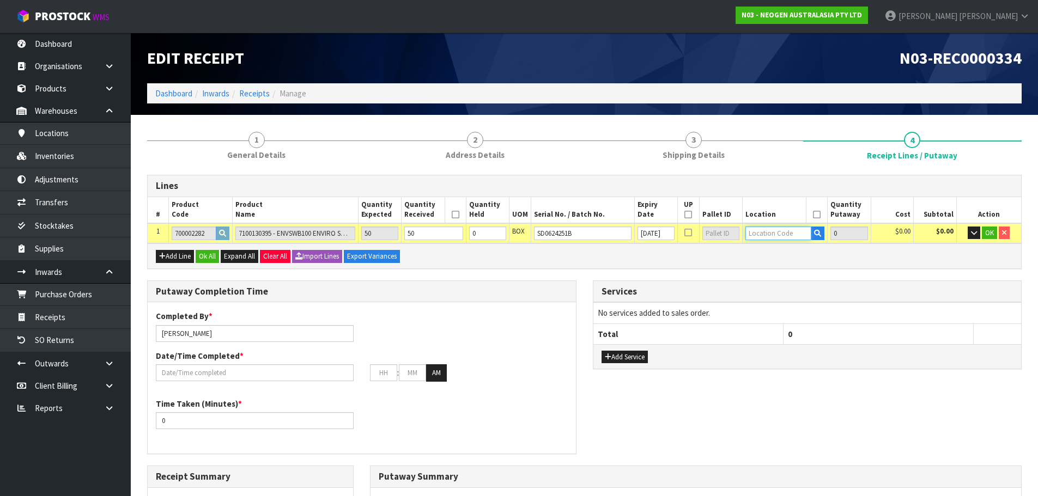
click at [776, 234] on input "text" at bounding box center [778, 234] width 66 height 14
click at [787, 249] on link "93-01-1 -A" at bounding box center [786, 252] width 86 height 15
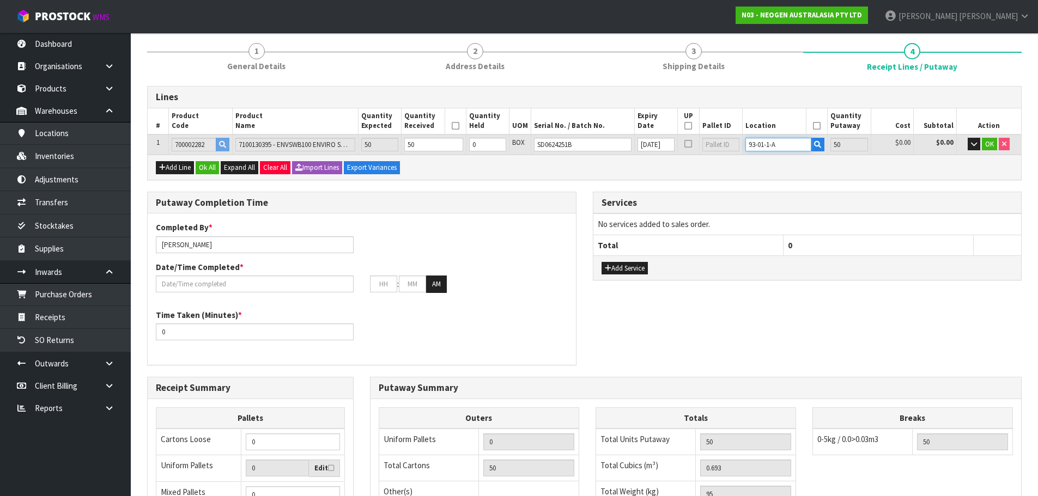
scroll to position [163, 0]
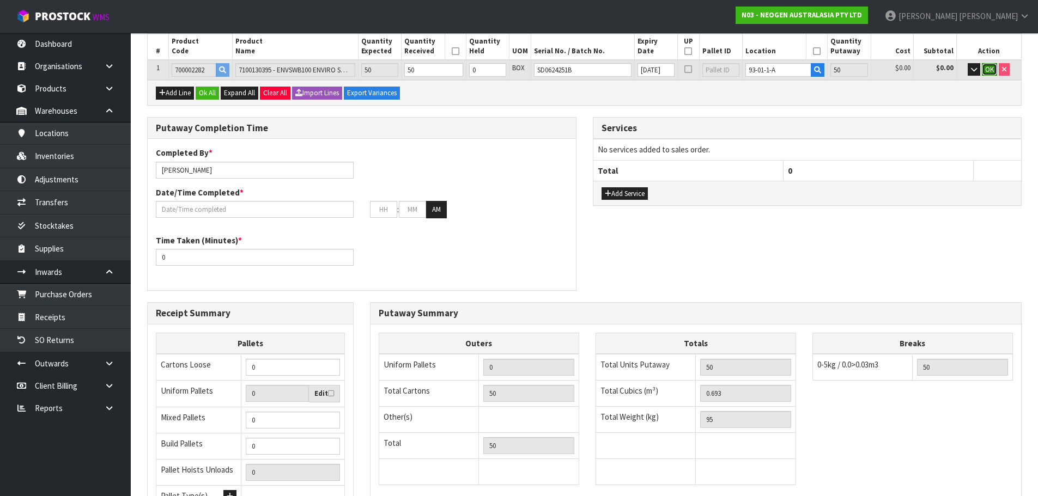
click at [988, 74] on button "OK" at bounding box center [989, 69] width 15 height 13
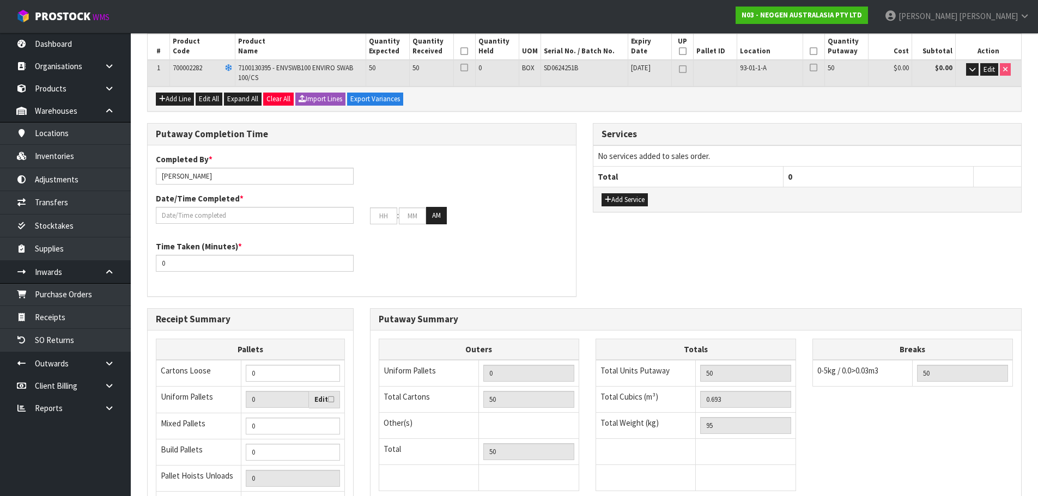
click at [465, 51] on icon at bounding box center [464, 51] width 8 height 1
click at [811, 51] on icon at bounding box center [814, 51] width 8 height 1
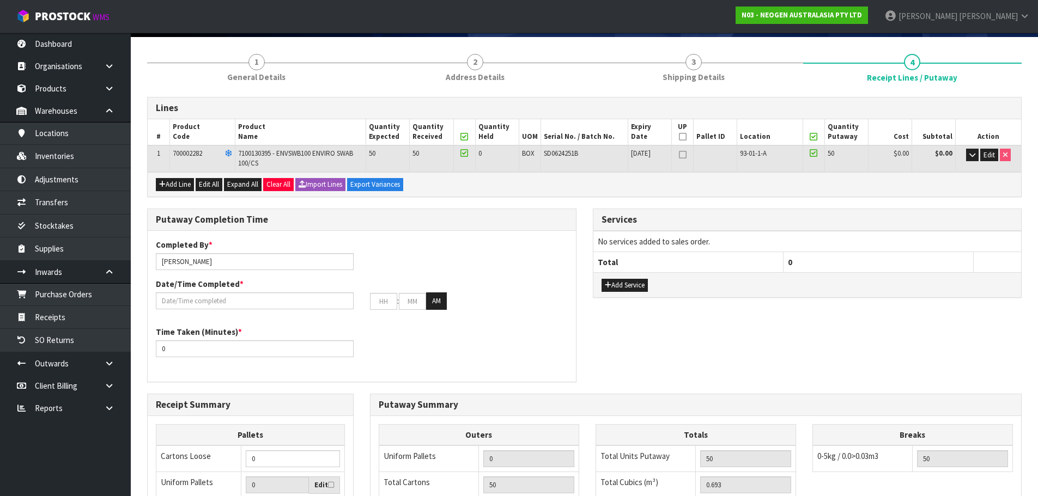
scroll to position [54, 0]
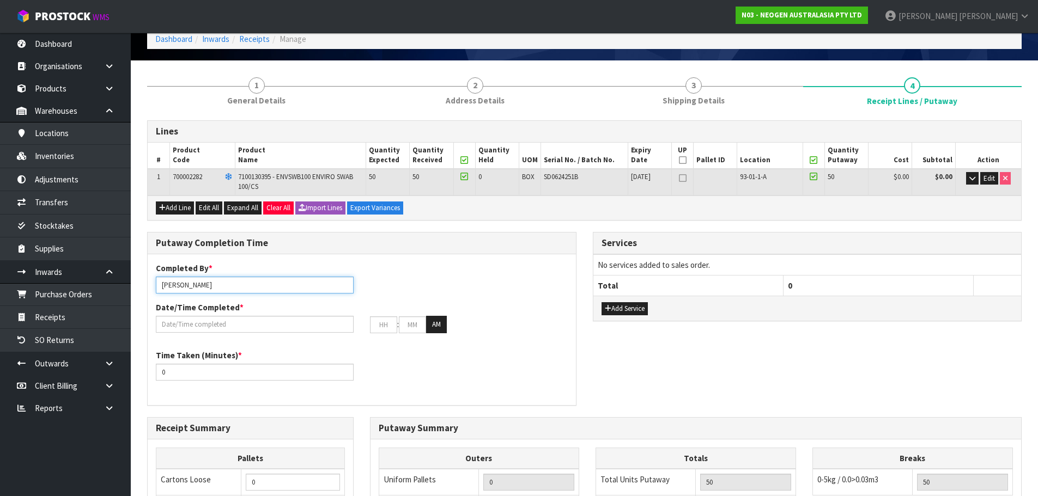
click at [225, 288] on input "[PERSON_NAME]" at bounding box center [255, 285] width 198 height 17
click at [242, 324] on input "text" at bounding box center [255, 324] width 198 height 17
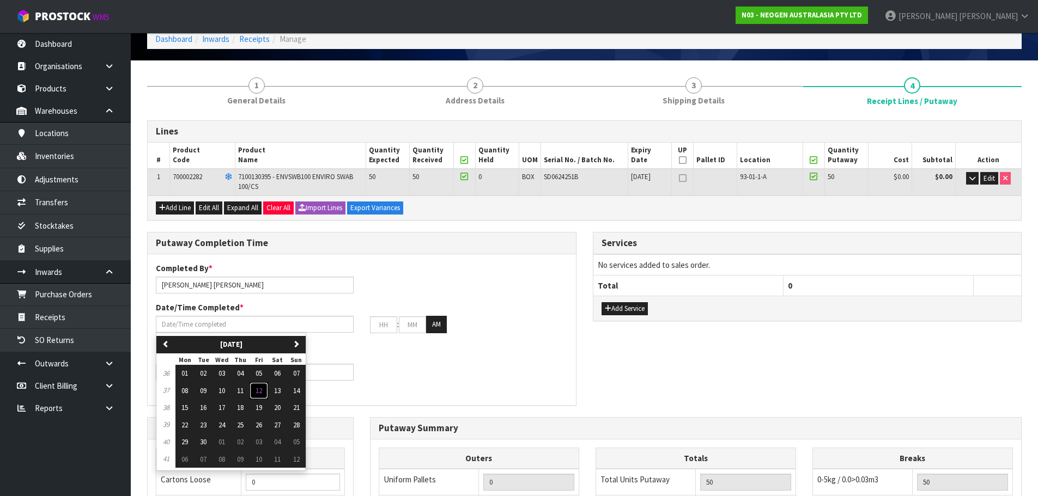
click at [257, 389] on span "12" at bounding box center [259, 390] width 7 height 9
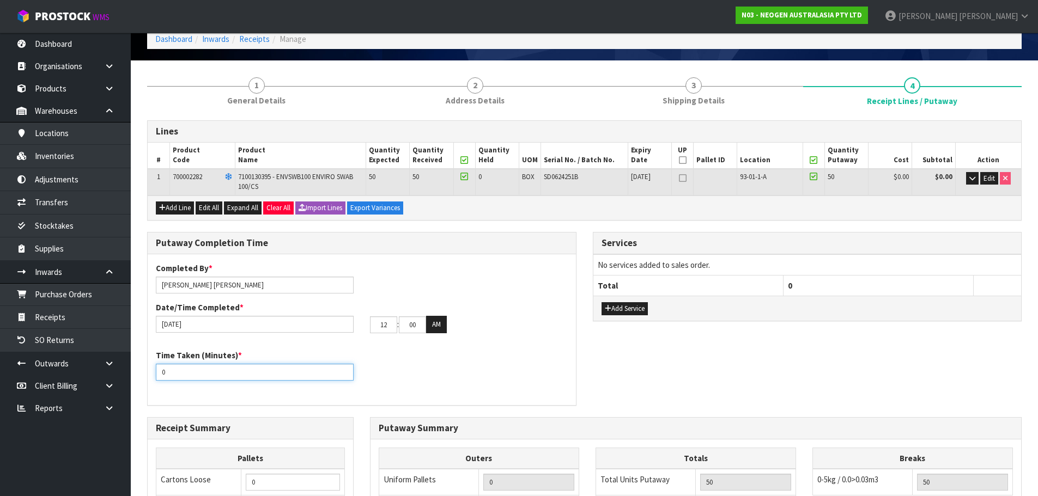
click at [259, 376] on input "0" at bounding box center [255, 372] width 198 height 17
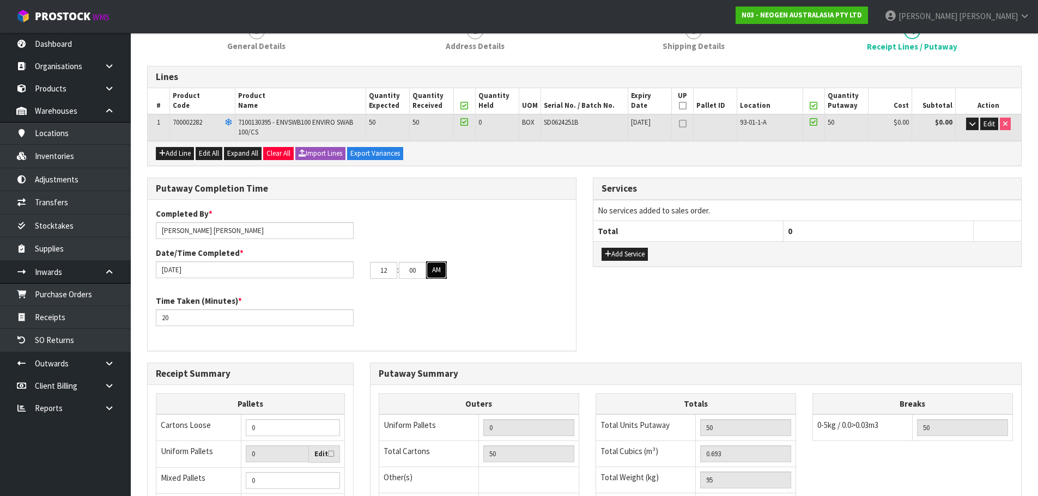
click at [439, 275] on button "AM" at bounding box center [436, 270] width 21 height 17
click at [386, 270] on input "12" at bounding box center [383, 270] width 27 height 17
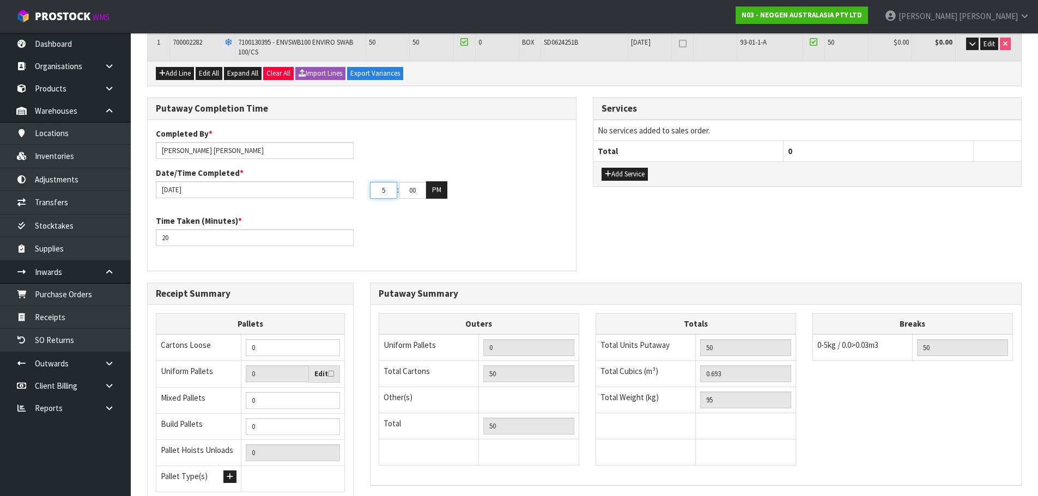
scroll to position [218, 0]
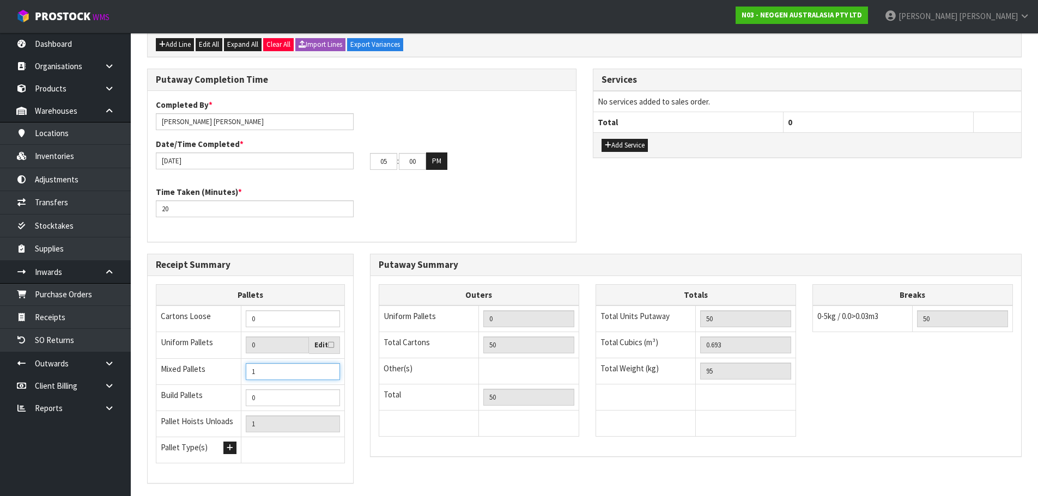
click at [329, 370] on input "1" at bounding box center [293, 371] width 94 height 17
click at [330, 374] on input "0" at bounding box center [293, 371] width 94 height 17
click at [332, 369] on input "1" at bounding box center [293, 371] width 94 height 17
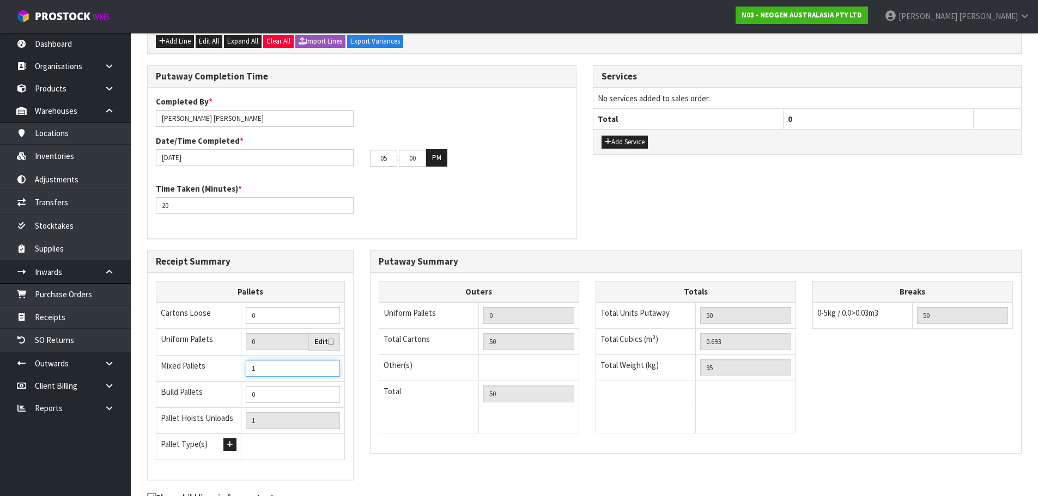
scroll to position [282, 0]
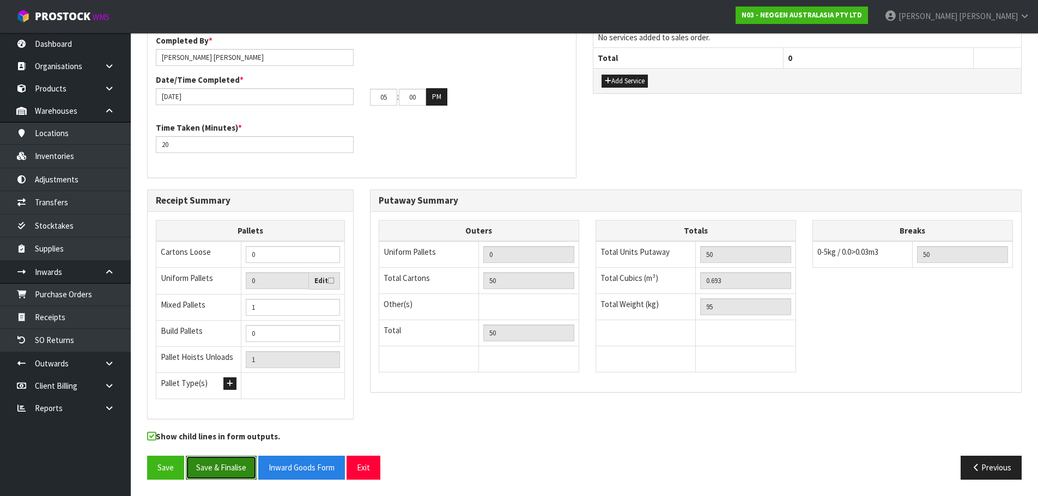
click at [229, 471] on button "Save & Finalise" at bounding box center [221, 467] width 71 height 23
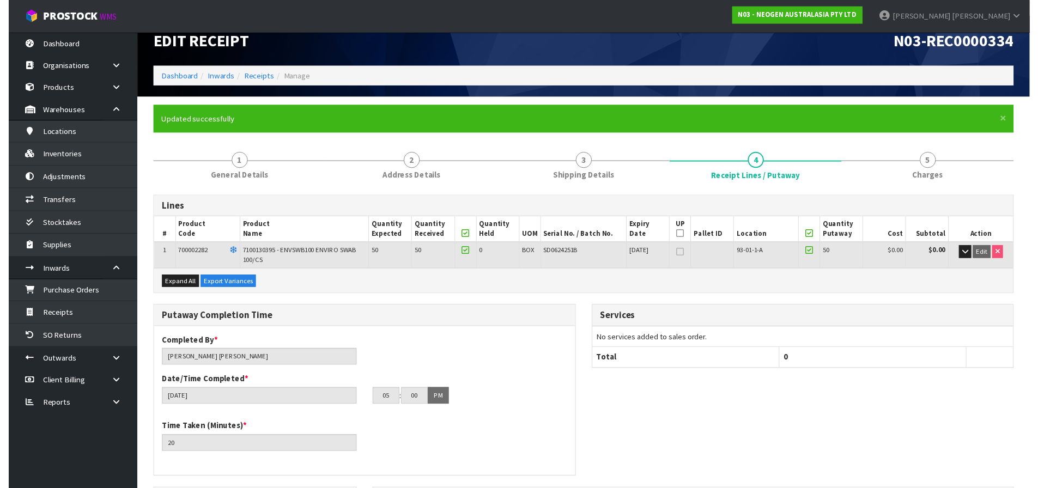
scroll to position [0, 0]
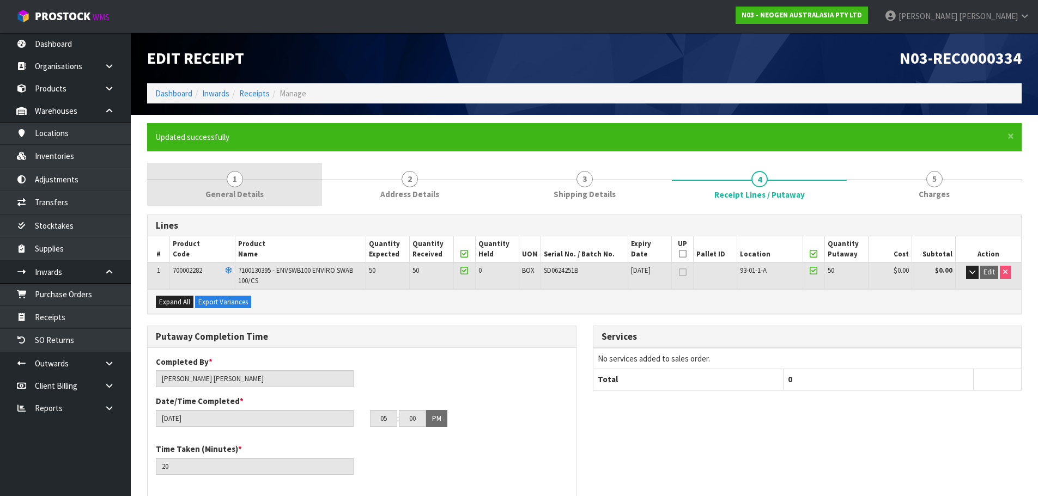
click at [260, 187] on link "1 General Details" at bounding box center [234, 184] width 175 height 43
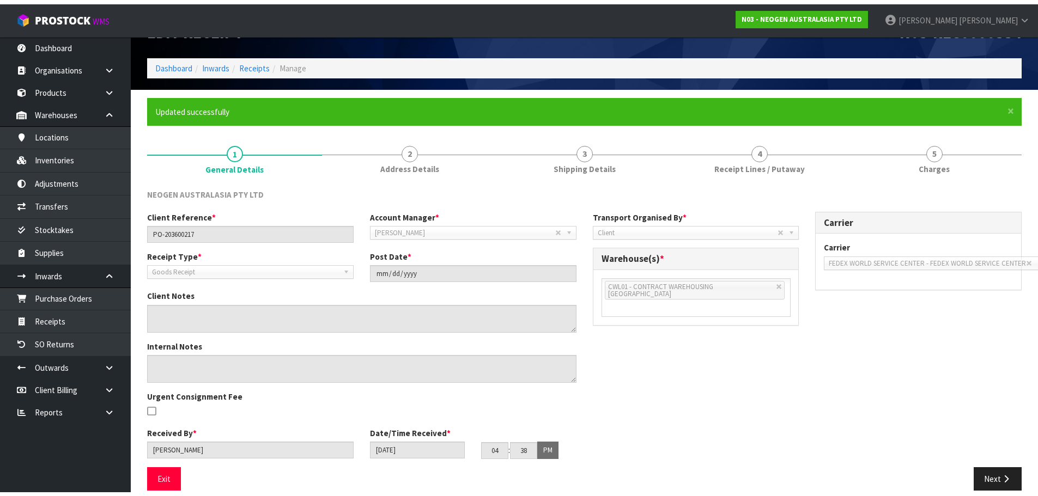
scroll to position [45, 0]
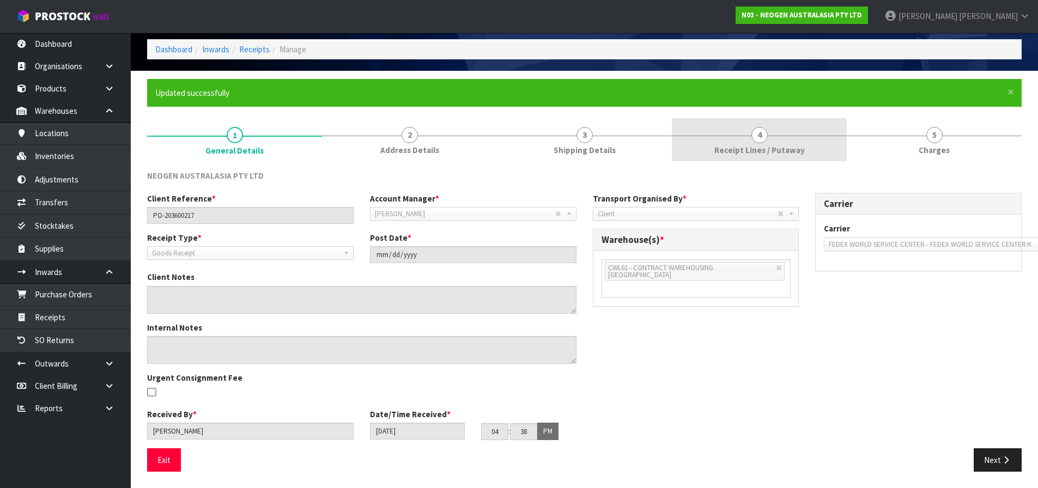
click at [763, 143] on link "4 Receipt Lines / Putaway" at bounding box center [759, 139] width 175 height 43
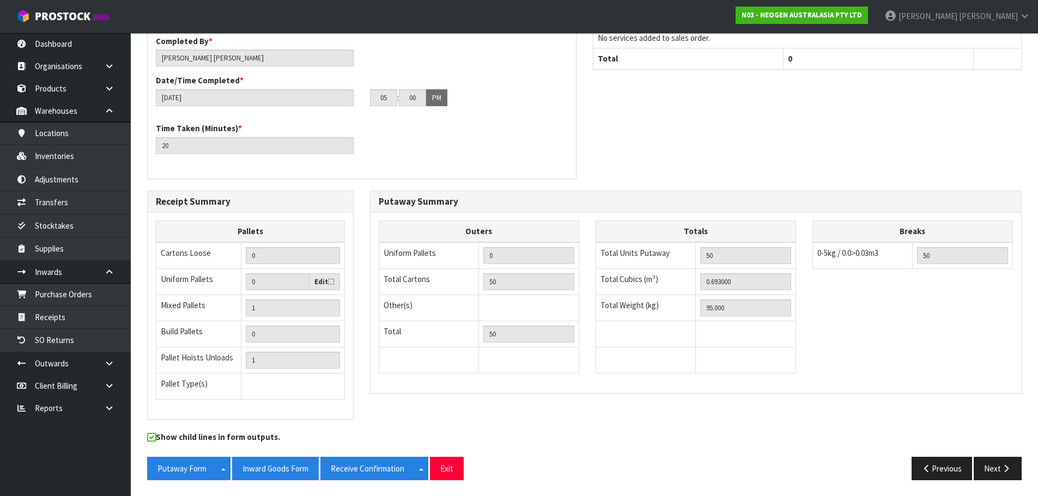
scroll to position [321, 0]
click at [287, 468] on button "Inward Goods Form" at bounding box center [275, 468] width 87 height 23
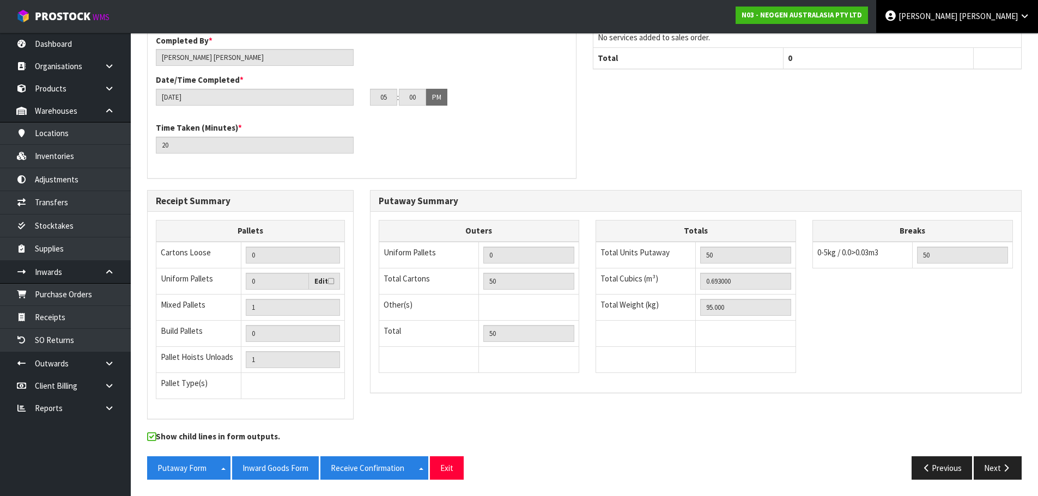
click at [1012, 13] on span "[PERSON_NAME]" at bounding box center [988, 16] width 59 height 10
click at [1003, 41] on link "Logout" at bounding box center [994, 43] width 86 height 15
